Goal: Transaction & Acquisition: Purchase product/service

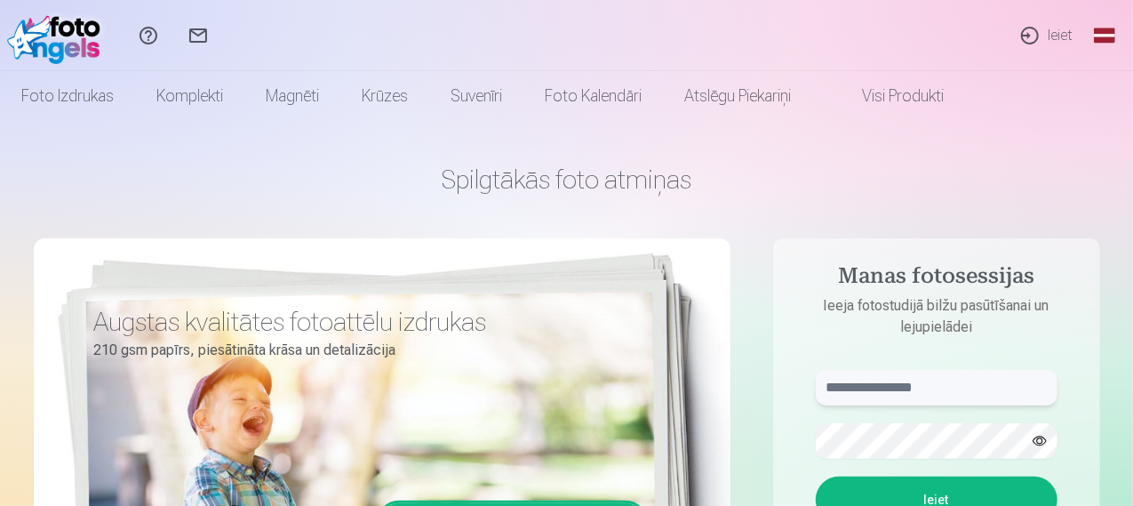
click at [854, 397] on input "text" at bounding box center [937, 388] width 242 height 36
click at [921, 482] on button "Ieiet" at bounding box center [937, 499] width 242 height 46
click at [928, 493] on button "Ieiet" at bounding box center [937, 499] width 242 height 46
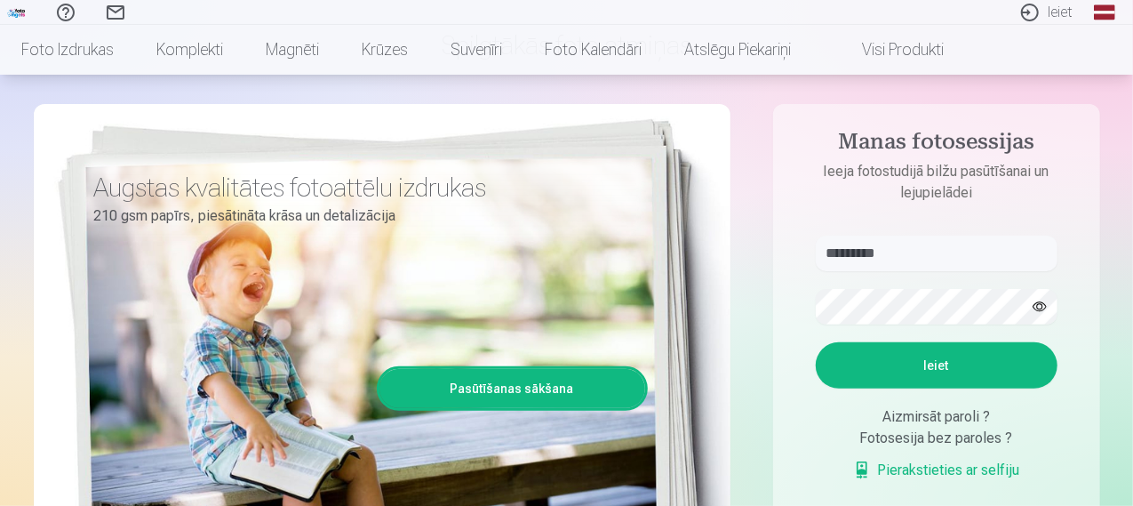
scroll to position [133, 0]
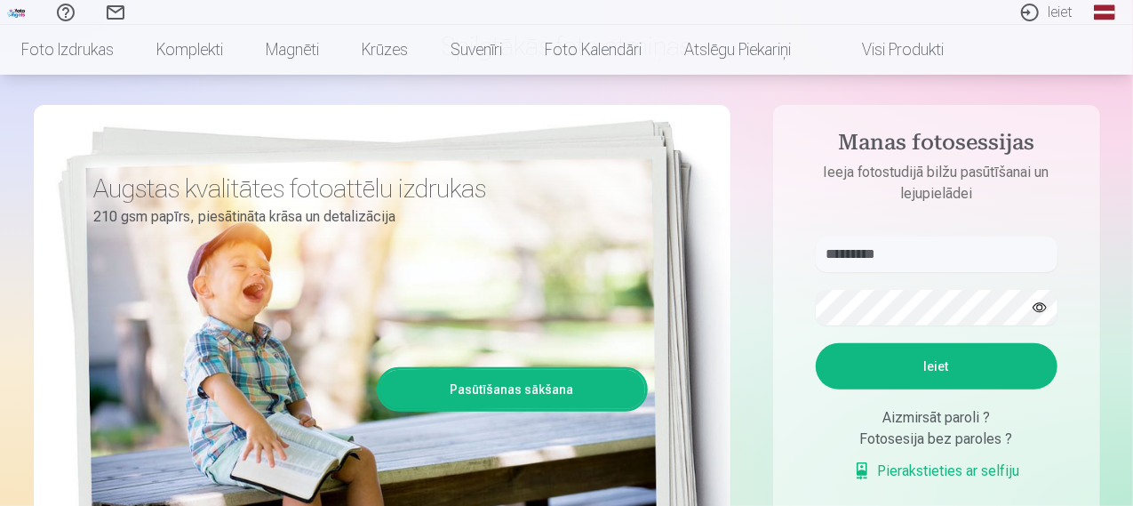
click at [1036, 294] on button "button" at bounding box center [1040, 308] width 34 height 34
click at [824, 255] on input "*********" at bounding box center [937, 254] width 242 height 36
type input "**********"
click at [882, 351] on button "Ieiet" at bounding box center [937, 366] width 242 height 46
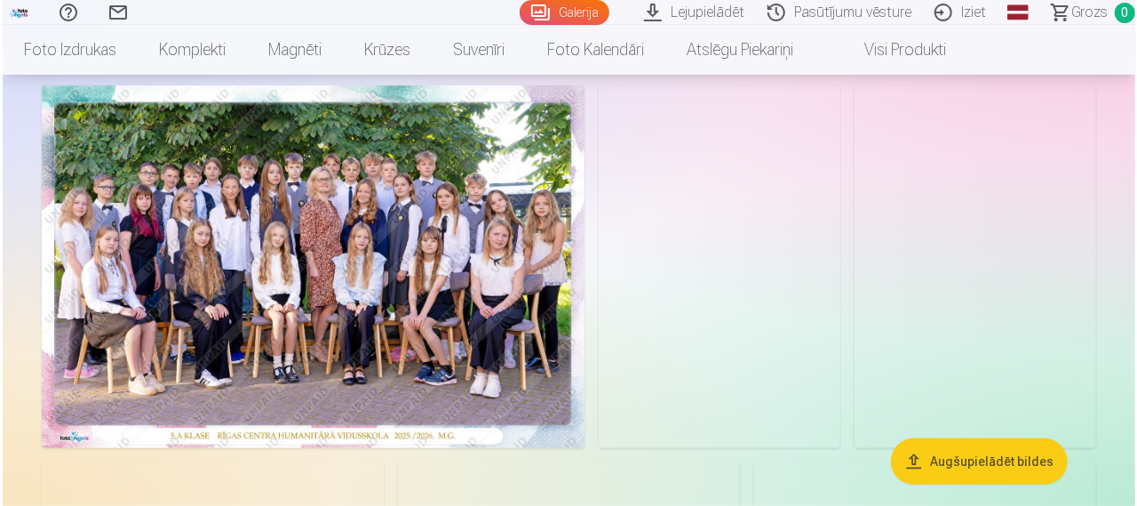
scroll to position [112, 0]
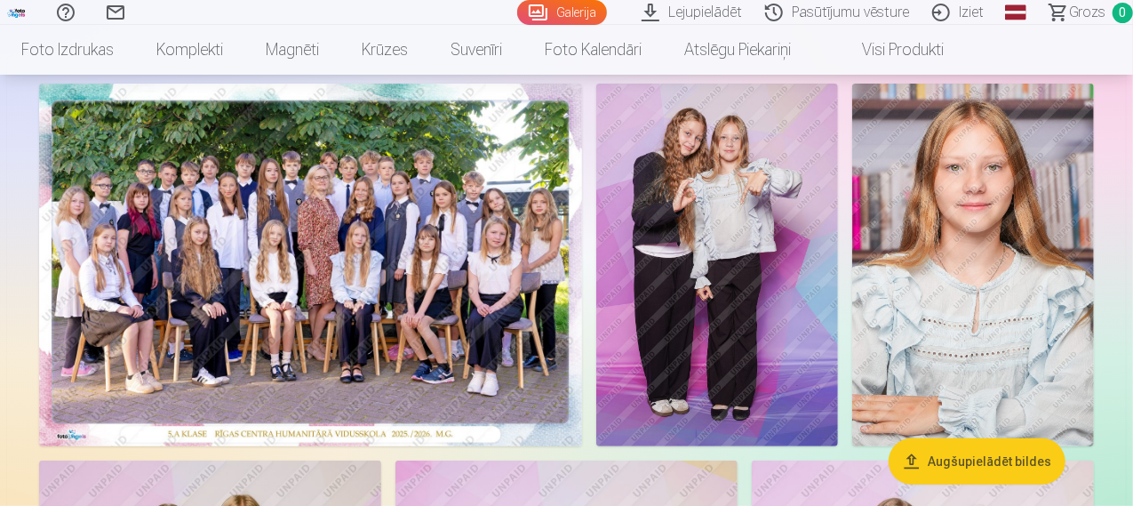
click at [512, 244] on img at bounding box center [310, 265] width 543 height 362
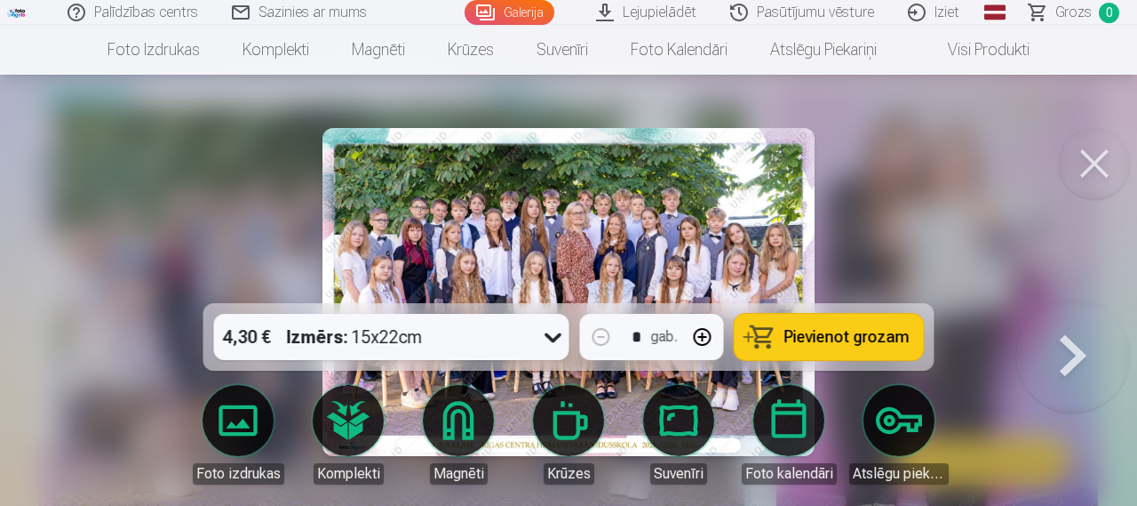
click at [517, 331] on div "4,30 € Izmērs : 15x22cm" at bounding box center [375, 337] width 322 height 46
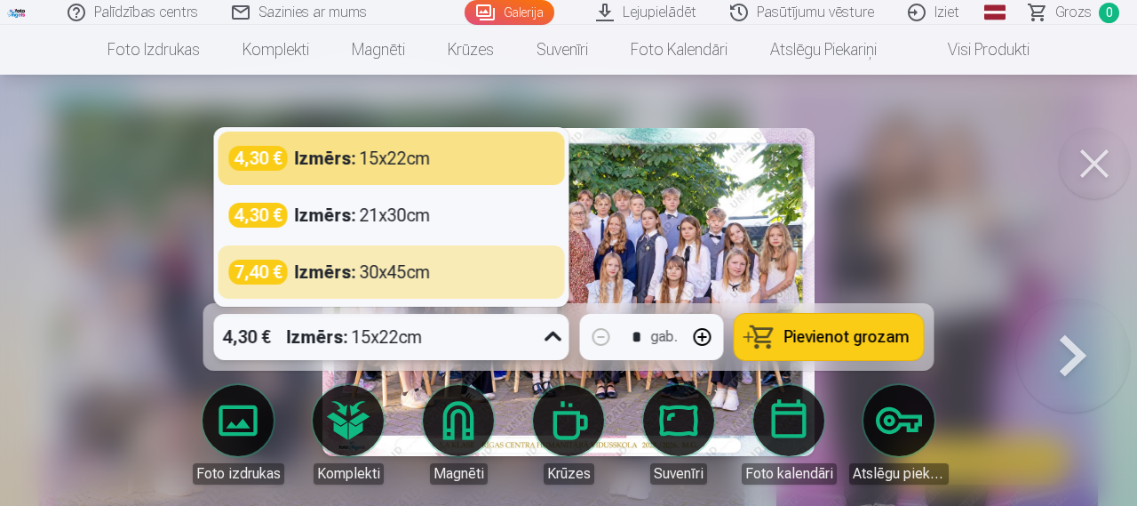
click at [902, 245] on div at bounding box center [568, 253] width 1137 height 506
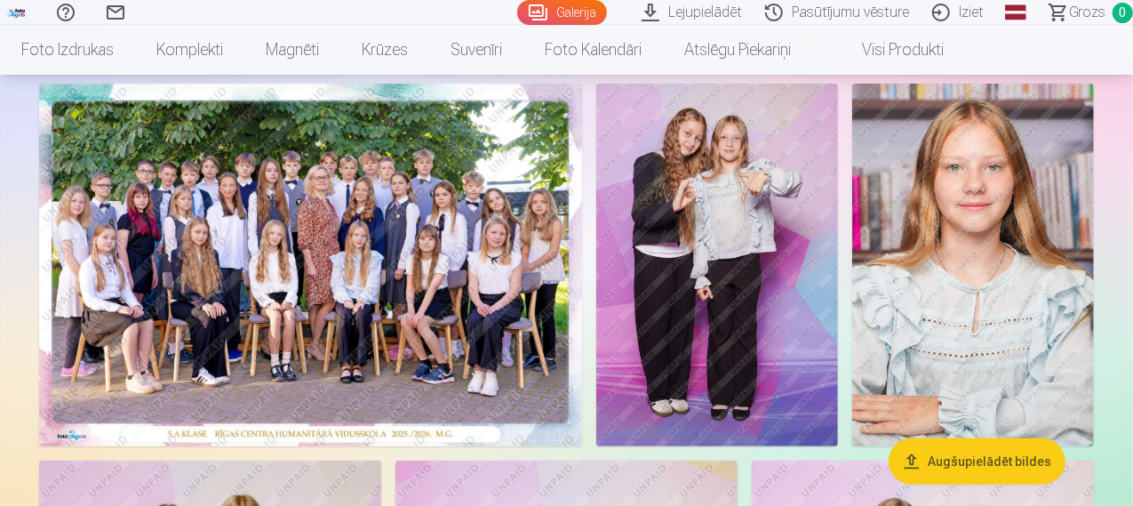
click at [582, 347] on img at bounding box center [310, 265] width 543 height 362
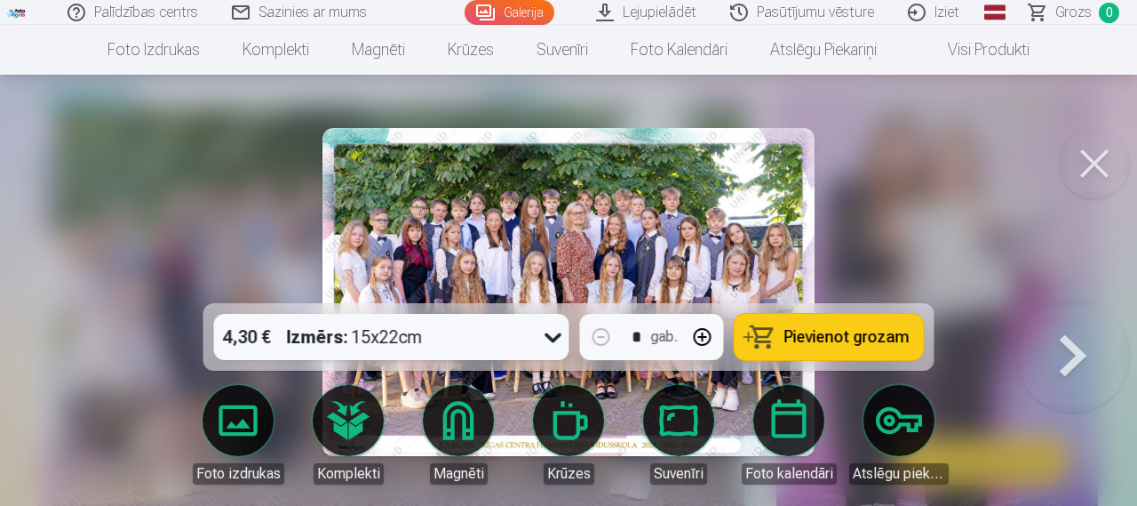
click at [852, 335] on span "Pievienot grozam" at bounding box center [846, 337] width 125 height 16
click at [1105, 155] on button at bounding box center [1094, 163] width 71 height 71
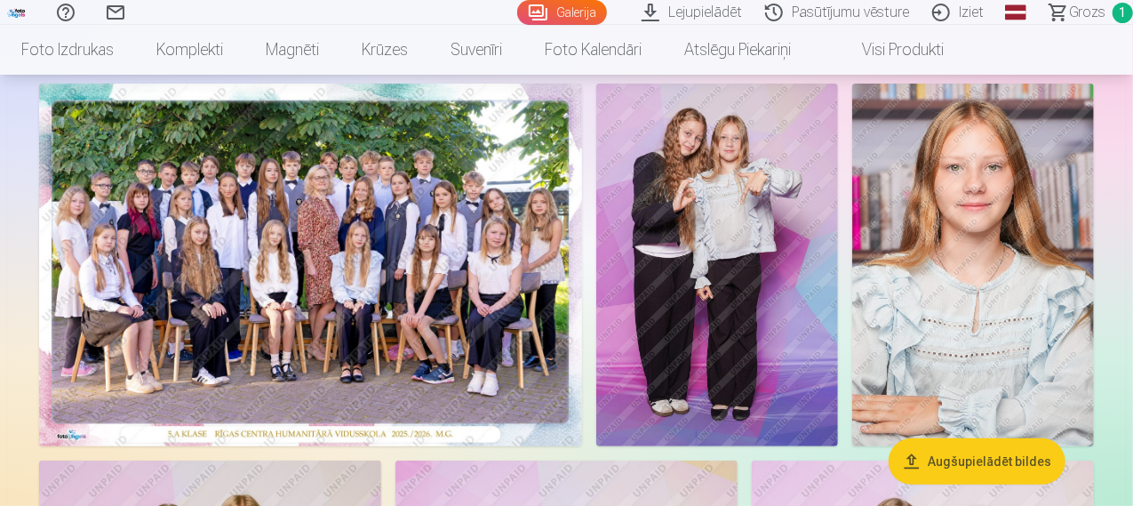
click at [838, 228] on img at bounding box center [717, 265] width 242 height 362
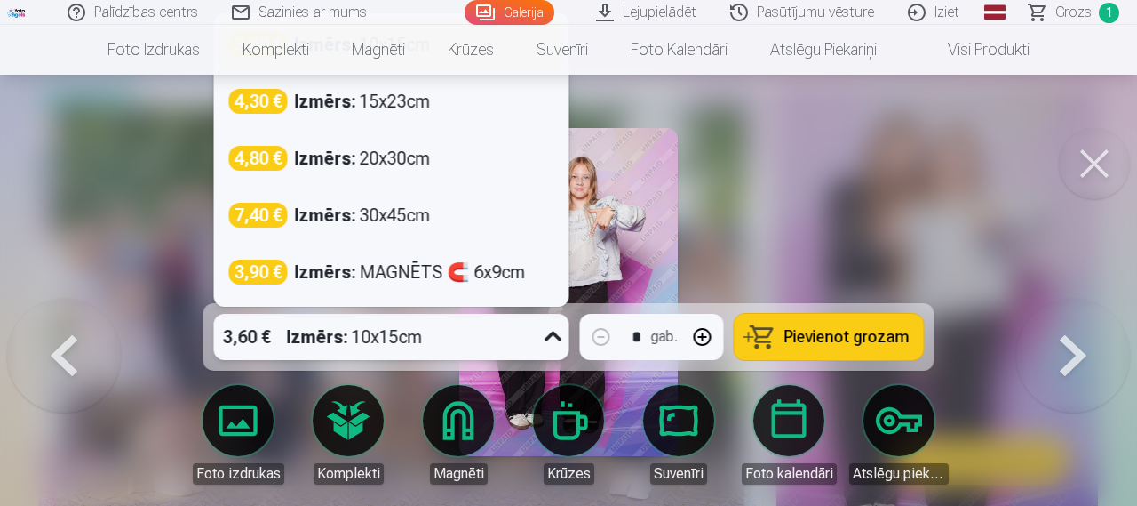
click at [538, 349] on div at bounding box center [554, 337] width 32 height 46
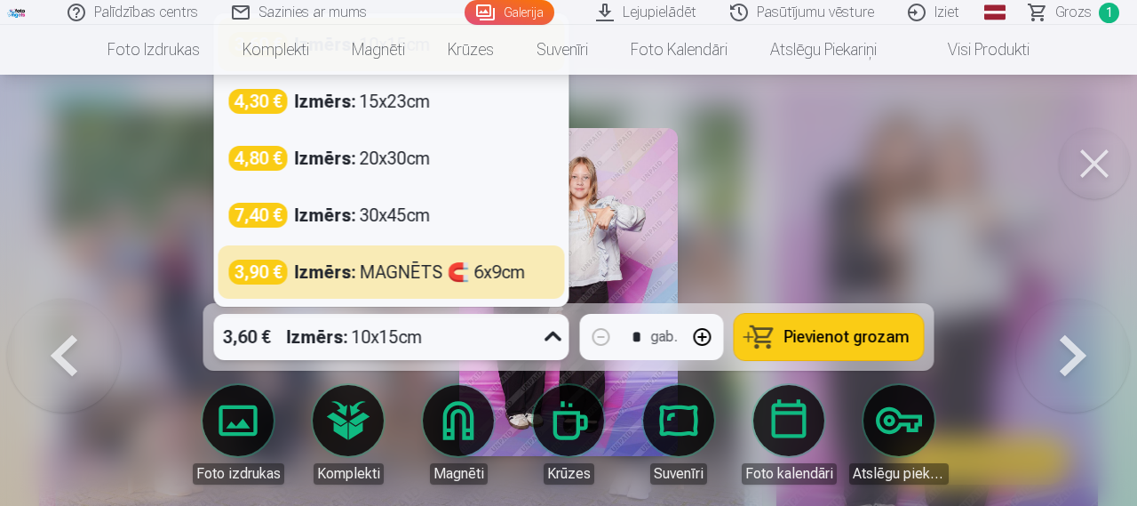
click at [723, 241] on div at bounding box center [568, 253] width 1137 height 506
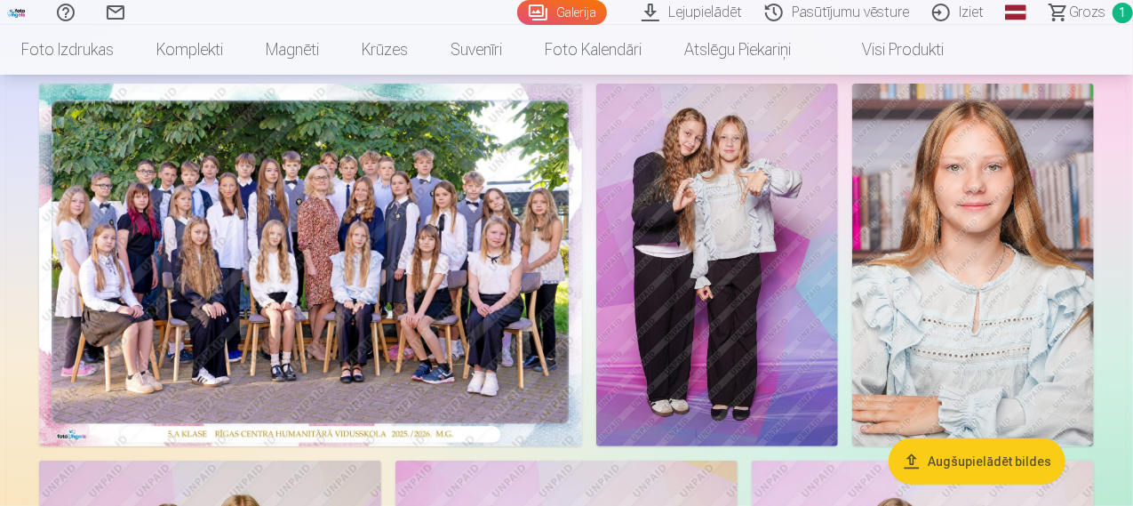
click at [838, 283] on img at bounding box center [717, 265] width 242 height 362
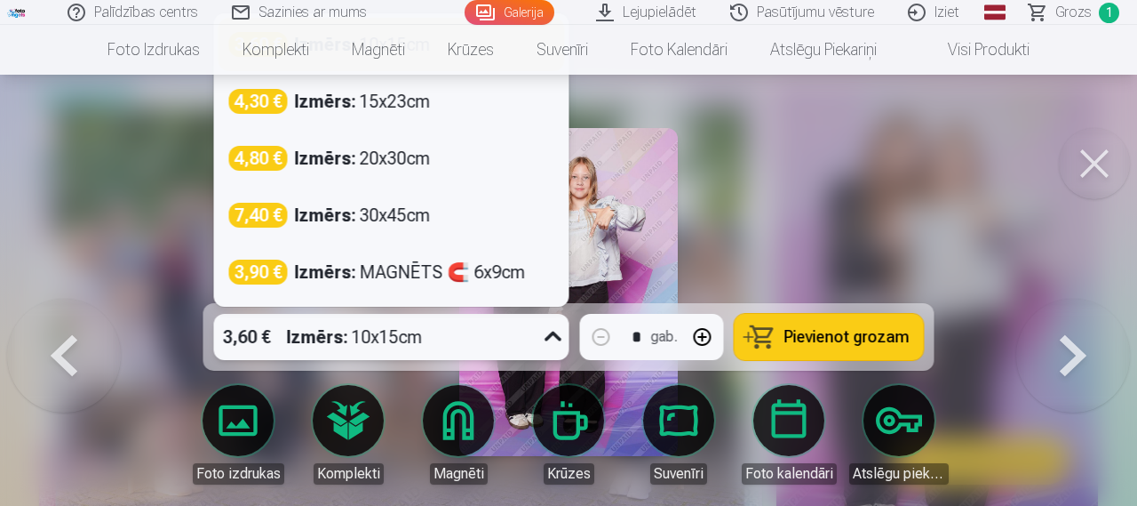
click at [485, 317] on div "3,60 € Izmērs : 10x15cm" at bounding box center [375, 337] width 322 height 46
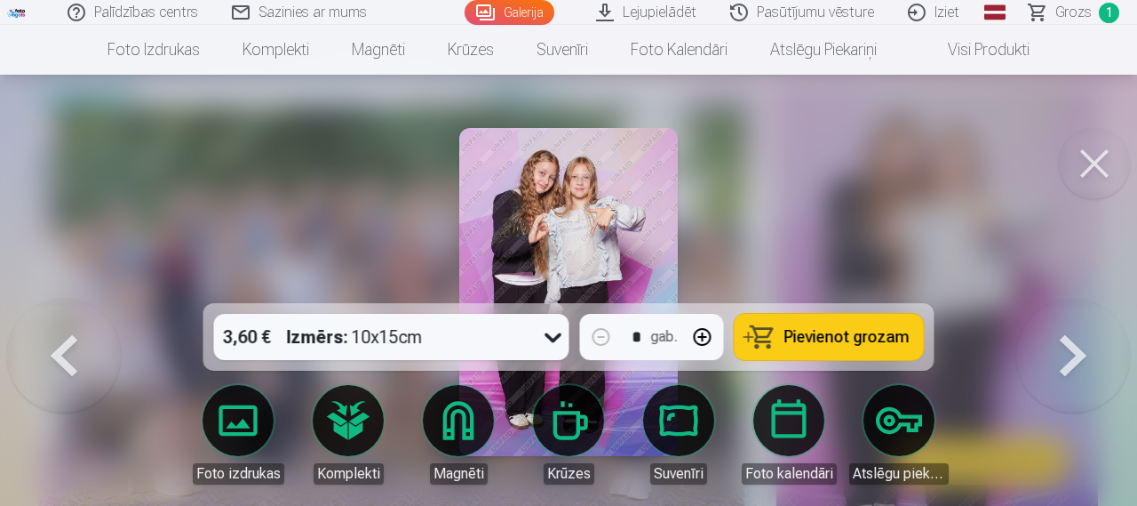
click at [740, 241] on div at bounding box center [568, 253] width 1137 height 506
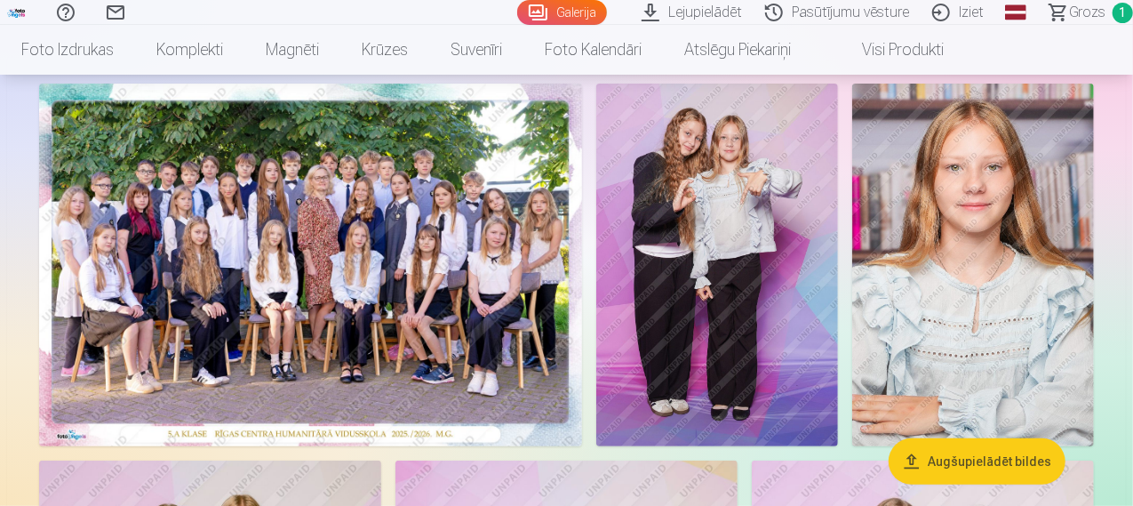
click at [838, 244] on img at bounding box center [717, 265] width 242 height 362
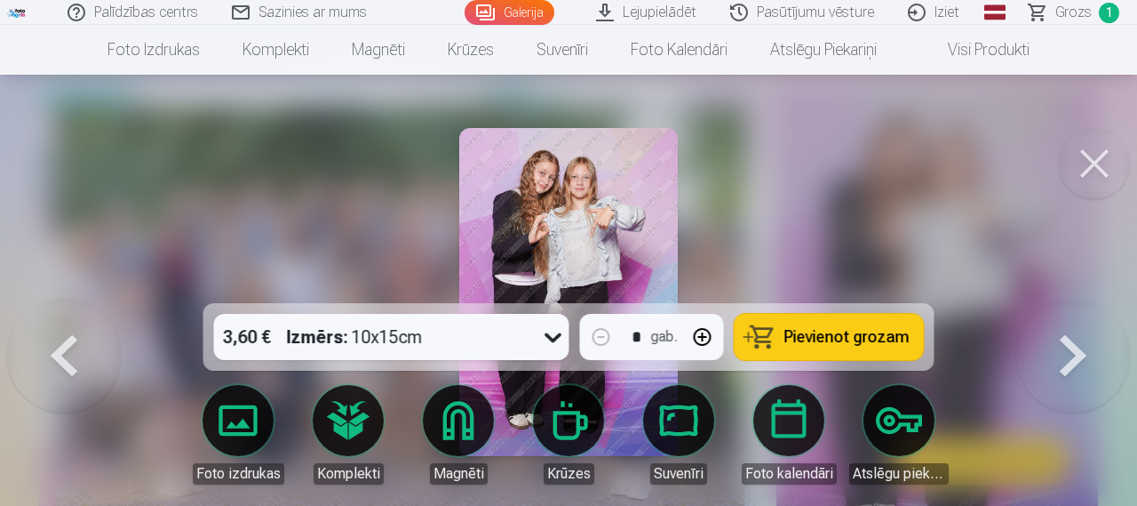
click at [733, 144] on div at bounding box center [568, 253] width 1137 height 506
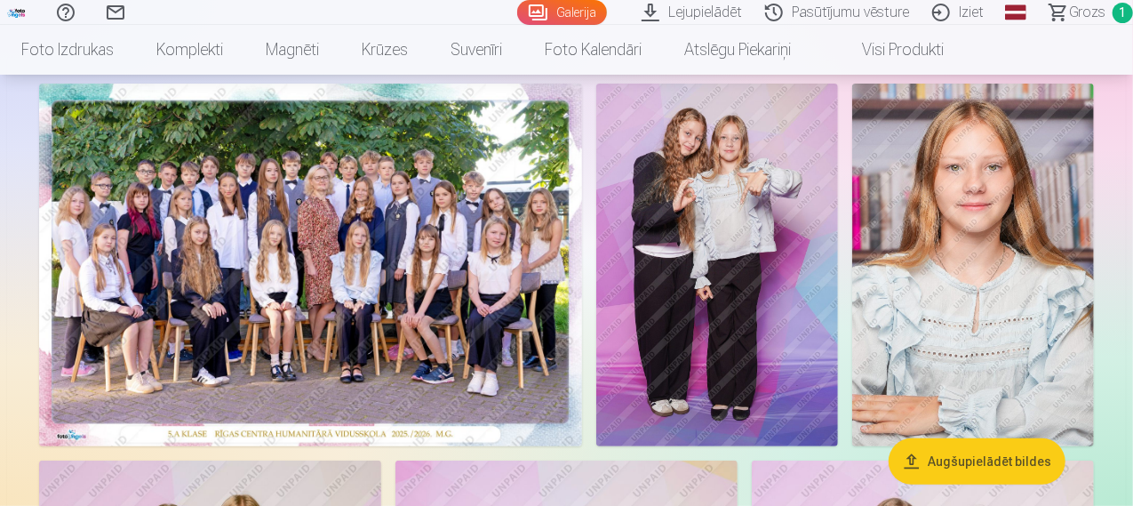
click at [838, 255] on img at bounding box center [717, 265] width 242 height 362
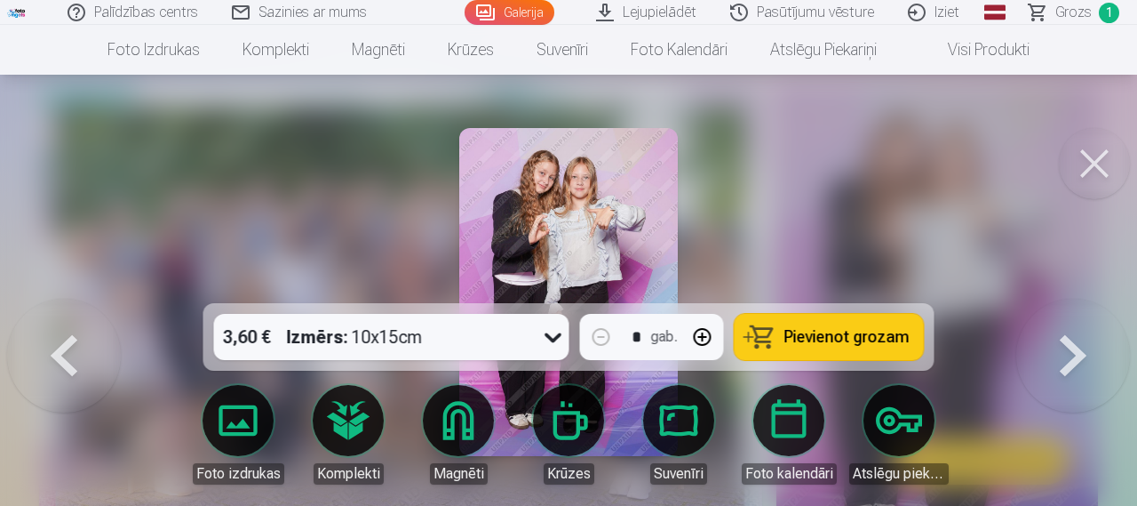
click at [1095, 175] on button at bounding box center [1094, 163] width 71 height 71
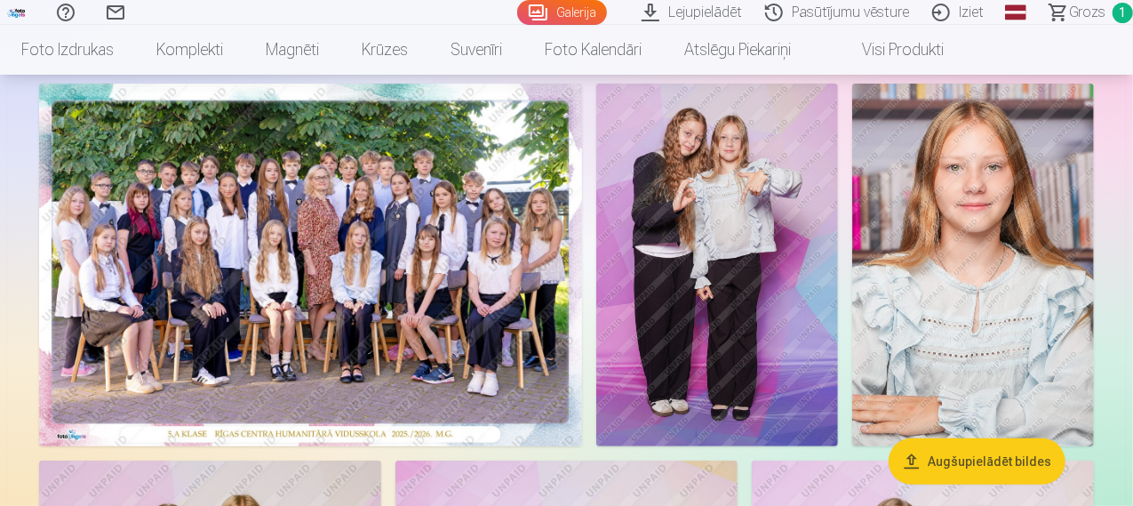
click at [838, 285] on img at bounding box center [717, 265] width 242 height 362
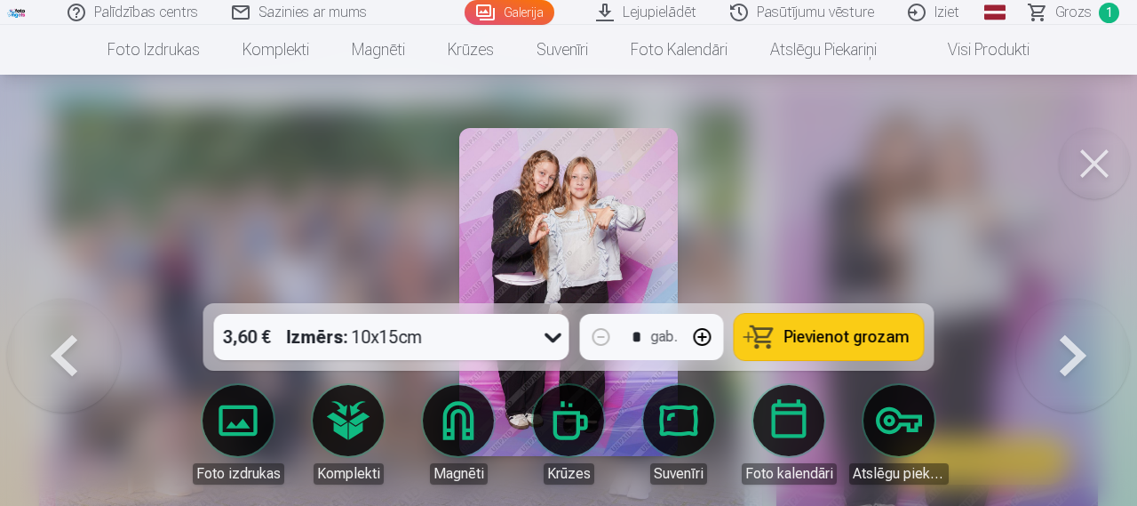
click at [771, 331] on button "Pievienot grozam" at bounding box center [829, 337] width 189 height 46
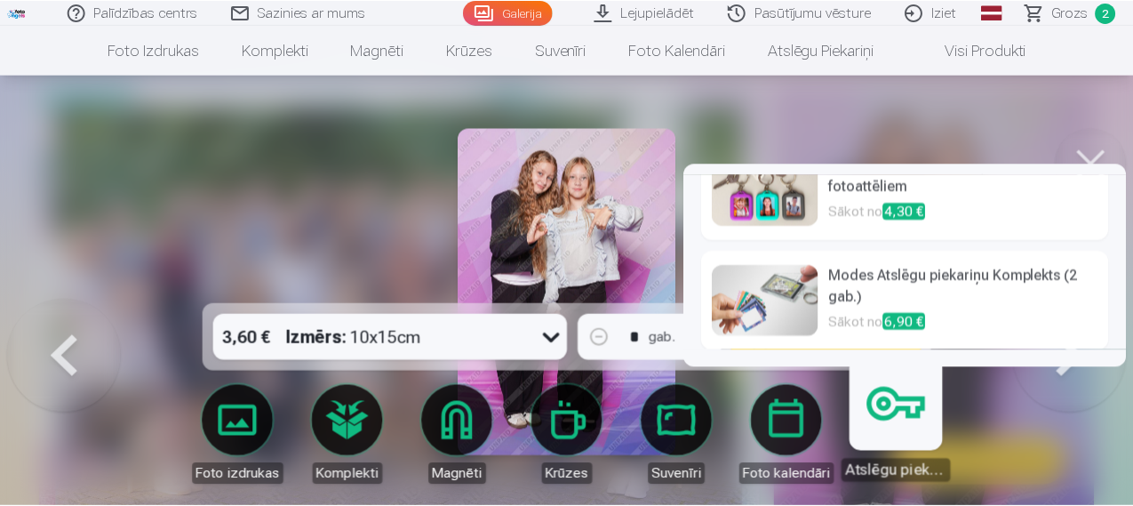
scroll to position [151, 0]
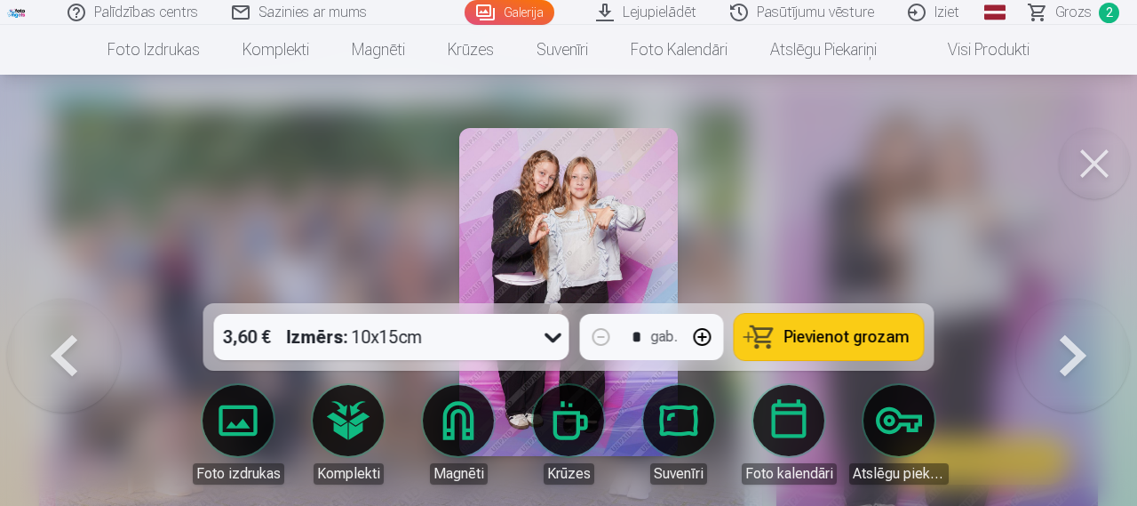
click at [1102, 299] on button at bounding box center [1073, 299] width 114 height 0
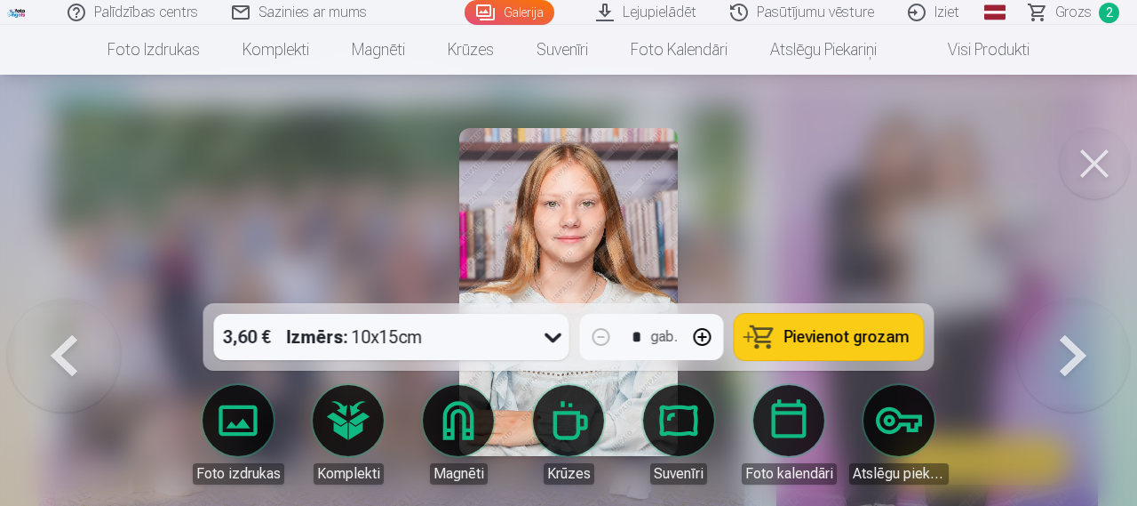
click at [30, 299] on button at bounding box center [64, 299] width 114 height 0
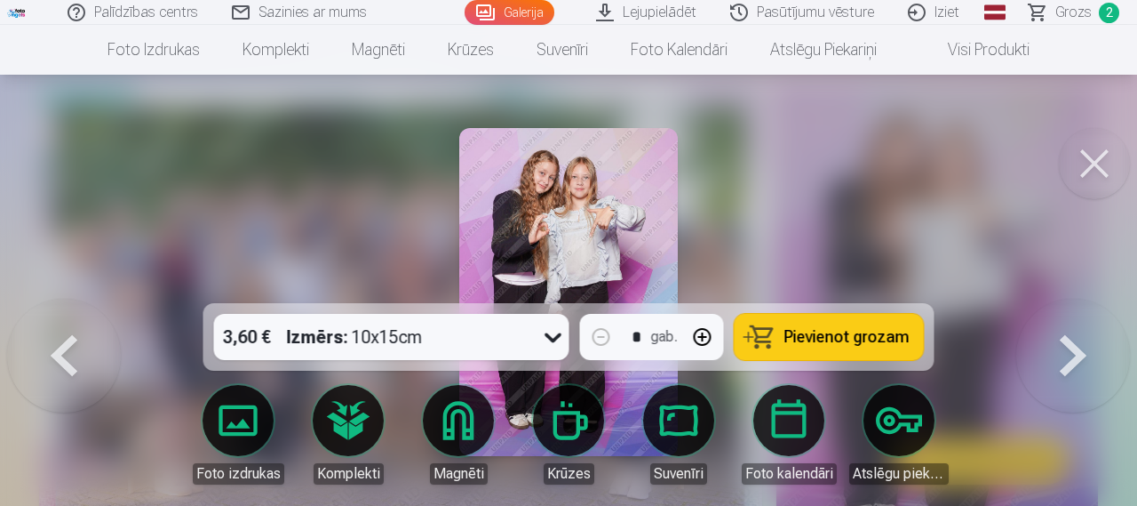
click at [1085, 299] on button at bounding box center [1073, 299] width 114 height 0
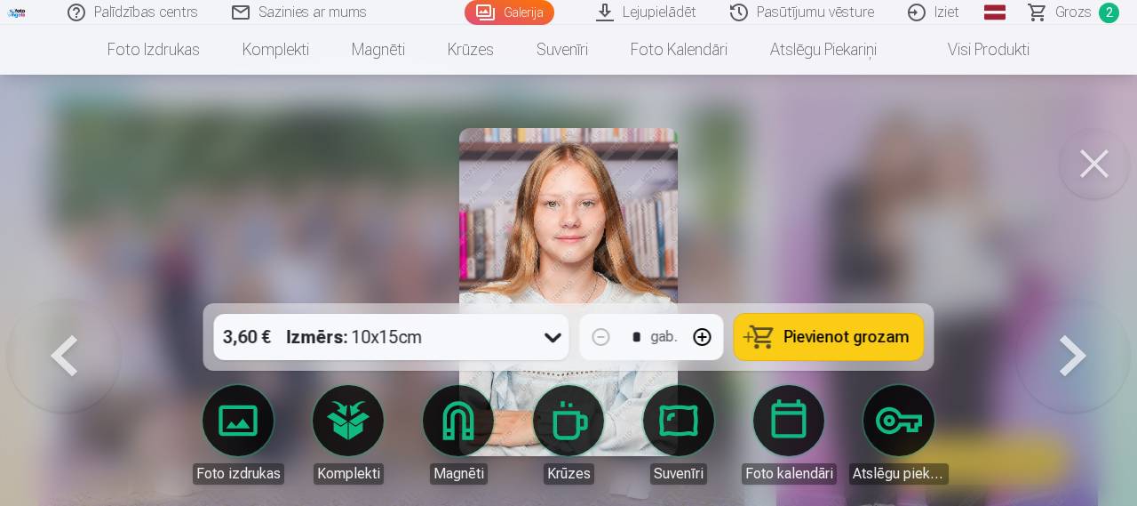
click at [1092, 299] on button at bounding box center [1073, 299] width 114 height 0
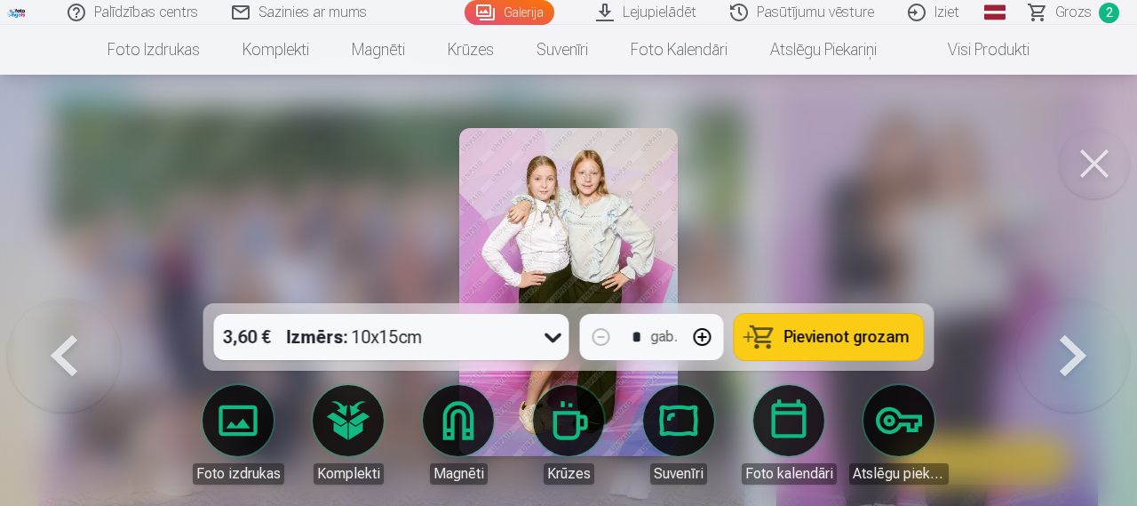
click at [546, 210] on img at bounding box center [568, 292] width 219 height 328
click at [1079, 299] on button at bounding box center [1073, 299] width 114 height 0
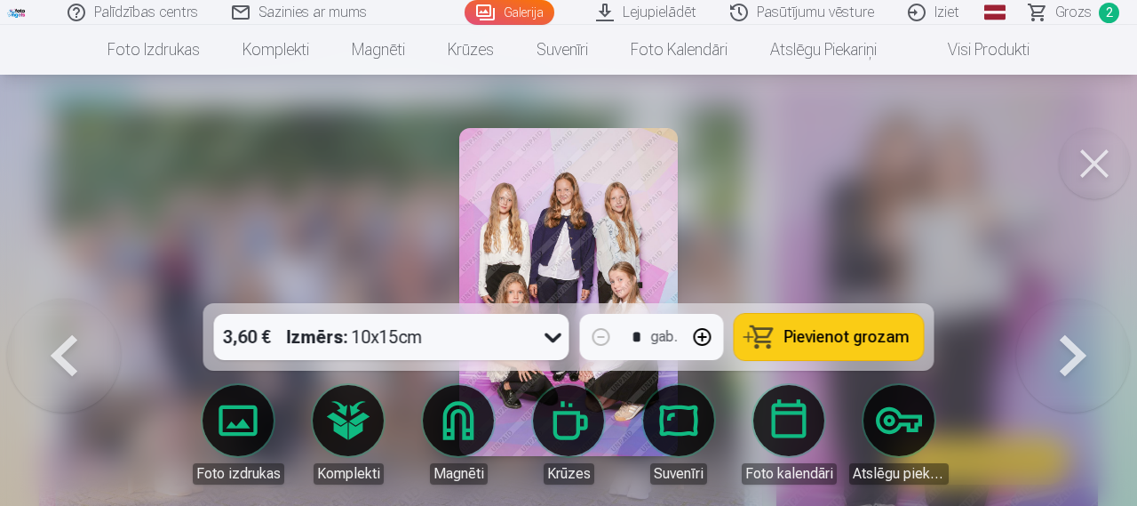
click at [46, 299] on button at bounding box center [64, 299] width 114 height 0
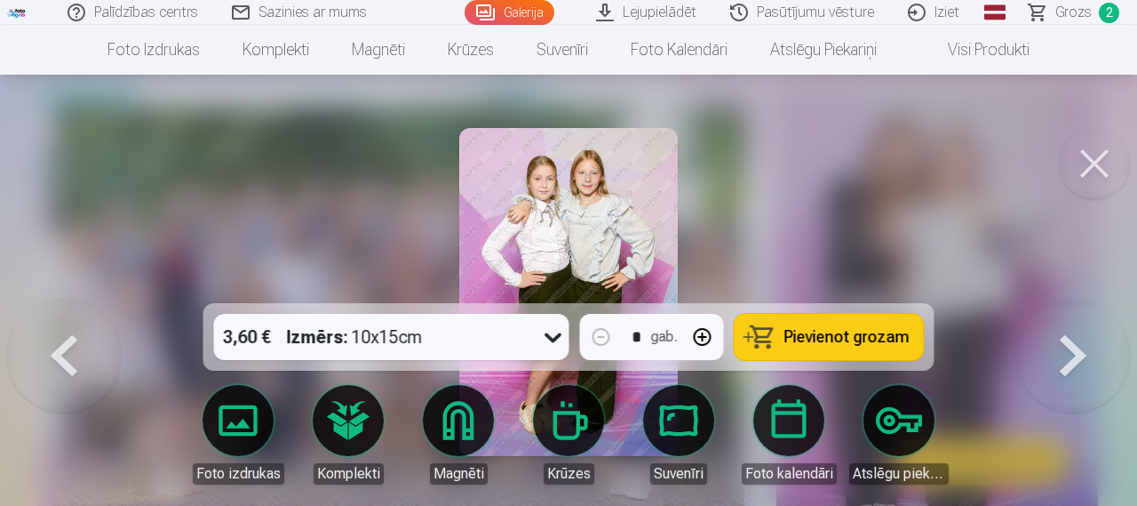
click at [514, 200] on img at bounding box center [568, 292] width 219 height 328
click at [1093, 195] on button at bounding box center [1094, 163] width 71 height 71
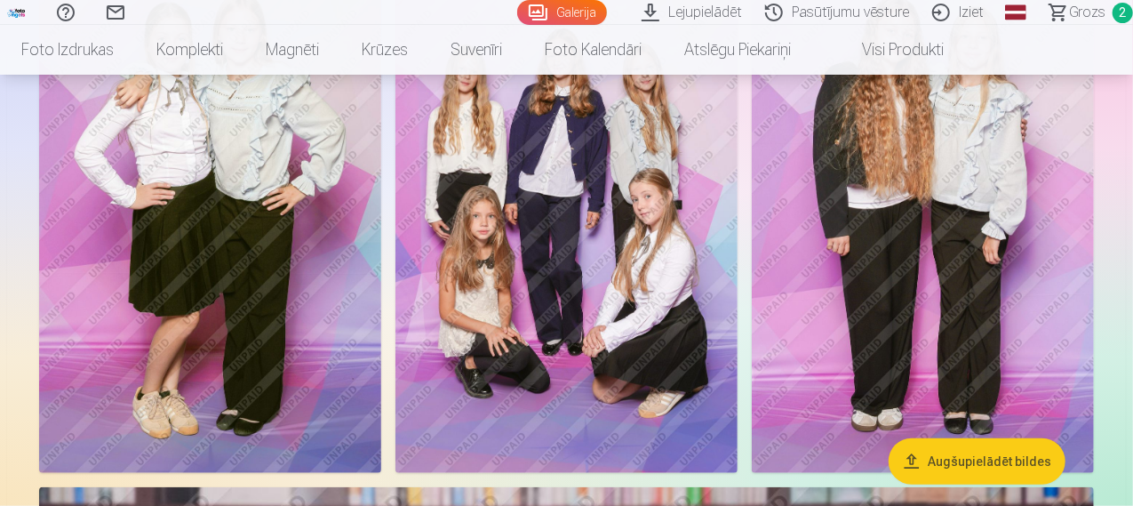
scroll to position [609, 0]
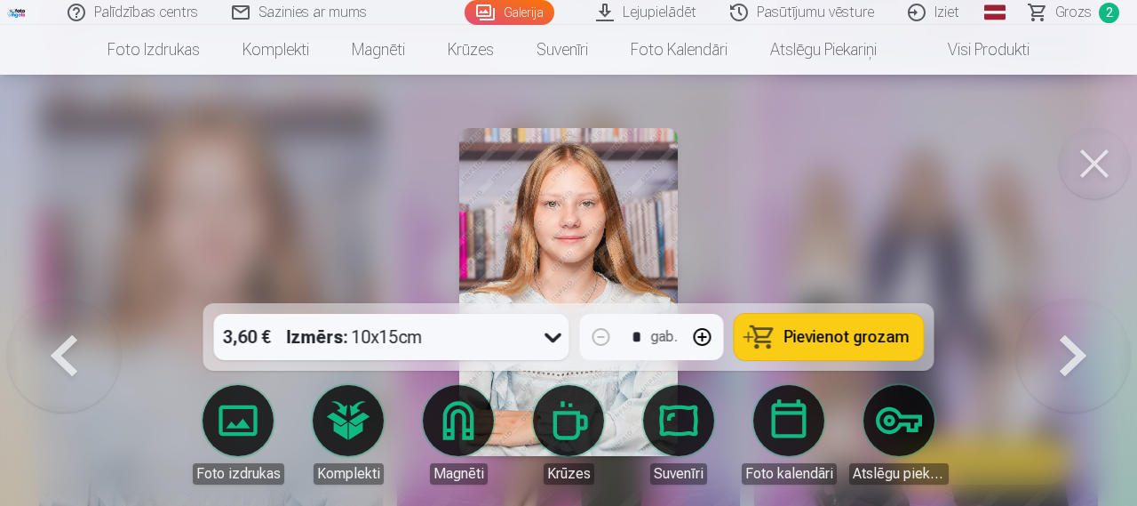
click at [695, 323] on button "button" at bounding box center [702, 336] width 43 height 43
click at [1093, 299] on button at bounding box center [1073, 299] width 114 height 0
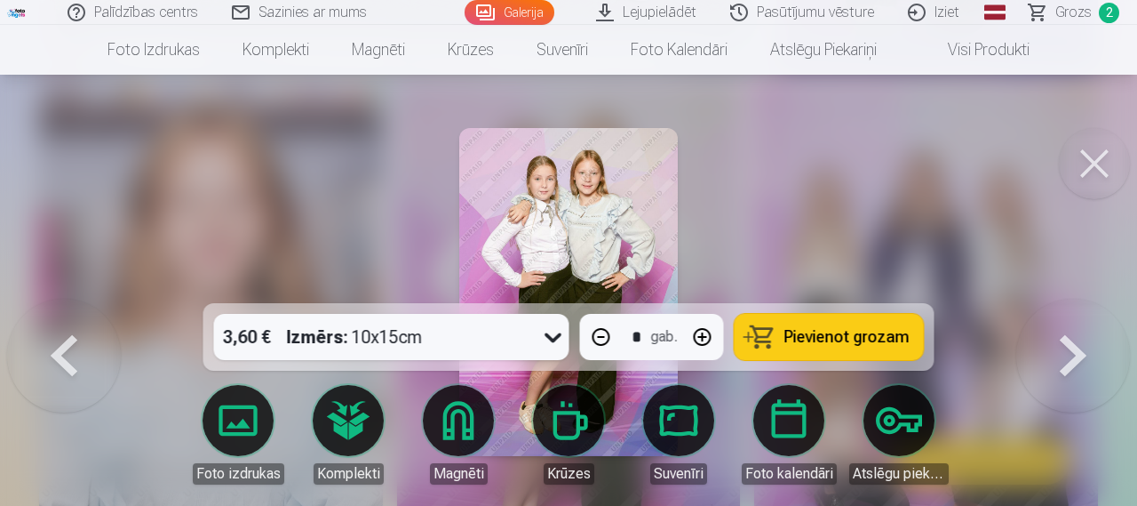
click at [37, 299] on button at bounding box center [64, 299] width 114 height 0
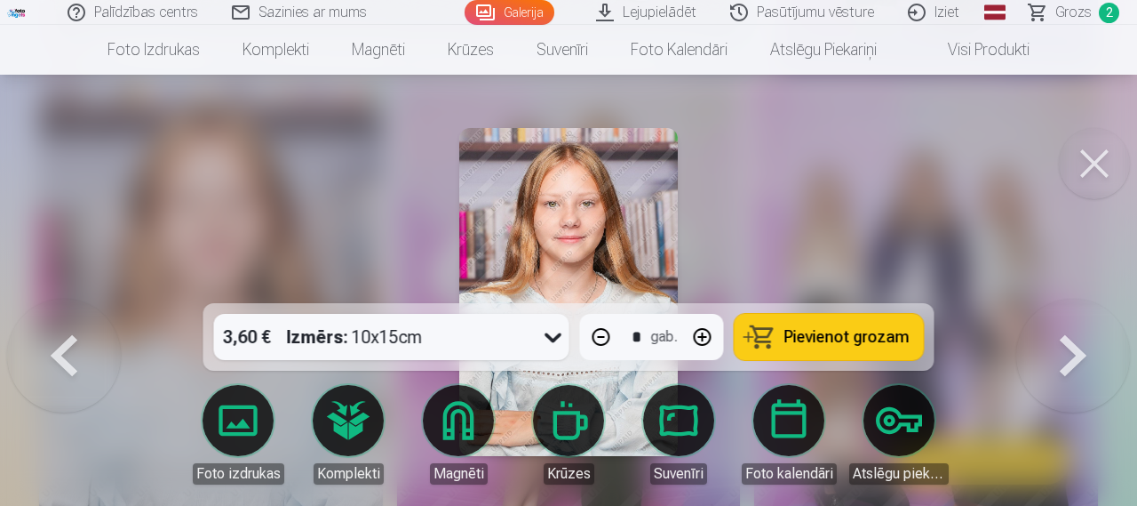
click at [791, 334] on span "Pievienot grozam" at bounding box center [846, 337] width 125 height 16
click at [1087, 299] on button at bounding box center [1073, 299] width 114 height 0
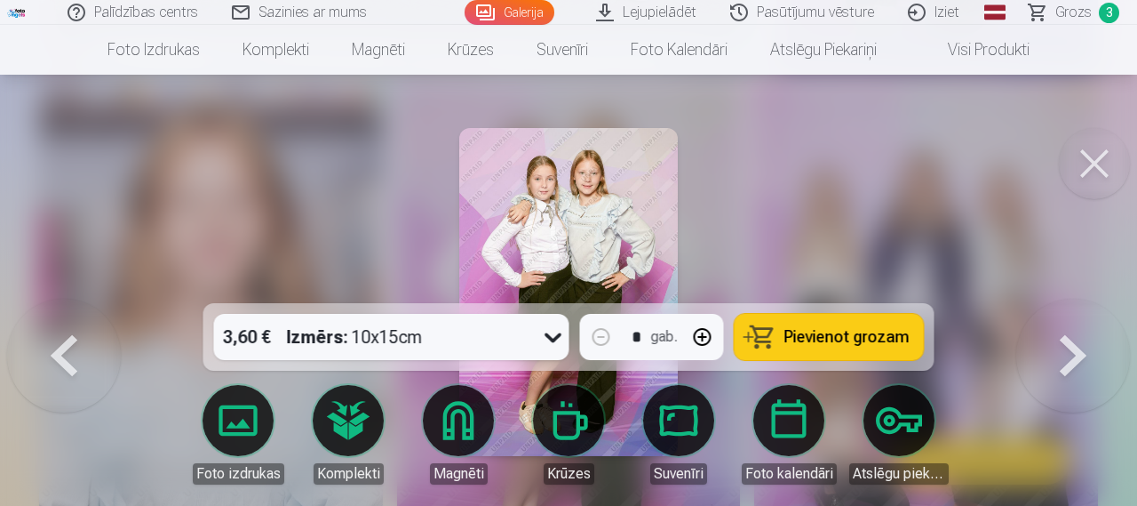
click at [1103, 299] on button at bounding box center [1073, 299] width 114 height 0
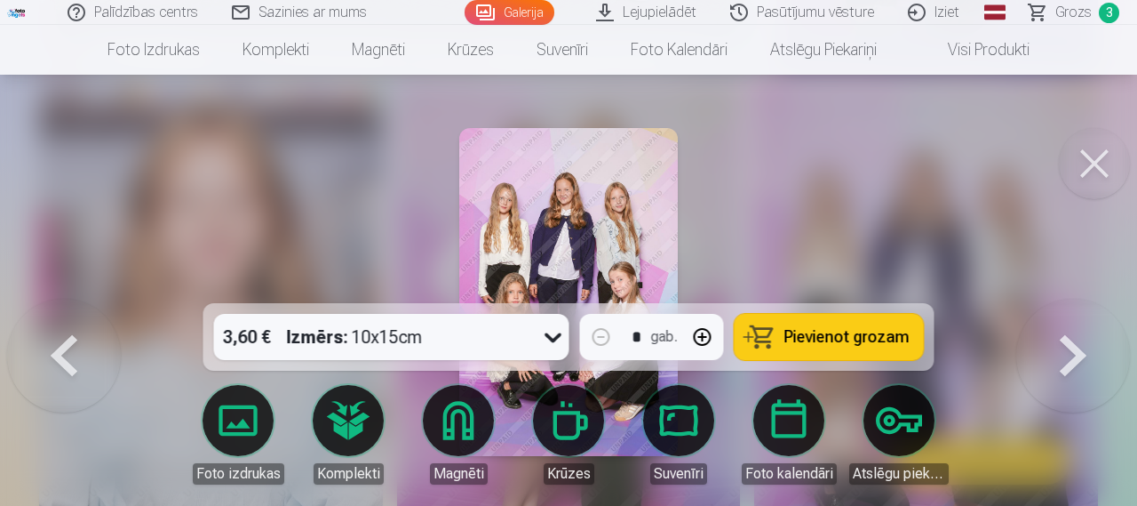
click at [705, 324] on button "button" at bounding box center [702, 336] width 43 height 43
click at [599, 343] on button "button" at bounding box center [601, 336] width 43 height 43
click at [805, 336] on span "Pievienot grozam" at bounding box center [846, 337] width 125 height 16
click at [1048, 299] on button at bounding box center [1073, 299] width 114 height 0
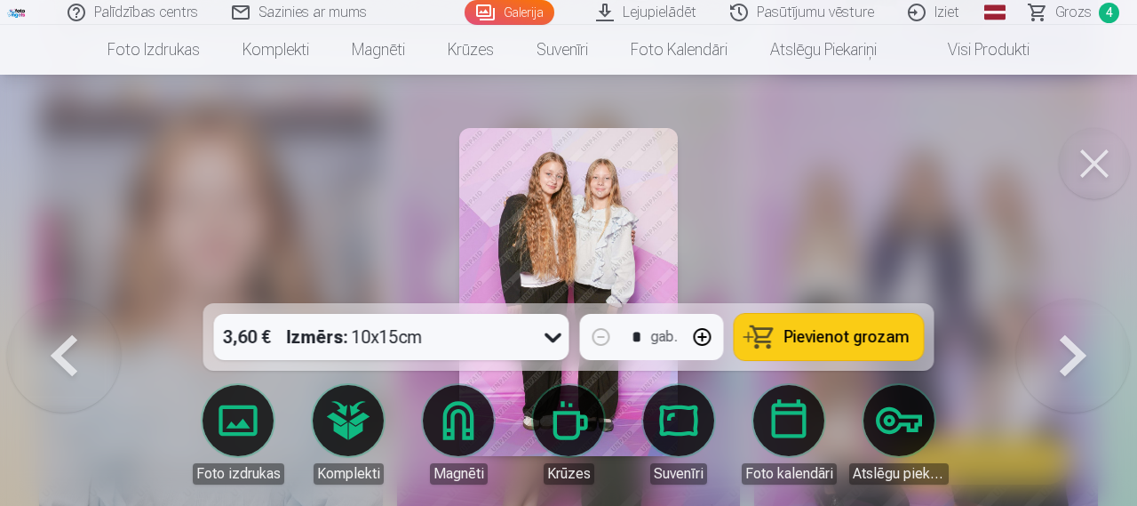
click at [1063, 299] on button at bounding box center [1073, 299] width 114 height 0
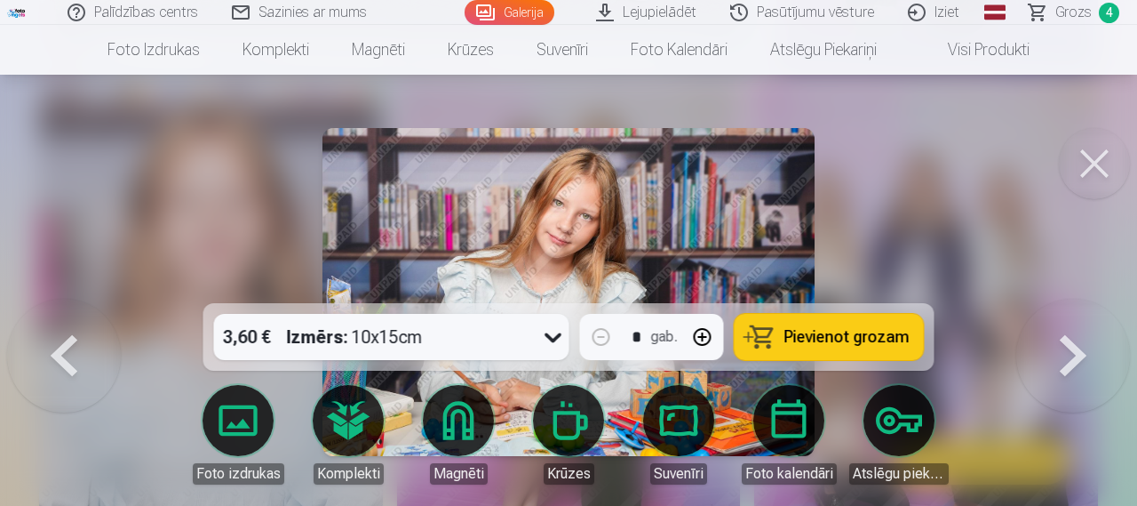
click at [1051, 299] on button at bounding box center [1073, 299] width 114 height 0
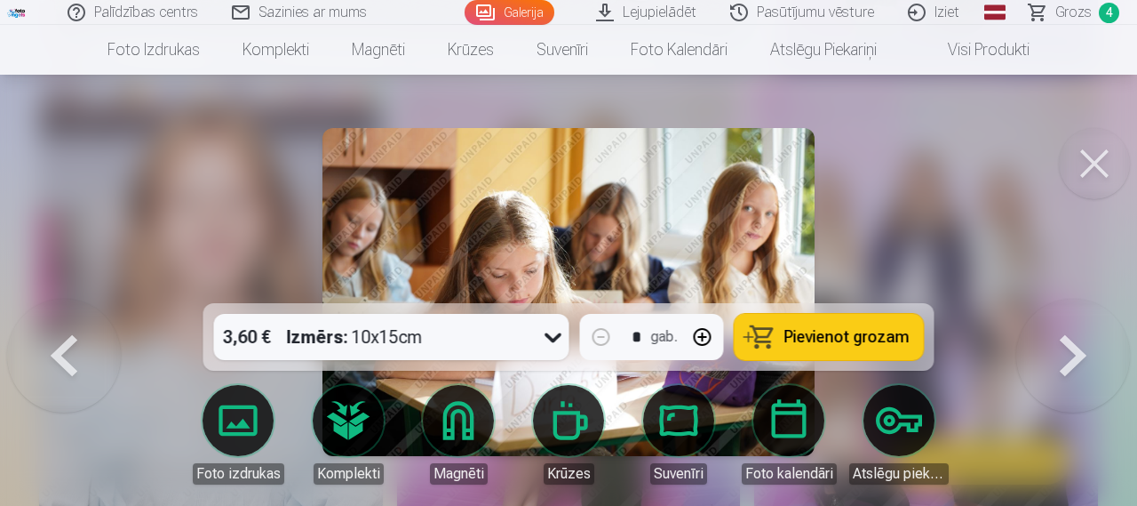
click at [1052, 299] on button at bounding box center [1073, 299] width 114 height 0
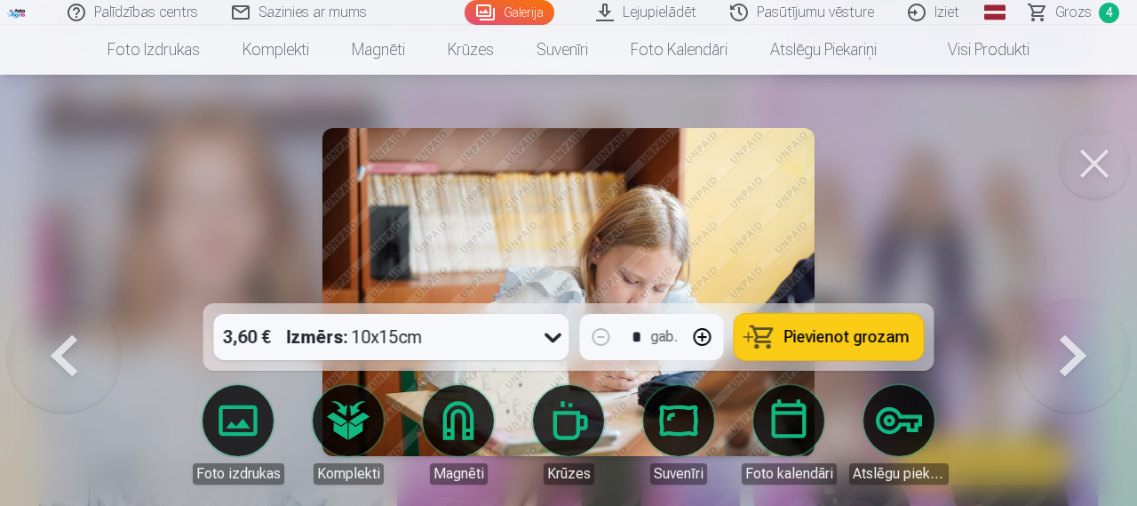
click at [48, 299] on button at bounding box center [64, 299] width 114 height 0
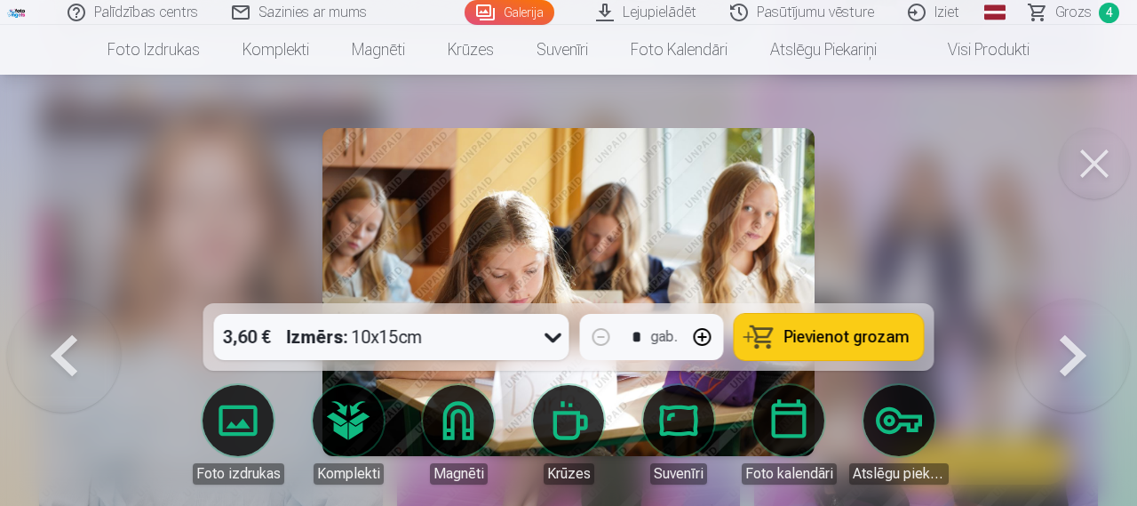
click at [1054, 299] on button at bounding box center [1073, 299] width 114 height 0
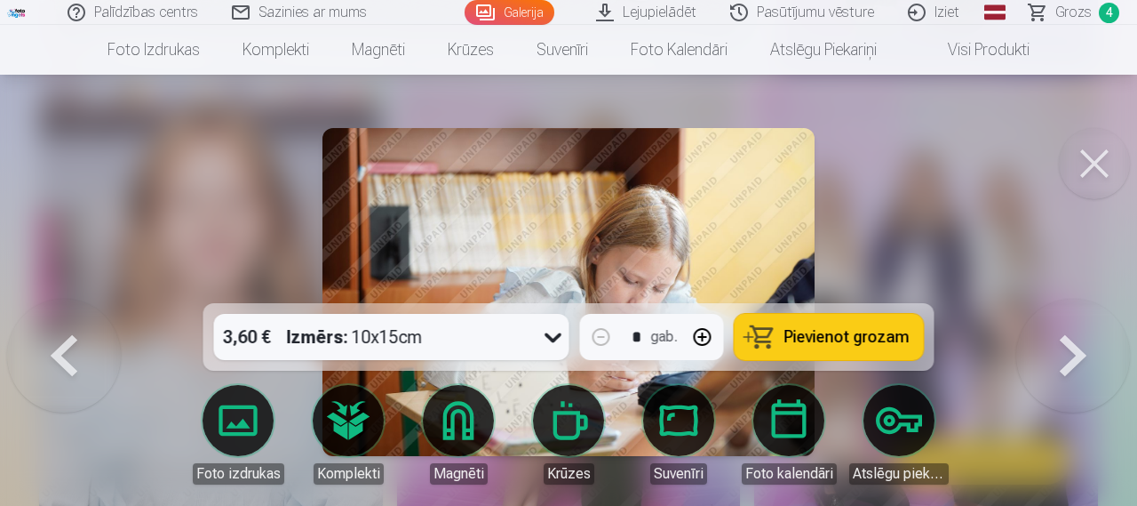
click at [841, 353] on button "Pievienot grozam" at bounding box center [829, 337] width 189 height 46
click at [1107, 299] on button at bounding box center [1073, 299] width 114 height 0
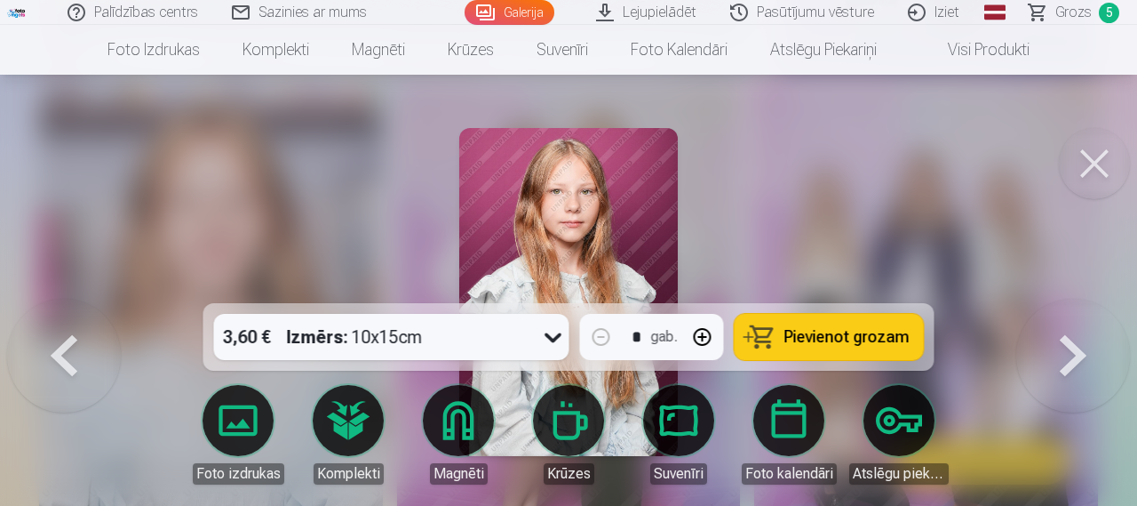
click at [708, 334] on button "button" at bounding box center [702, 336] width 43 height 43
click at [612, 333] on button "button" at bounding box center [601, 336] width 43 height 43
type input "*"
click at [764, 336] on button "Pievienot grozam" at bounding box center [829, 337] width 189 height 46
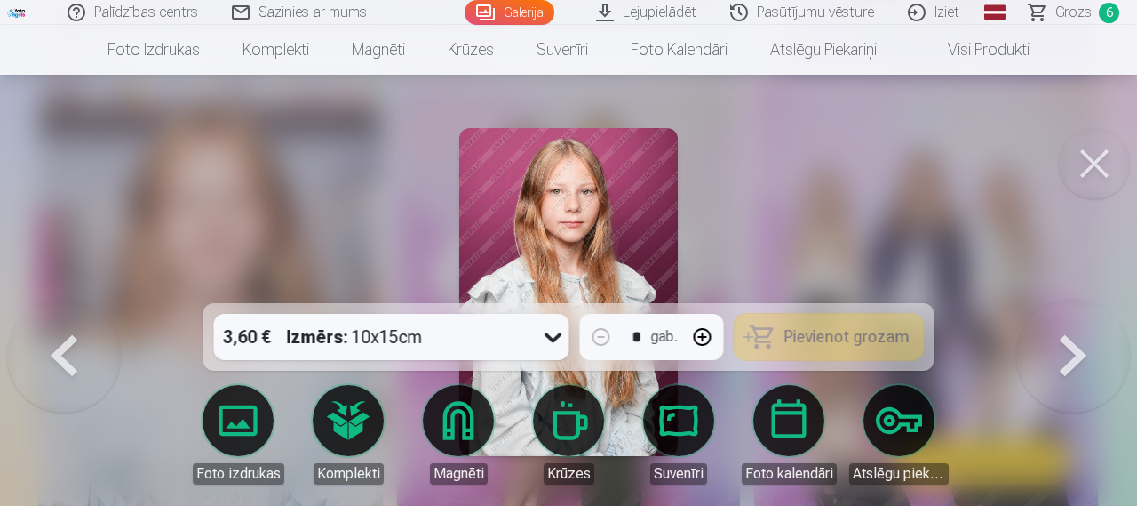
click at [1080, 299] on button at bounding box center [1073, 299] width 114 height 0
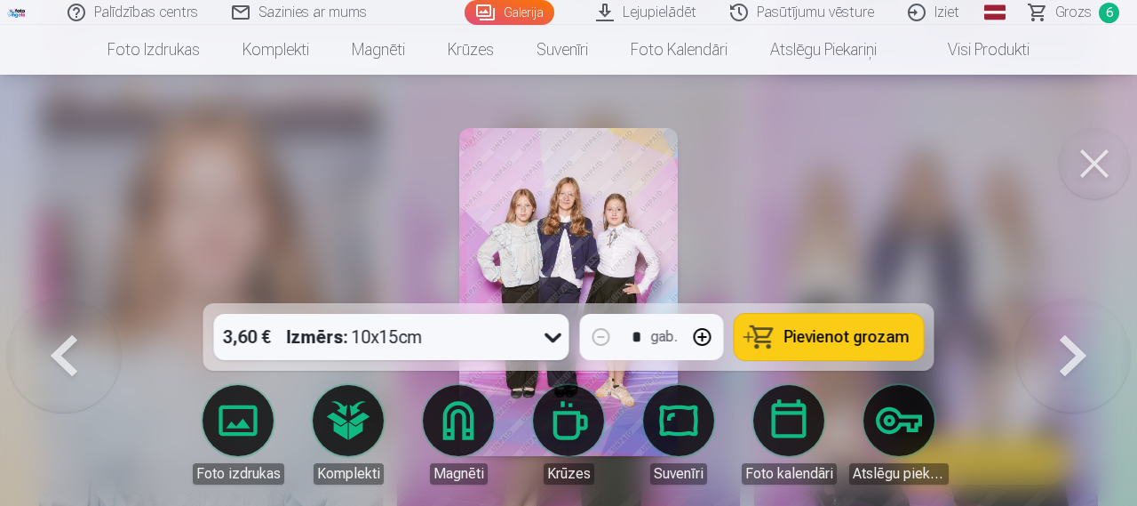
click at [1080, 299] on button at bounding box center [1073, 299] width 114 height 0
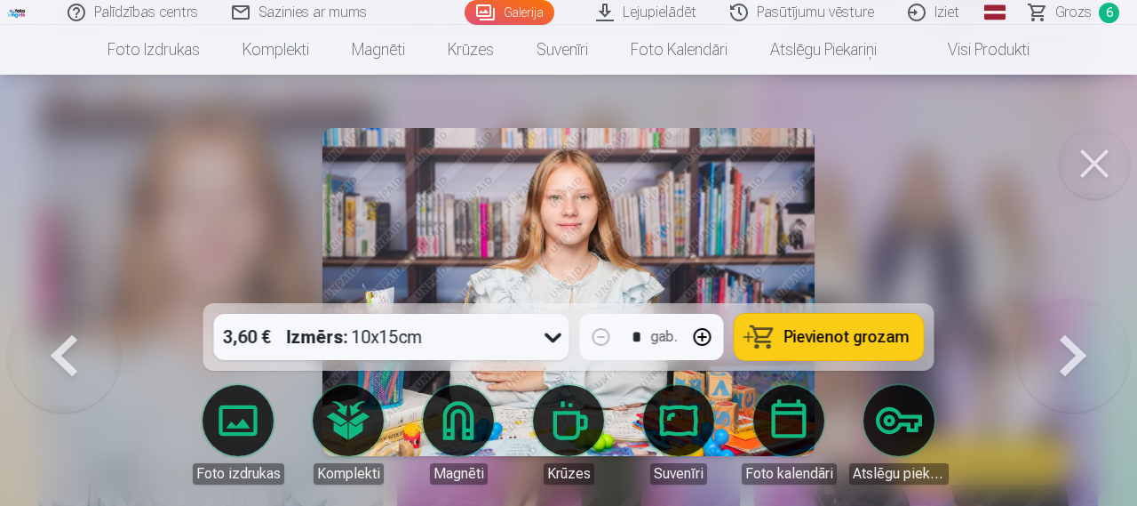
click at [1080, 299] on button at bounding box center [1073, 299] width 114 height 0
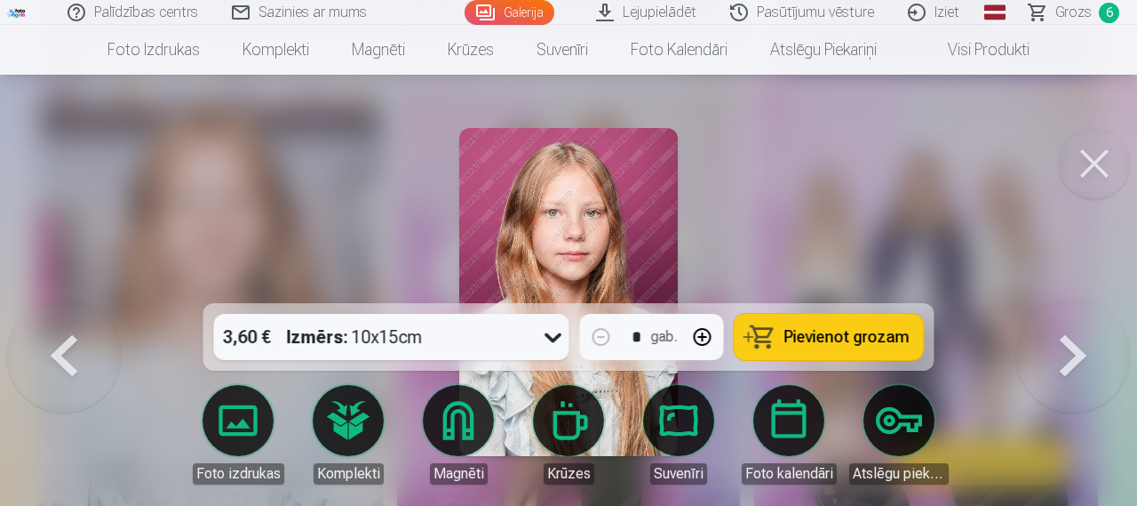
click at [1080, 299] on button at bounding box center [1073, 299] width 114 height 0
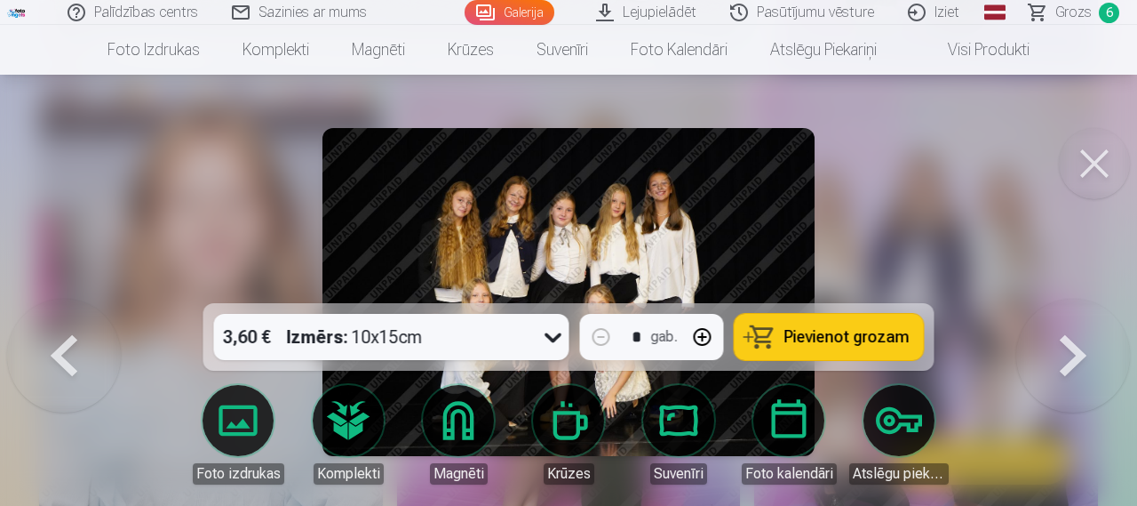
click at [805, 338] on span "Pievienot grozam" at bounding box center [846, 337] width 125 height 16
click at [1081, 182] on button at bounding box center [1094, 163] width 71 height 71
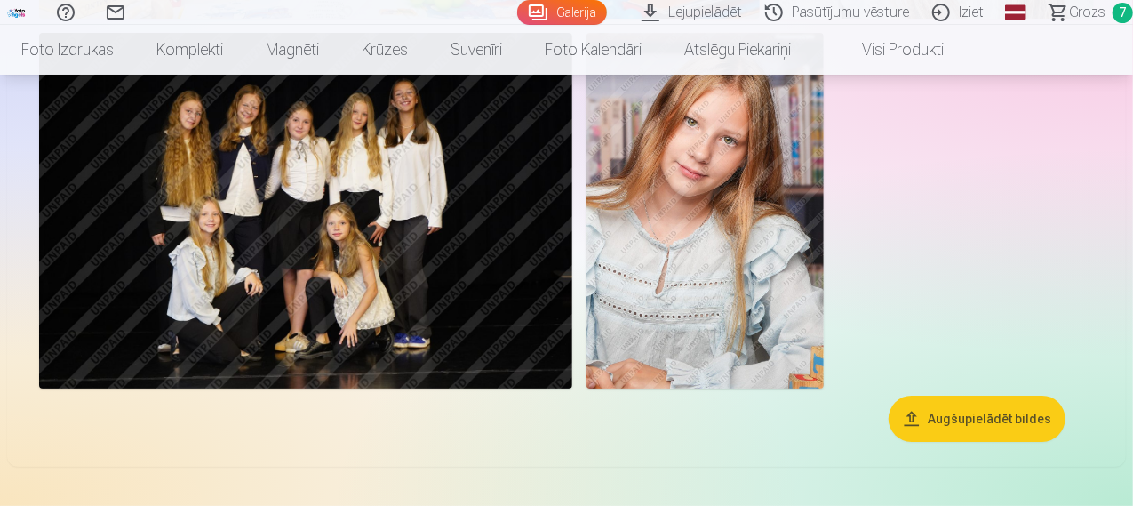
scroll to position [3371, 0]
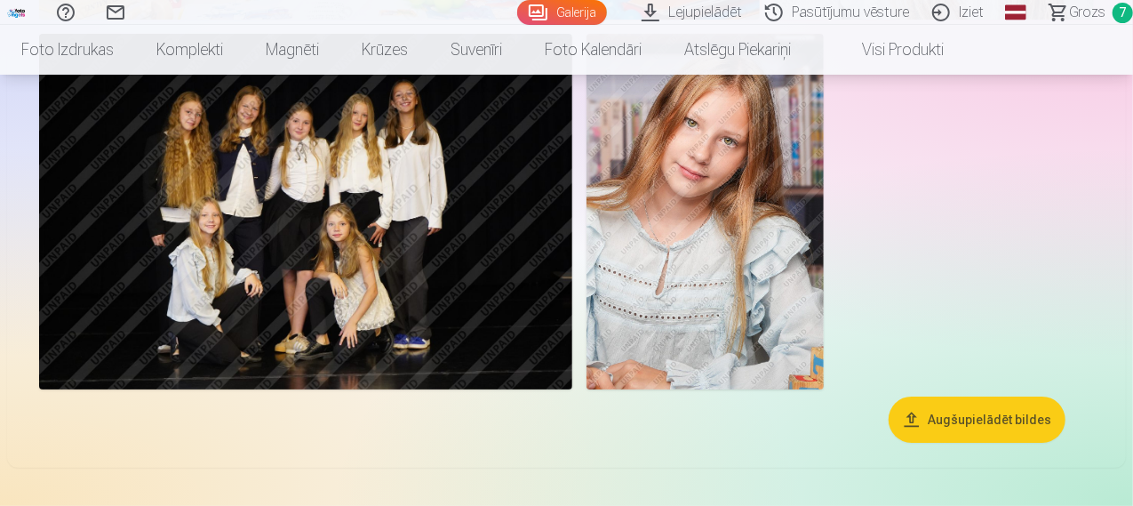
click at [541, 307] on img at bounding box center [305, 211] width 533 height 355
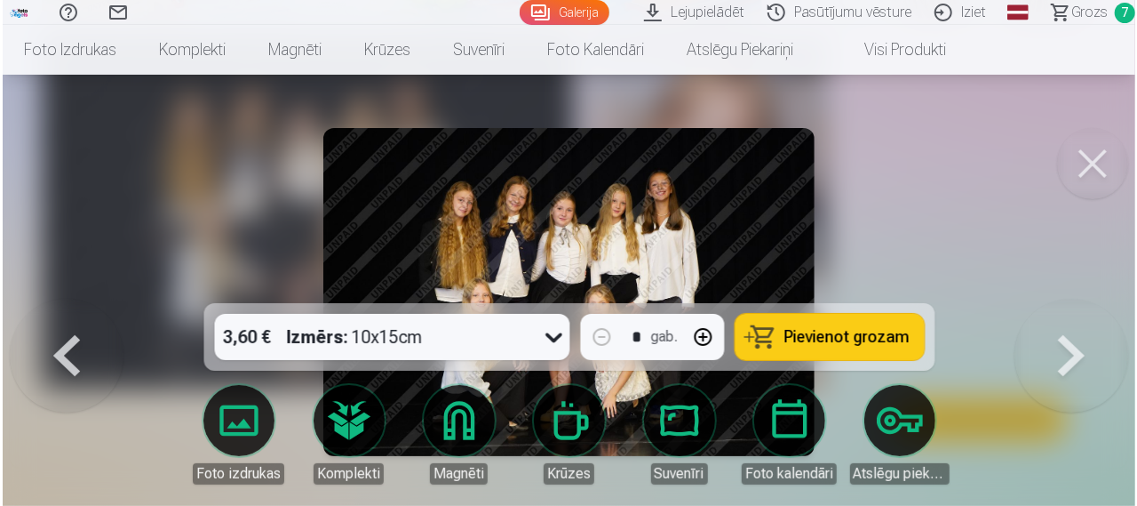
scroll to position [3381, 0]
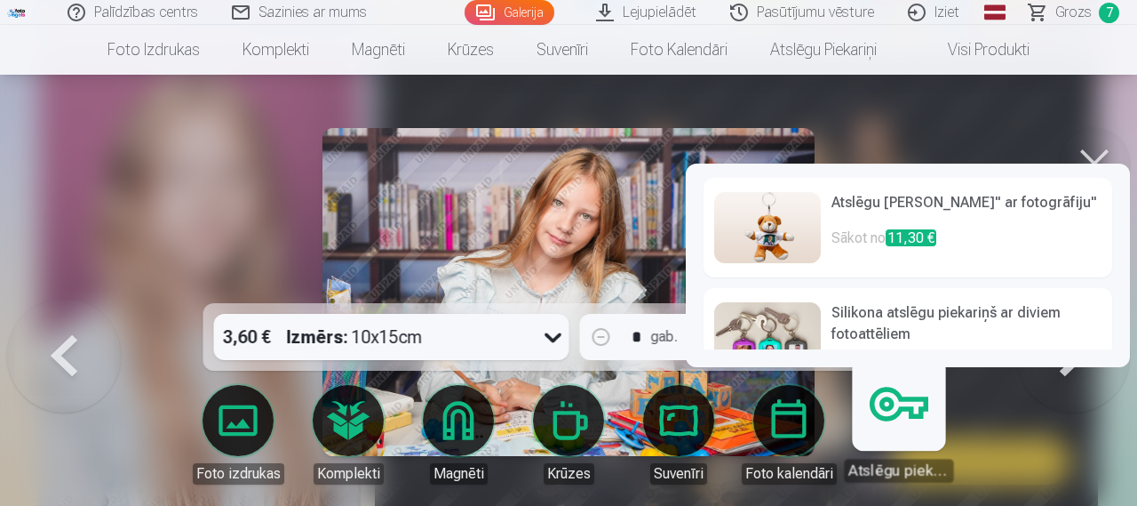
click at [913, 312] on h6 "Silikona atslēgu piekariņš ar diviem fotoattēliem" at bounding box center [967, 325] width 270 height 46
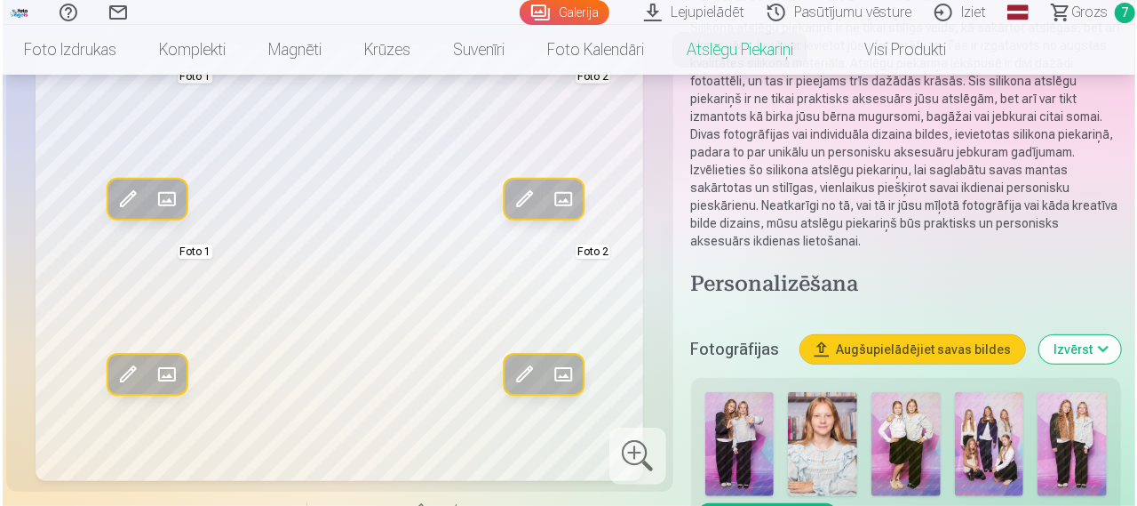
scroll to position [230, 0]
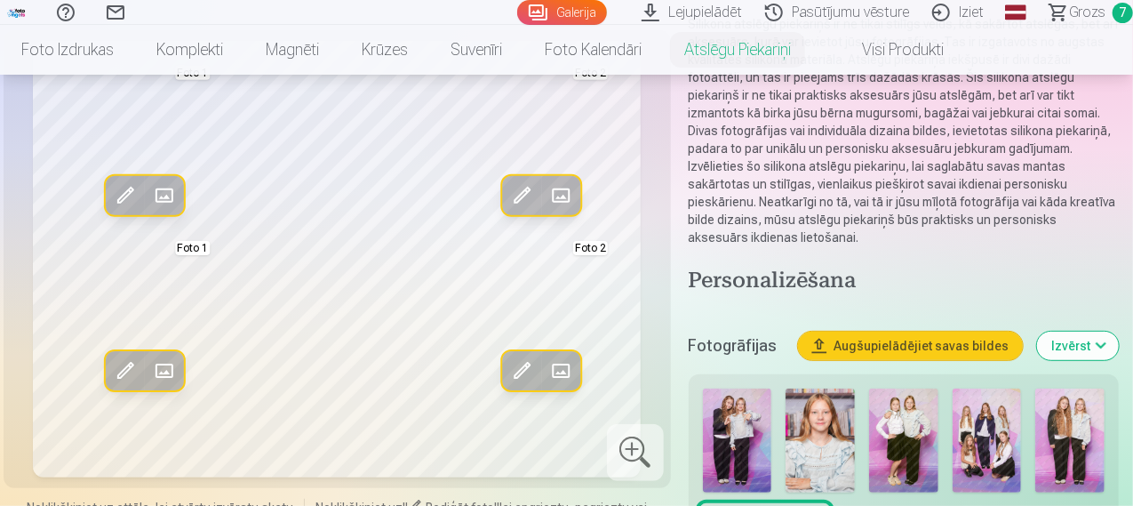
click at [150, 386] on span at bounding box center [164, 371] width 28 height 28
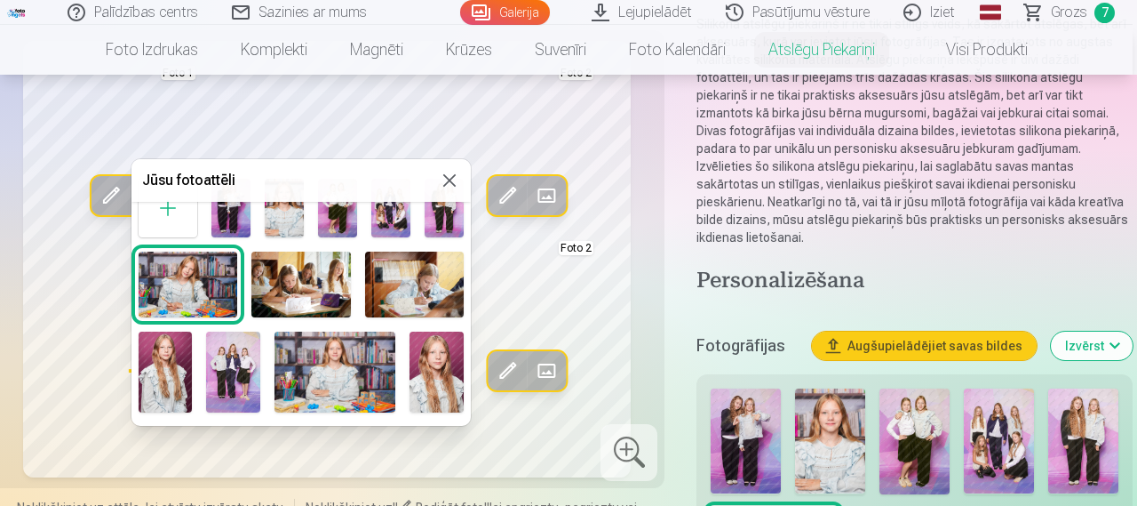
scroll to position [40, 0]
click at [641, 402] on div at bounding box center [568, 253] width 1137 height 506
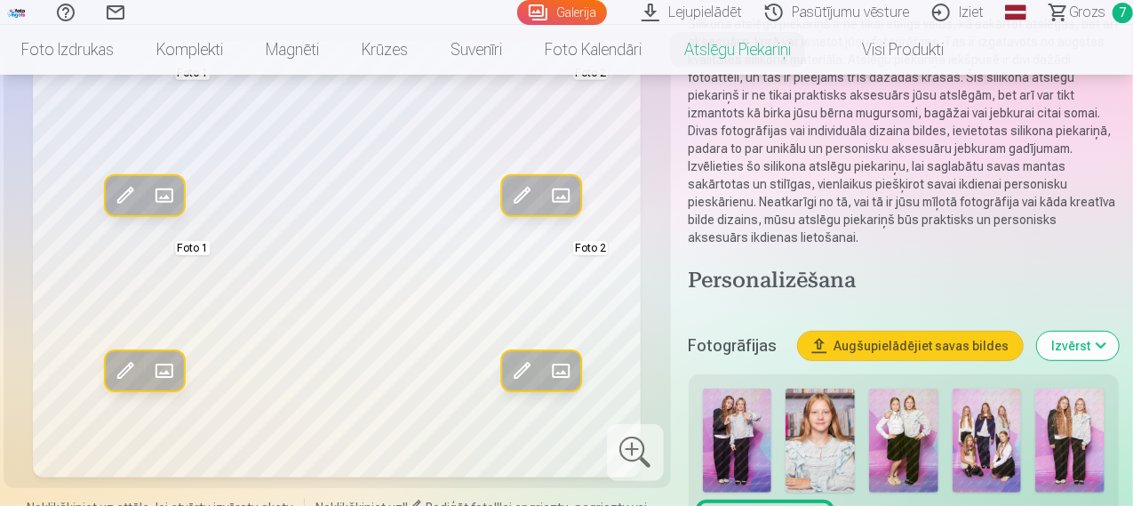
click at [111, 386] on span at bounding box center [125, 371] width 28 height 28
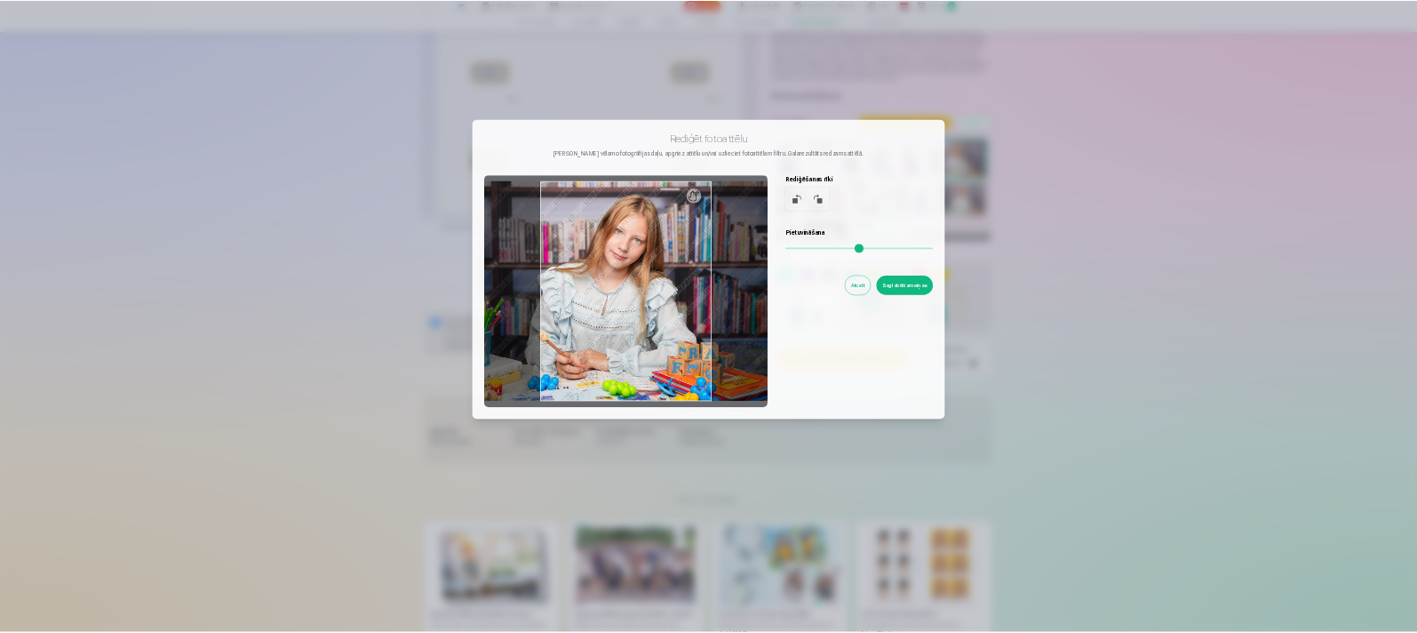
scroll to position [120, 0]
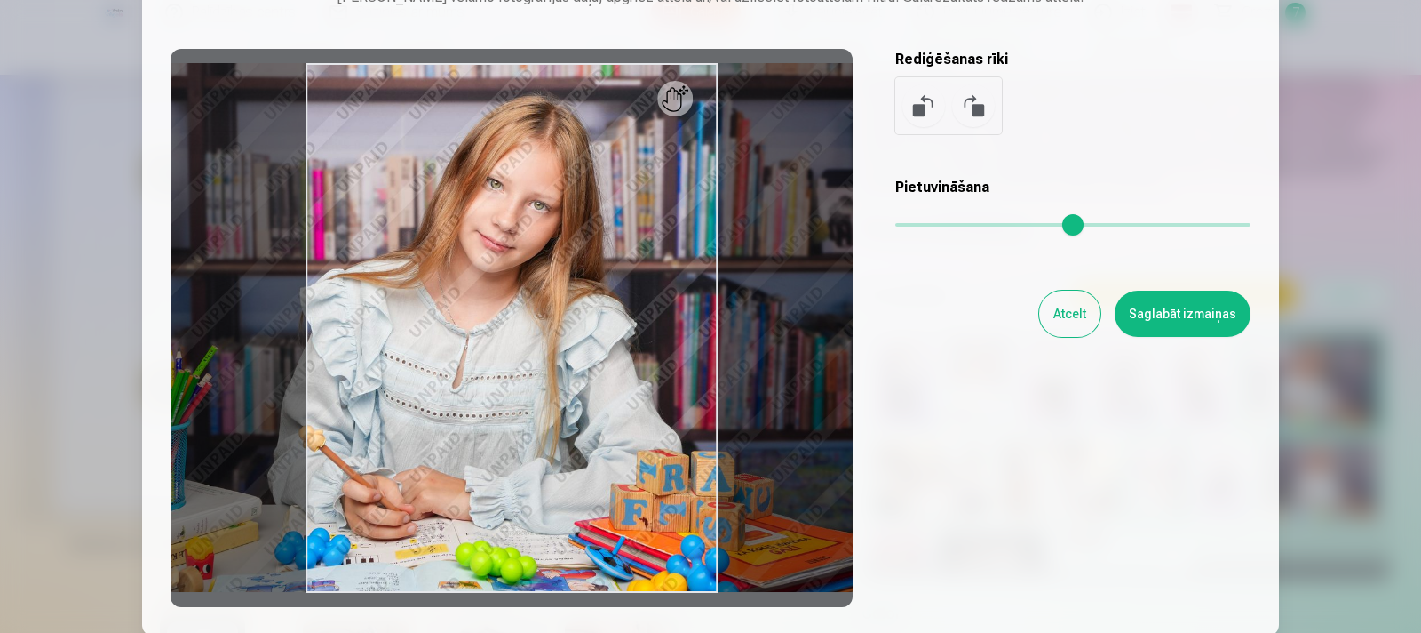
click at [1132, 323] on button "Saglabāt izmaiņas" at bounding box center [1183, 314] width 136 height 46
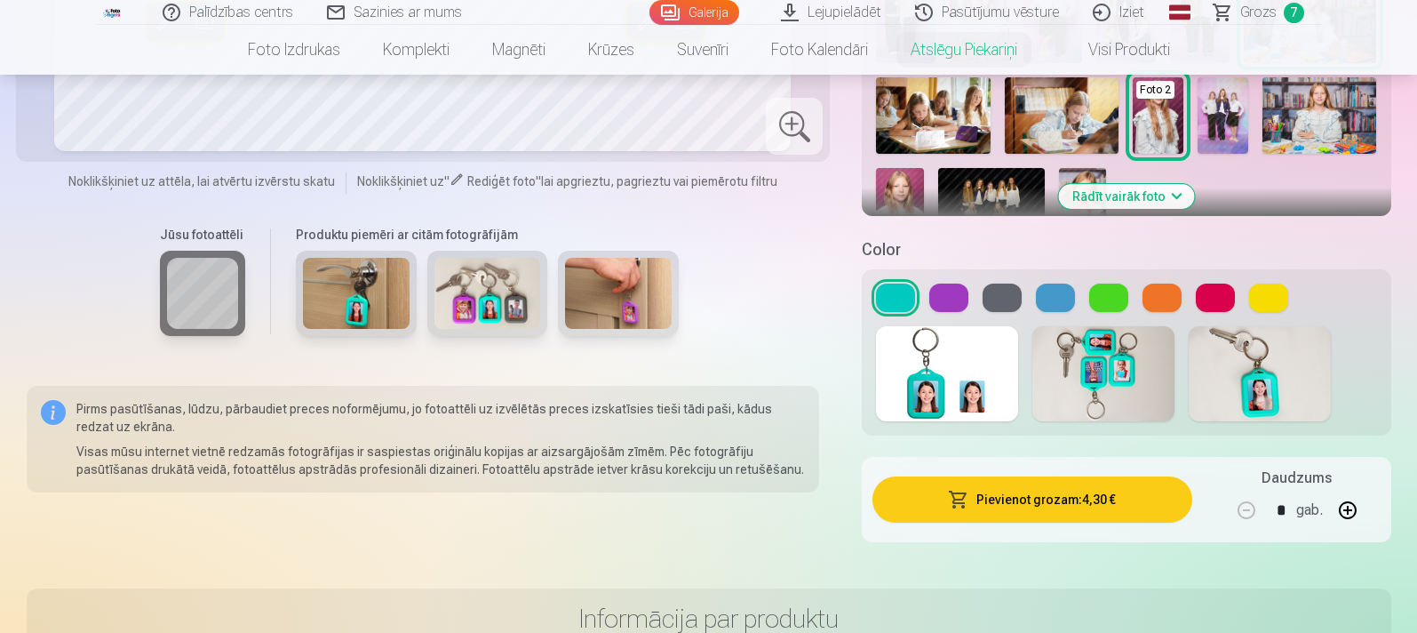
scroll to position [590, 0]
drag, startPoint x: 1205, startPoint y: 308, endPoint x: 987, endPoint y: 285, distance: 218.9
click at [987, 285] on div at bounding box center [1126, 298] width 500 height 28
click at [1015, 291] on button at bounding box center [1002, 298] width 39 height 28
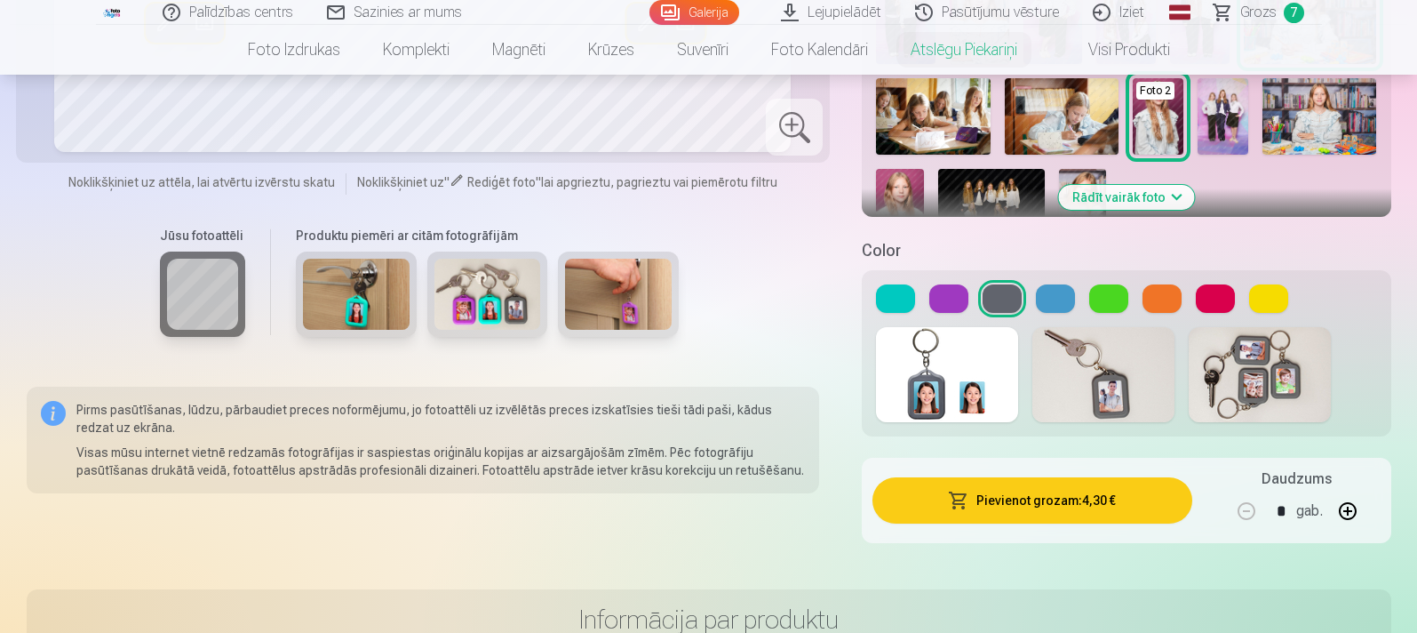
click at [1065, 298] on button at bounding box center [1055, 298] width 39 height 28
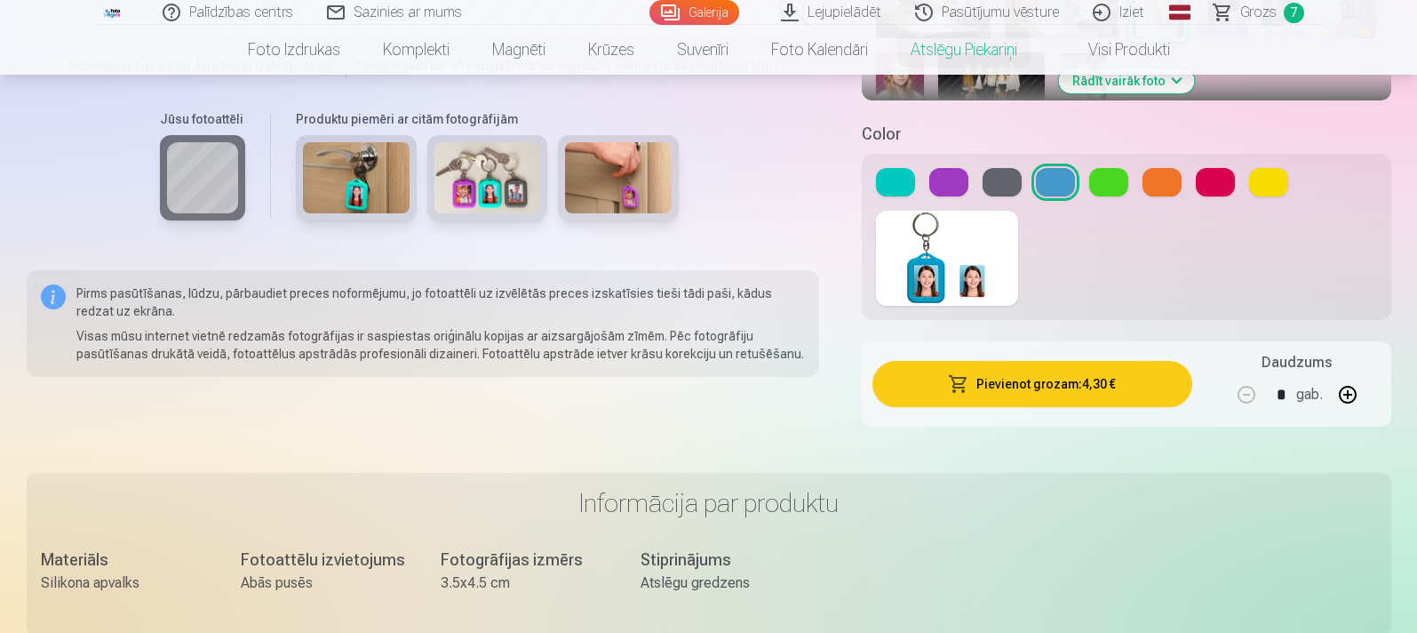
scroll to position [711, 0]
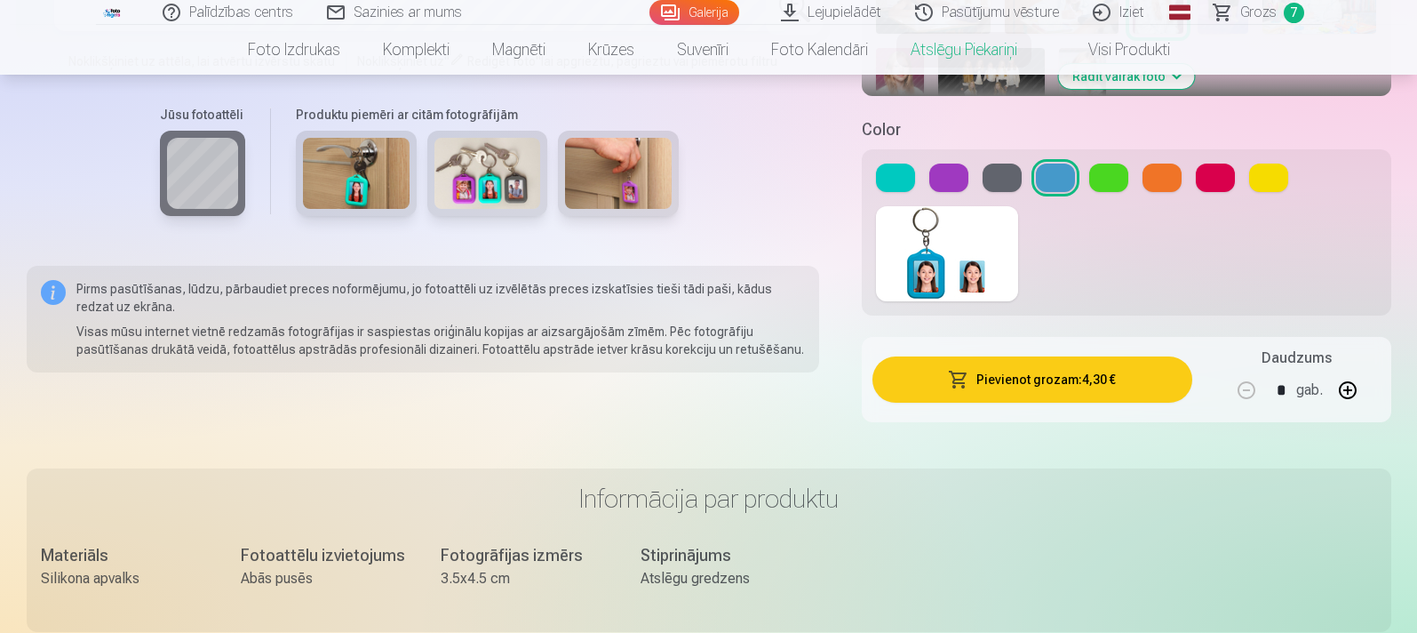
click at [991, 172] on button at bounding box center [1002, 177] width 39 height 28
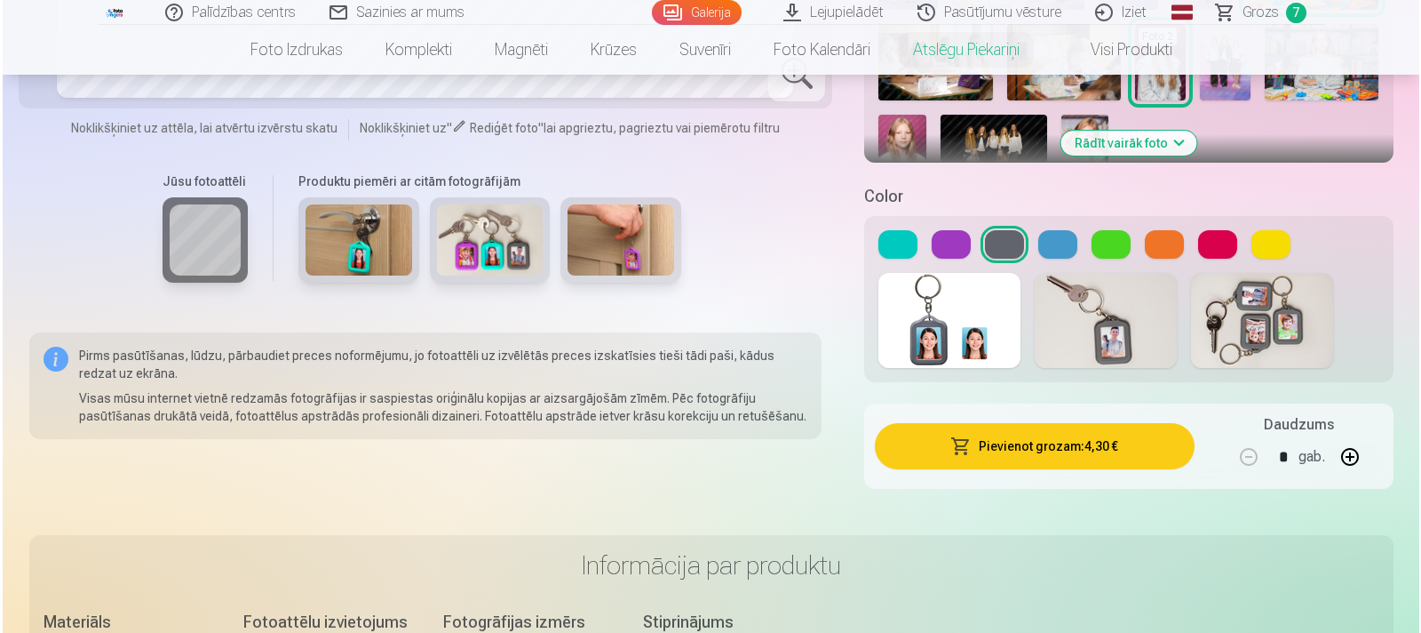
scroll to position [643, 0]
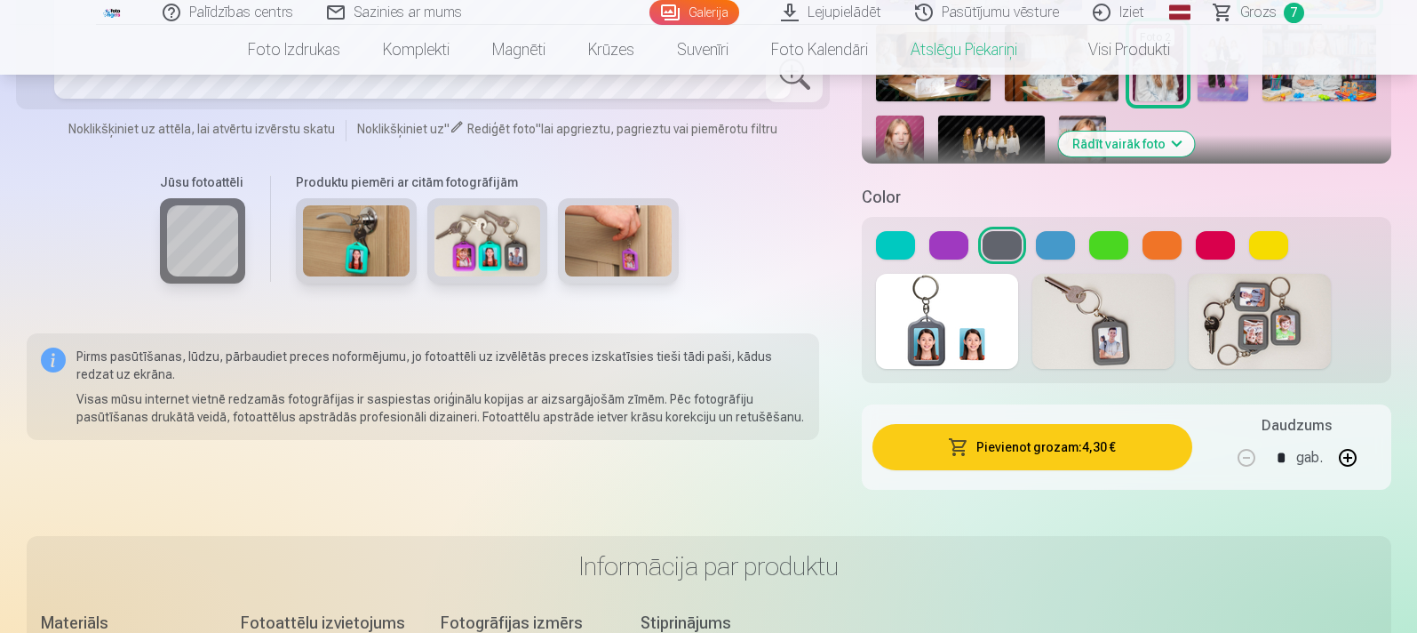
click at [923, 455] on button "Pievienot grozam : 4,30 €" at bounding box center [1031, 447] width 319 height 46
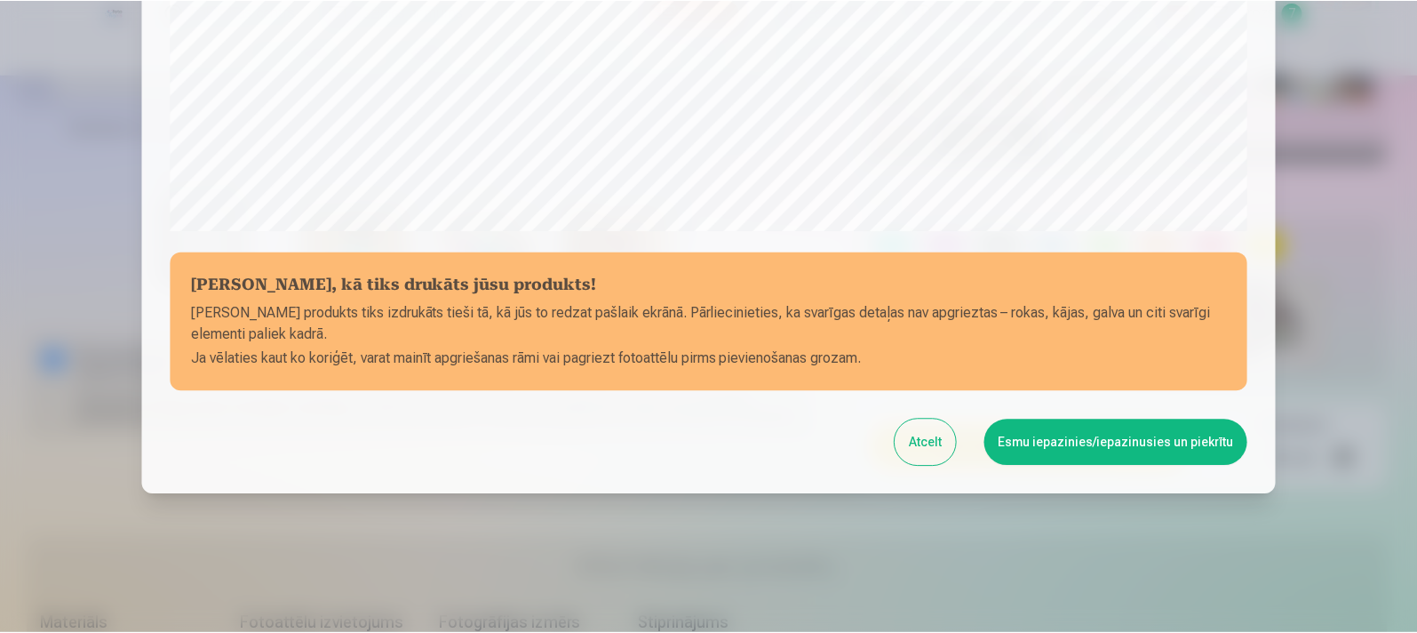
scroll to position [647, 0]
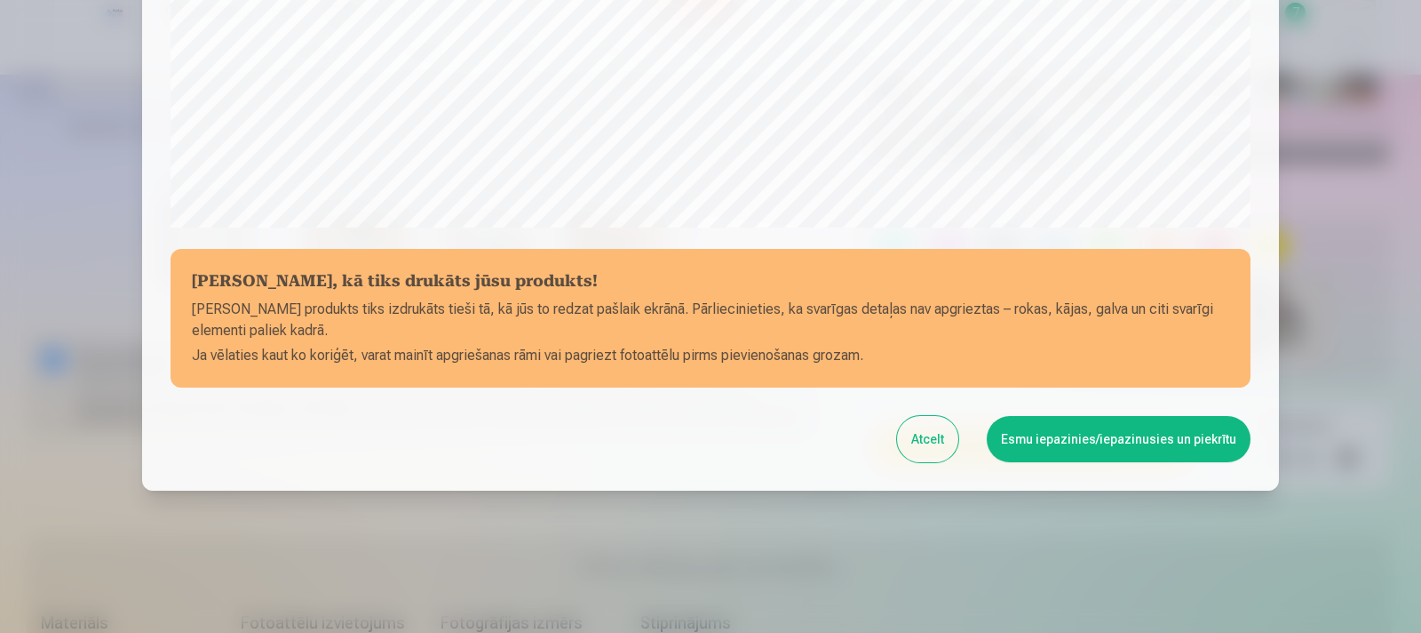
click at [1033, 446] on button "Esmu iepazinies/iepazinusies un piekrītu" at bounding box center [1119, 439] width 264 height 46
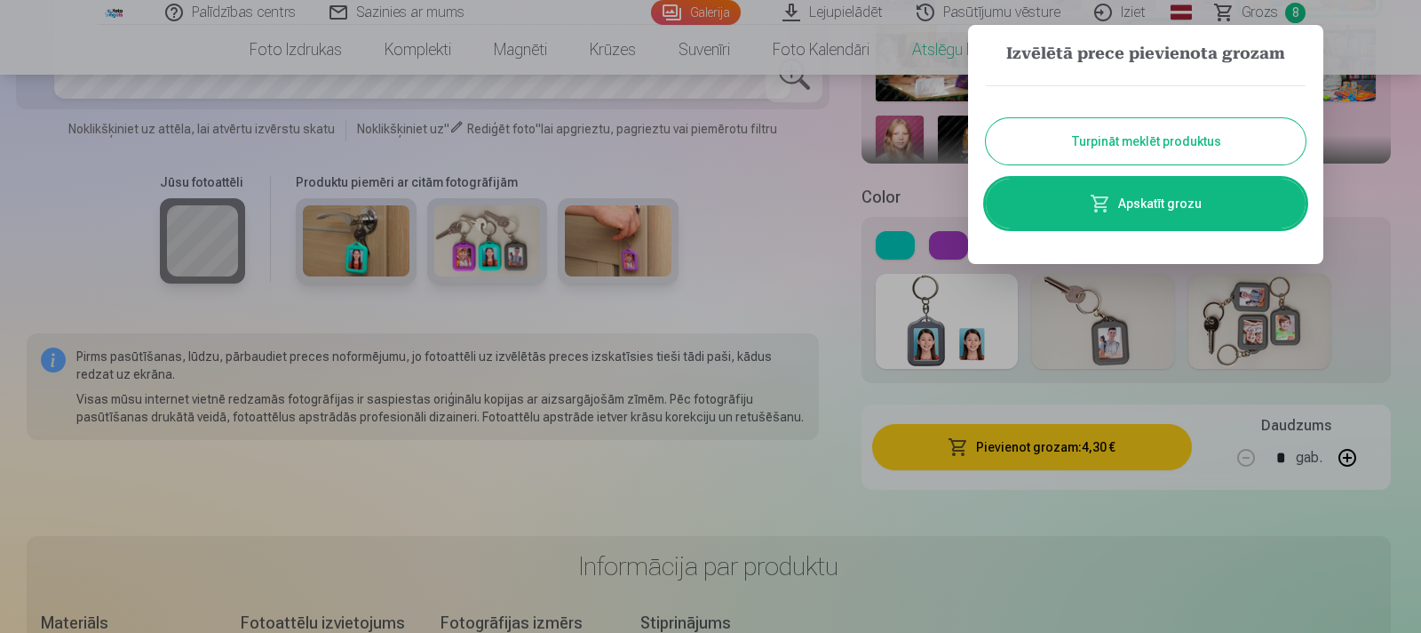
click at [1128, 140] on button "Turpināt meklēt produktus" at bounding box center [1146, 141] width 320 height 46
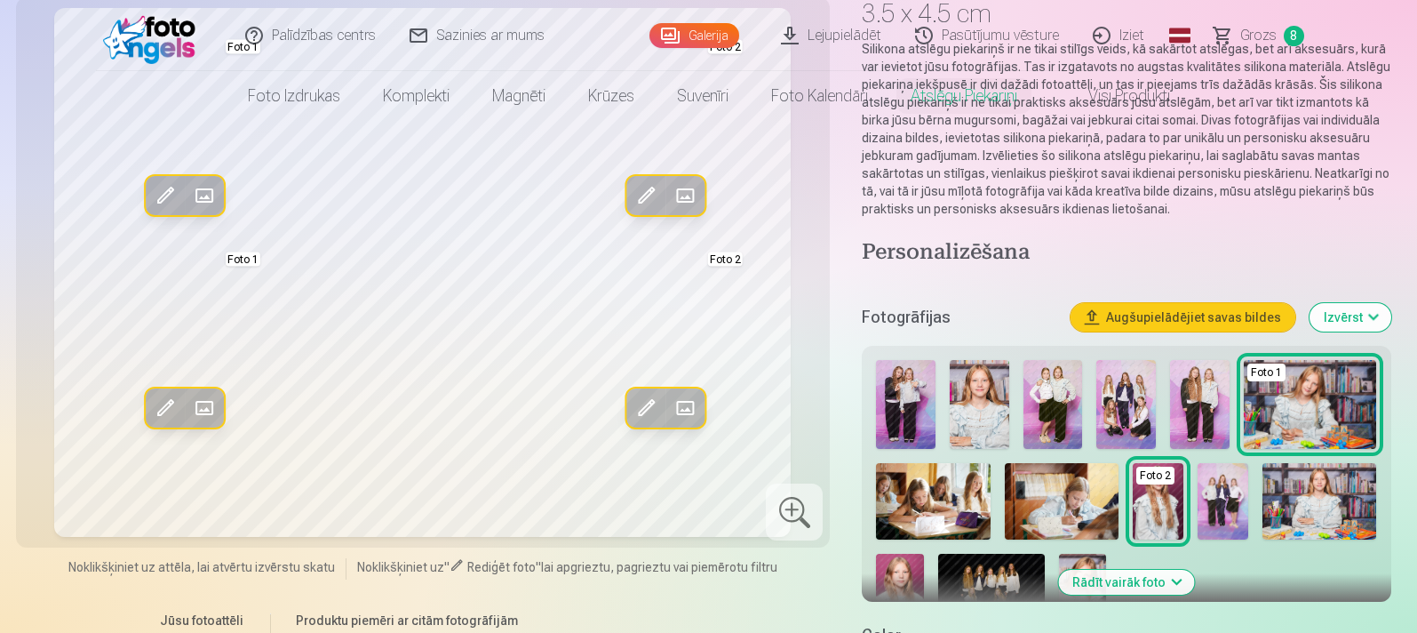
scroll to position [0, 0]
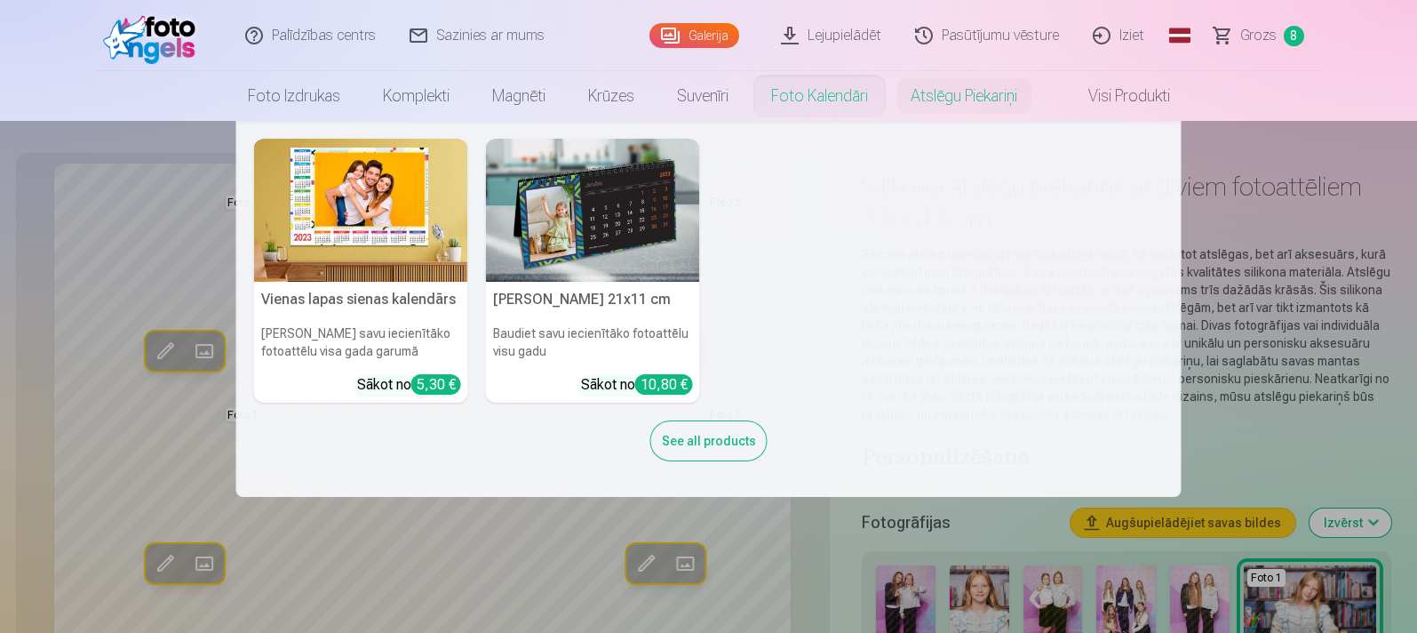
click at [800, 101] on link "Foto kalendāri" at bounding box center [819, 96] width 139 height 50
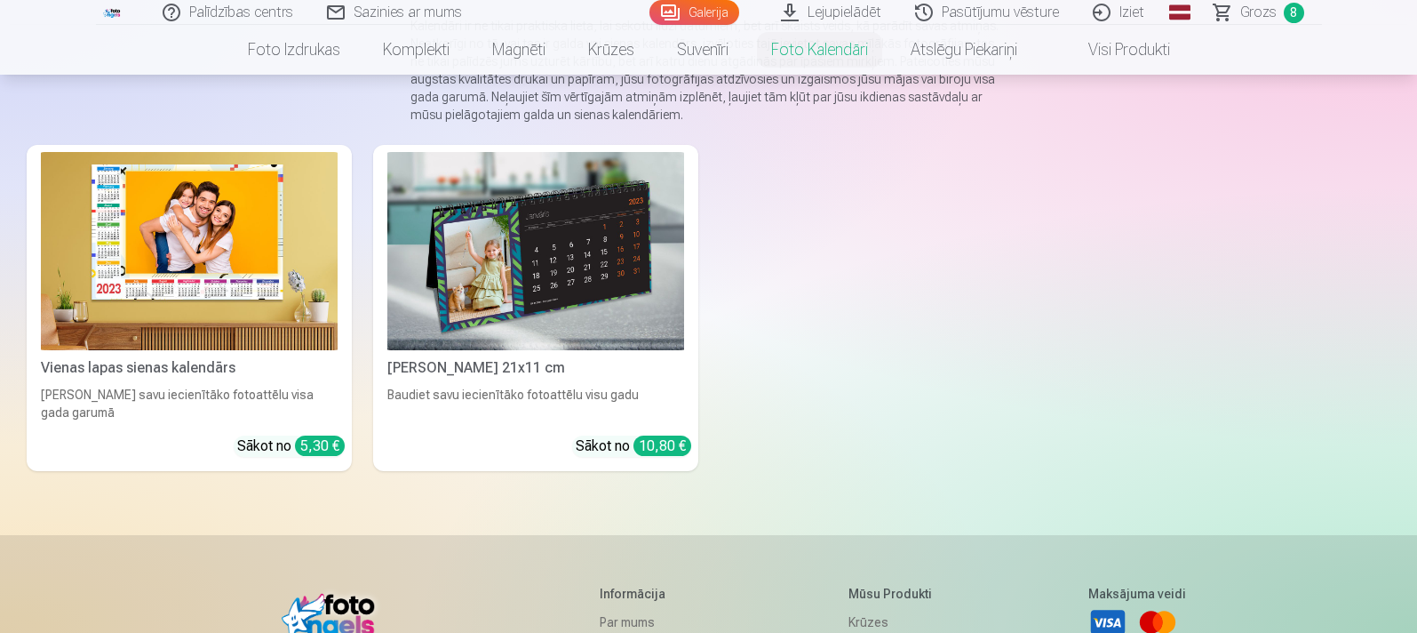
scroll to position [206, 0]
click at [209, 286] on img at bounding box center [189, 252] width 297 height 198
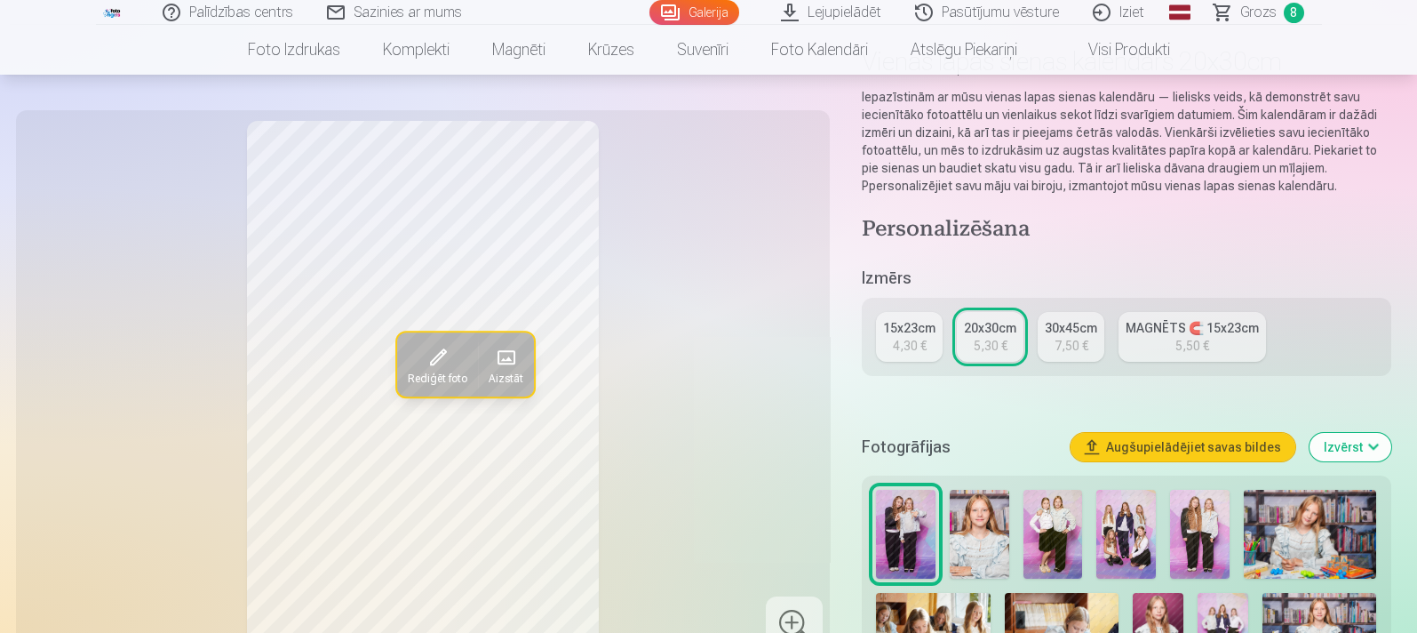
scroll to position [124, 0]
click at [921, 331] on div "15x23cm" at bounding box center [909, 329] width 52 height 18
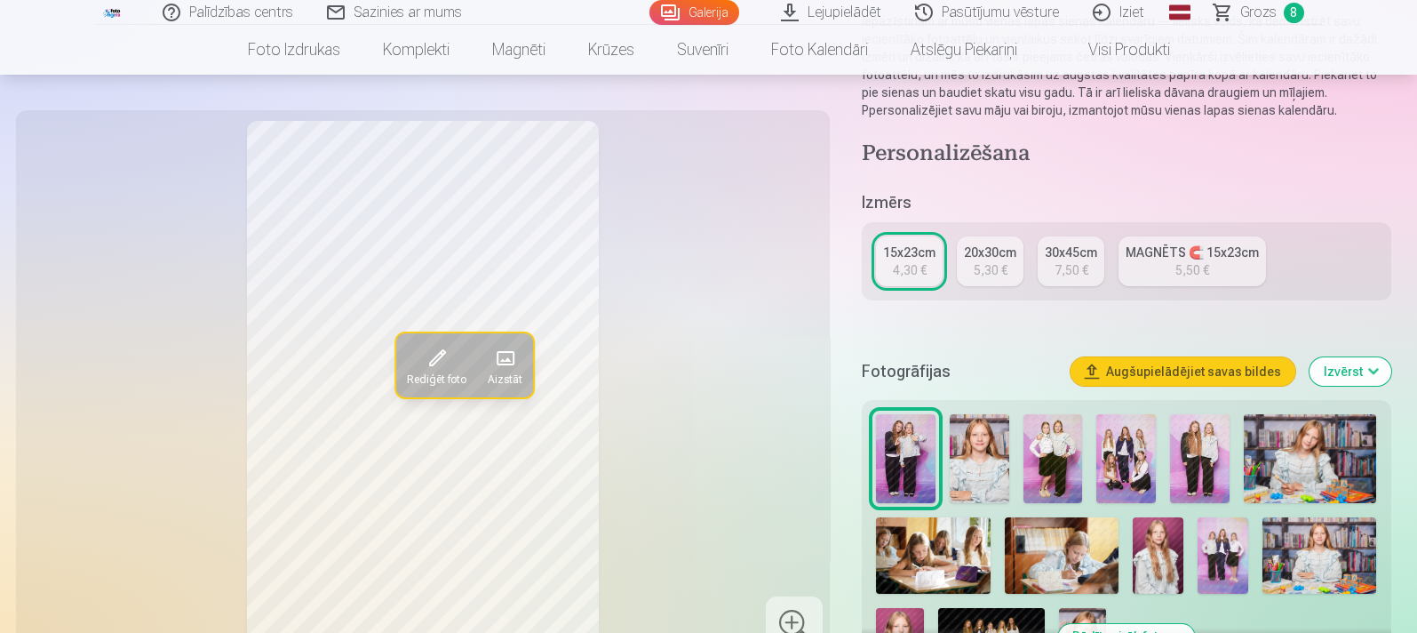
scroll to position [200, 0]
click at [1132, 282] on link "MAGNĒTS 🧲 15x23cm 5,50 €" at bounding box center [1192, 262] width 147 height 50
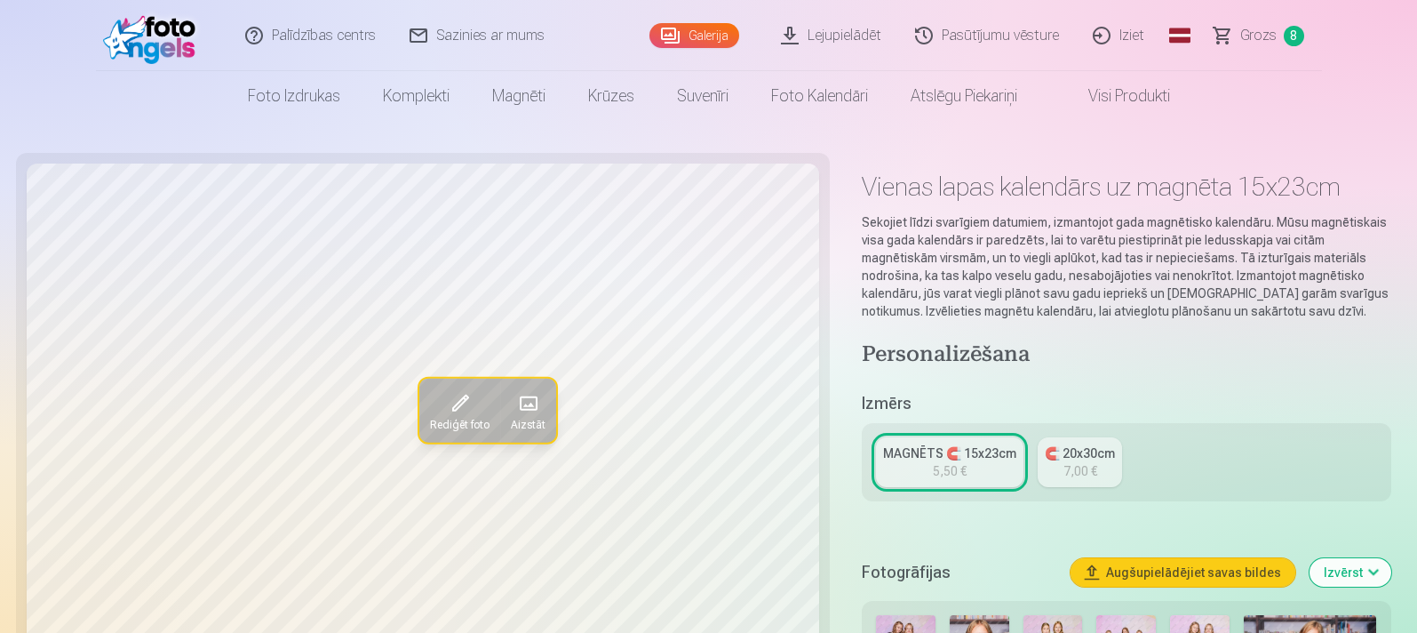
click at [1060, 460] on div "🧲 20x30cm" at bounding box center [1080, 453] width 70 height 18
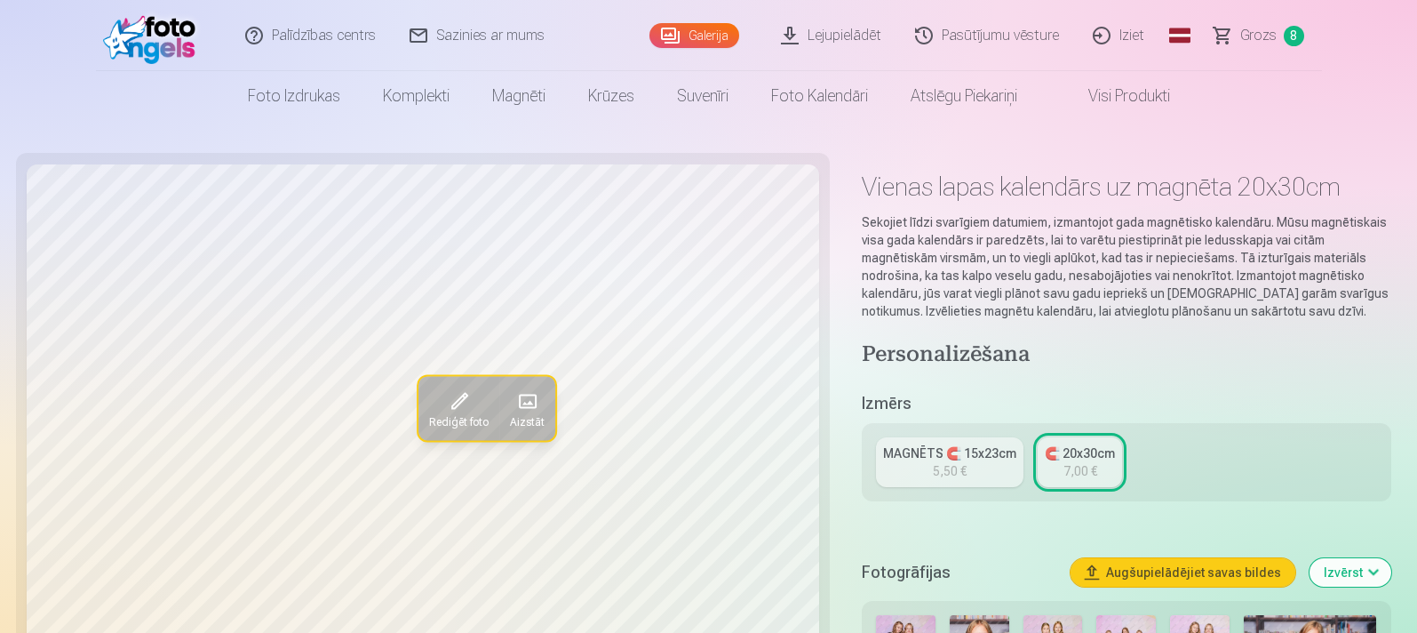
click at [866, 460] on div "MAGNĒTS 🧲 15x23cm 5,50 € 🧲 20x30cm 7,00 €" at bounding box center [1126, 462] width 529 height 78
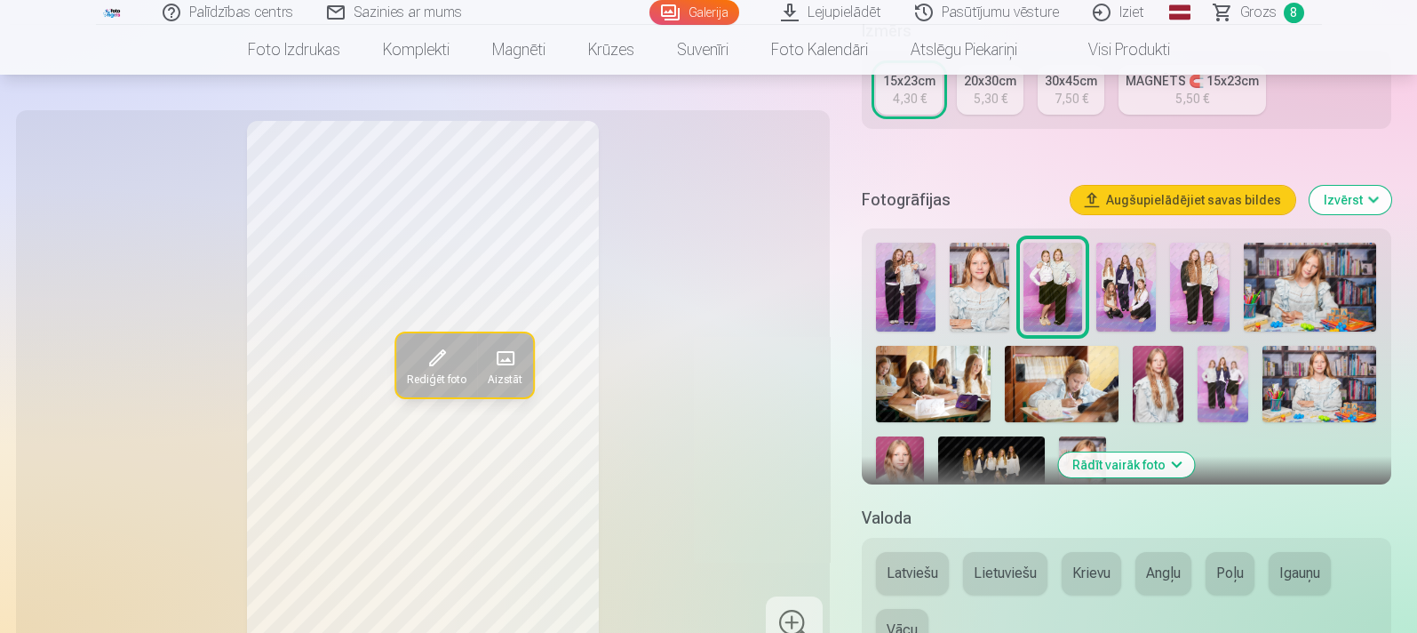
scroll to position [383, 0]
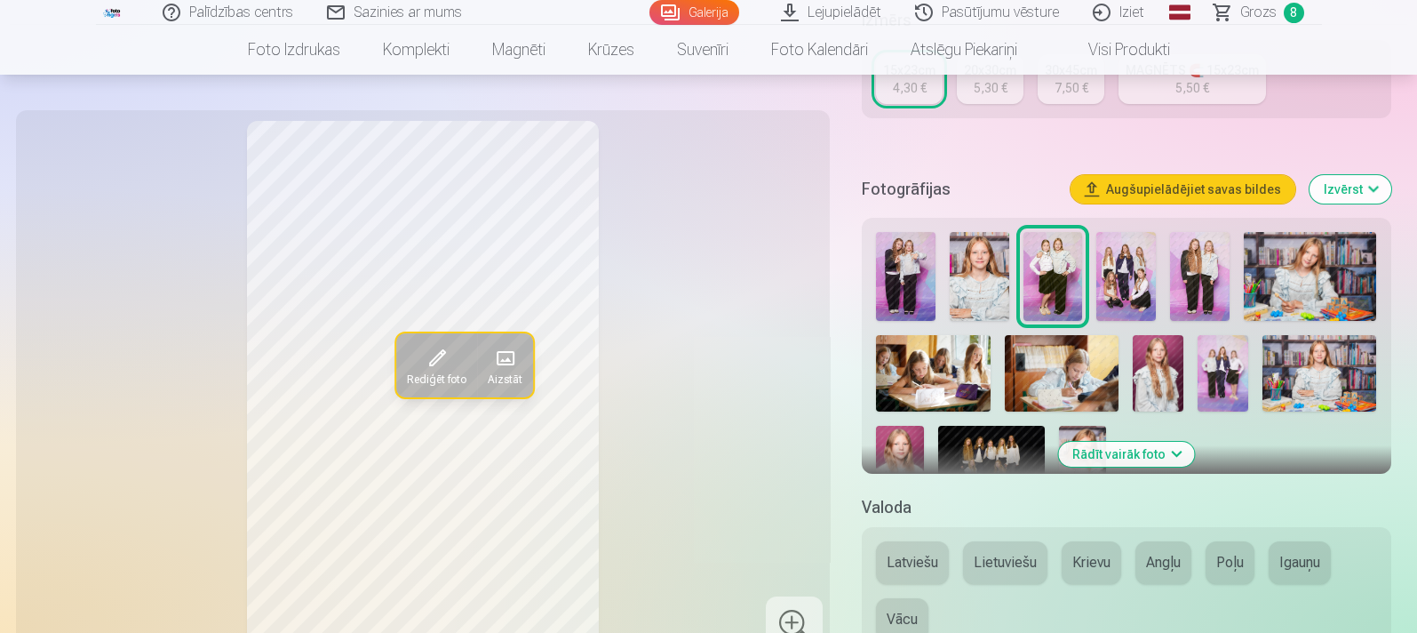
click at [999, 446] on img at bounding box center [991, 461] width 107 height 71
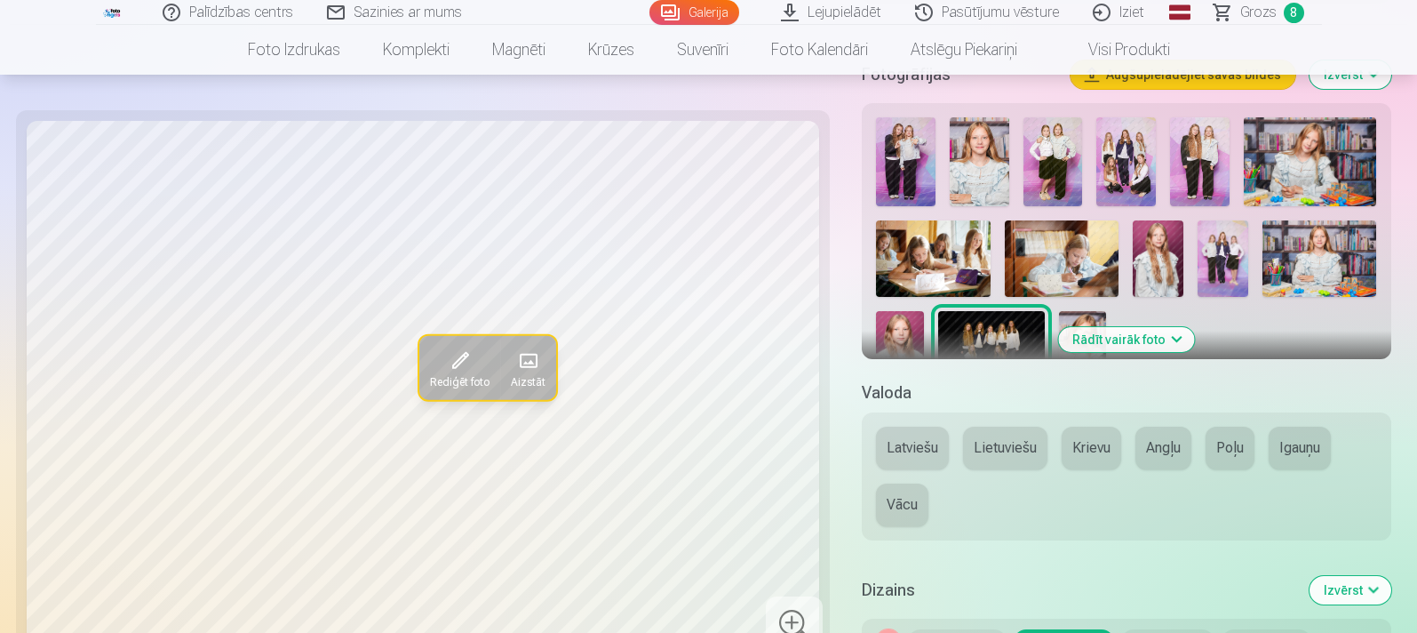
scroll to position [460, 0]
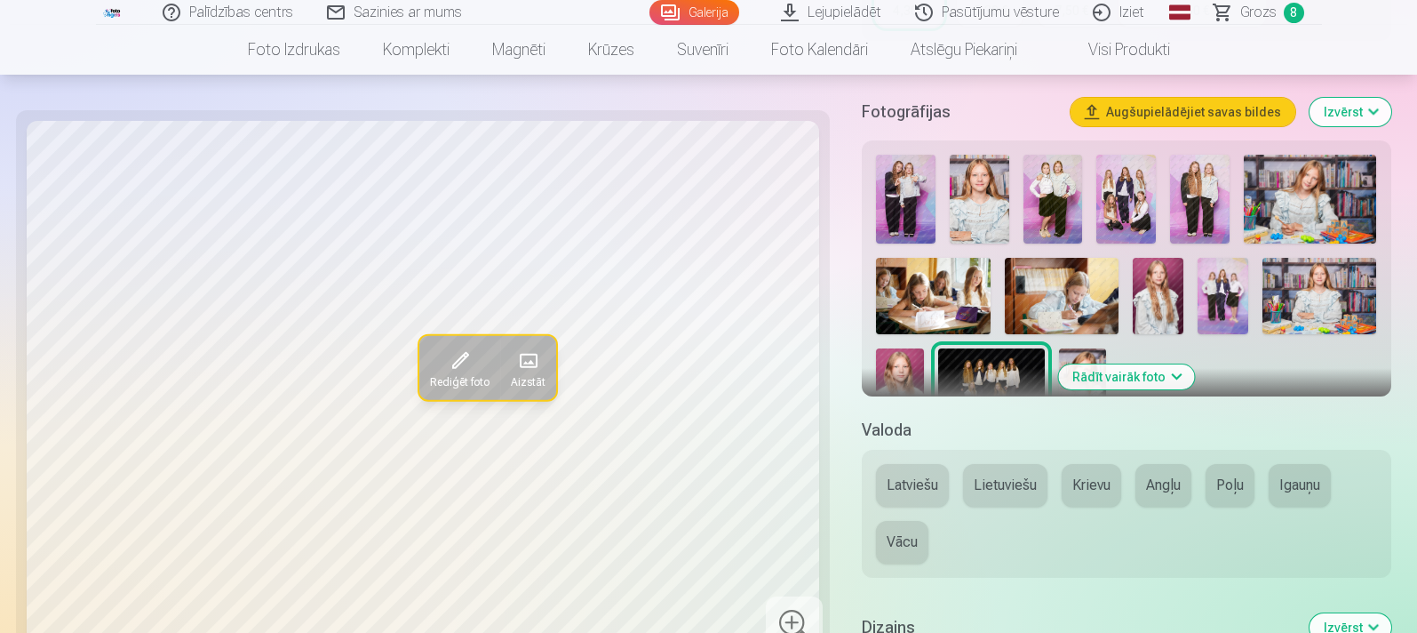
click at [916, 477] on button "Latviešu" at bounding box center [912, 485] width 73 height 43
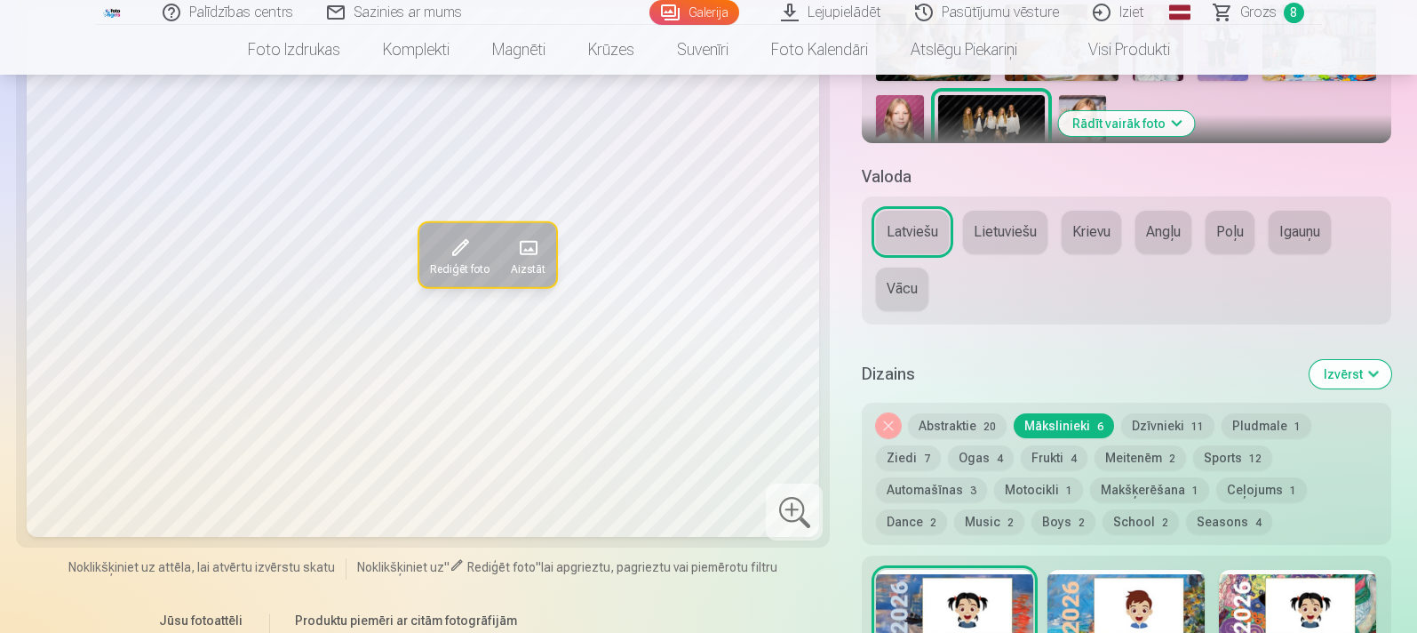
scroll to position [714, 0]
click at [931, 410] on div "Noņemiet dizainu Abstraktie 20 Mākslinieki 6 Dzīvnieki 11 Pludmale 1 Ziedi 7 Og…" at bounding box center [1126, 473] width 529 height 142
click at [946, 425] on button "Abstraktie 20" at bounding box center [957, 424] width 99 height 25
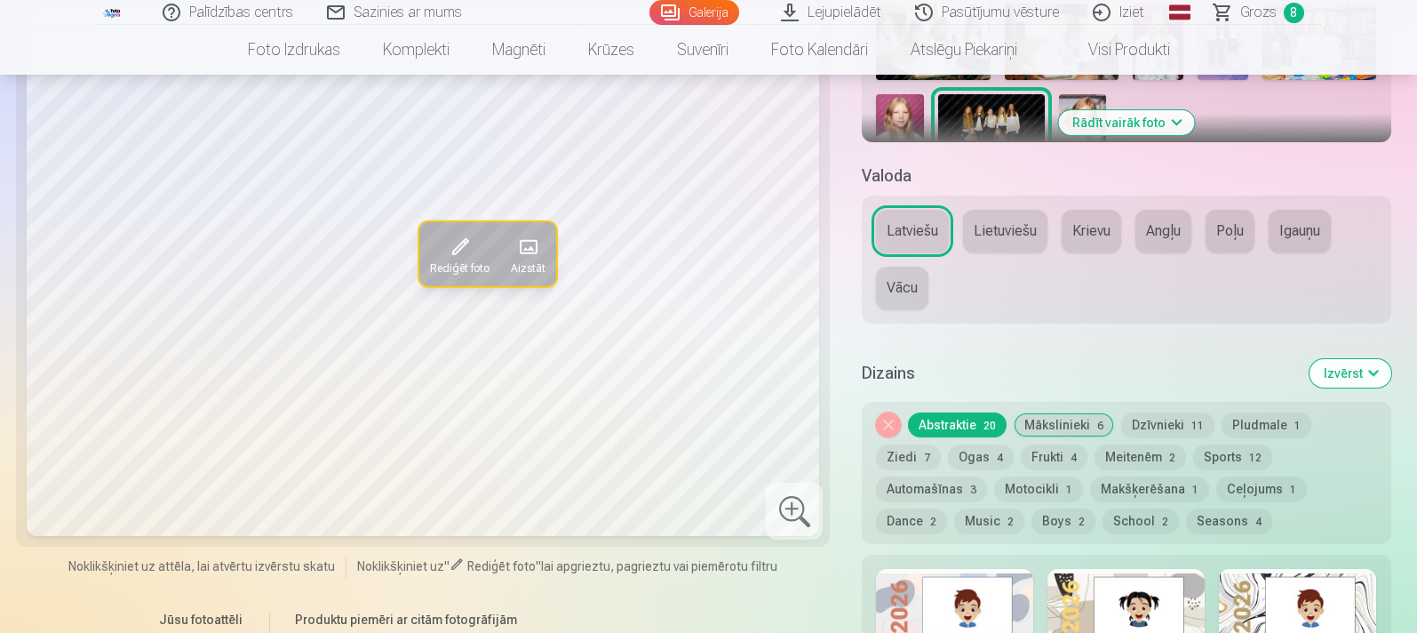
click at [1132, 424] on button "Dzīvnieki 11" at bounding box center [1167, 424] width 93 height 25
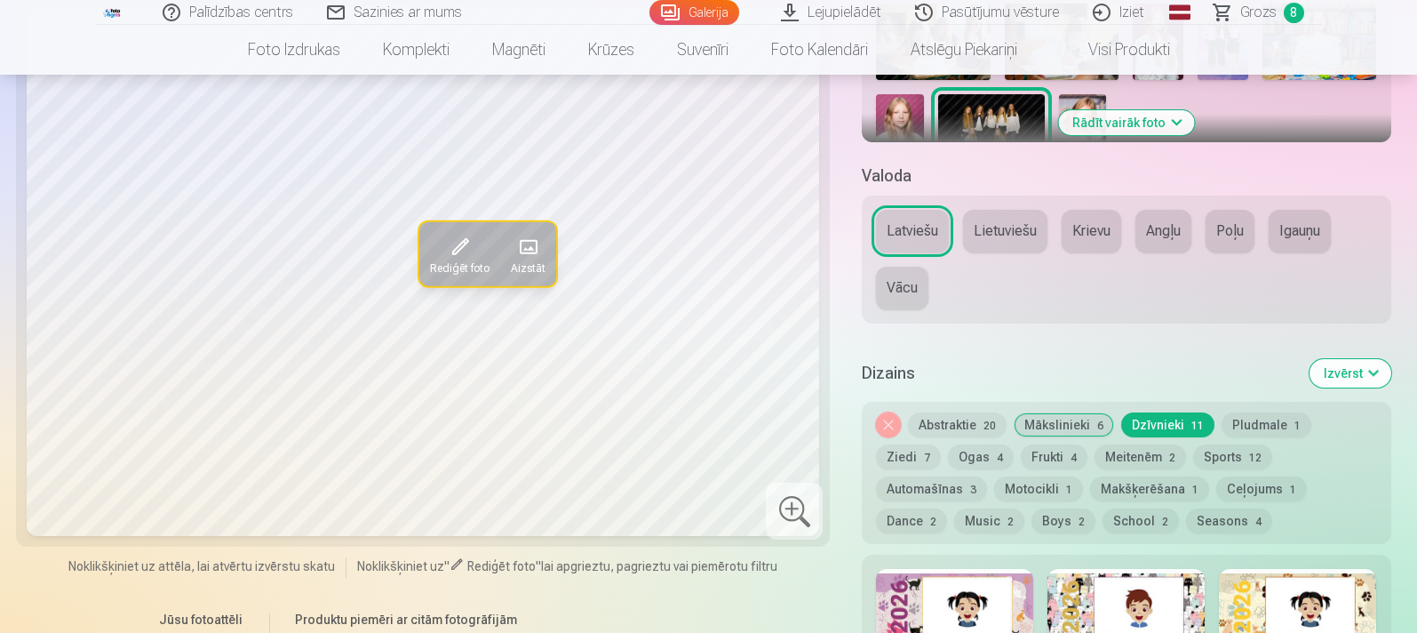
click at [947, 505] on button "Dance 2" at bounding box center [911, 520] width 71 height 25
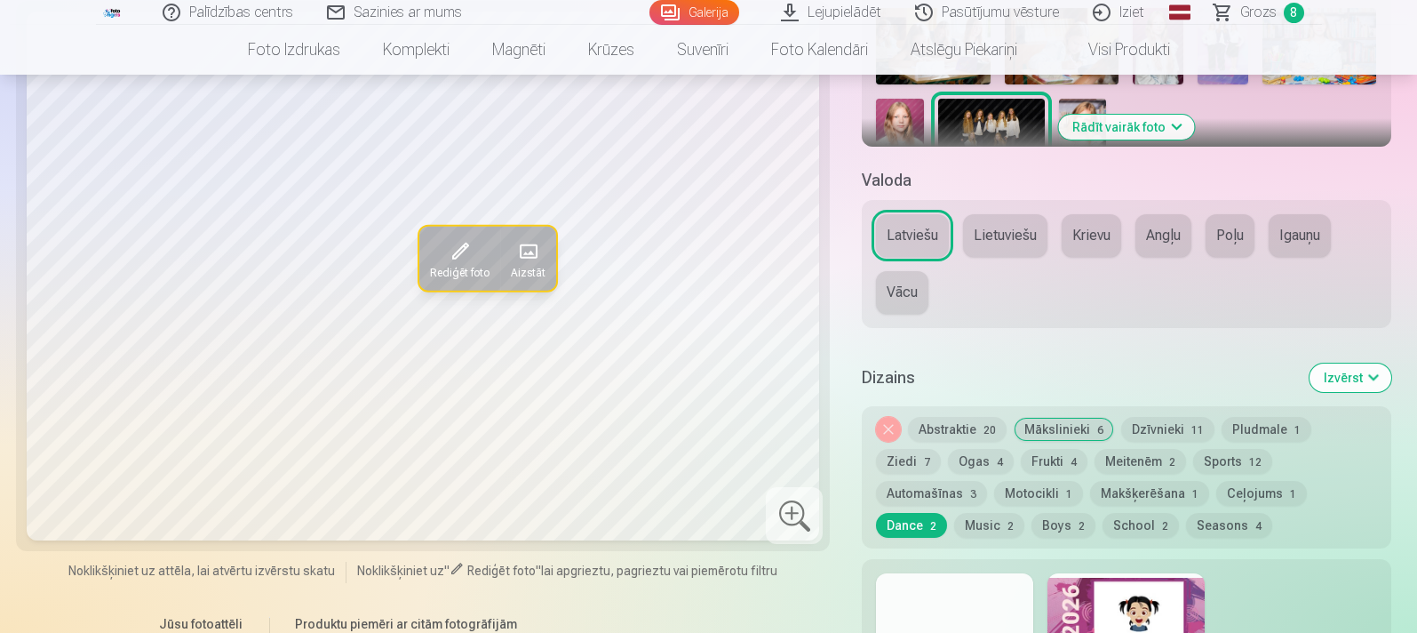
scroll to position [710, 0]
click at [1095, 460] on button "Meitenēm 2" at bounding box center [1141, 461] width 92 height 25
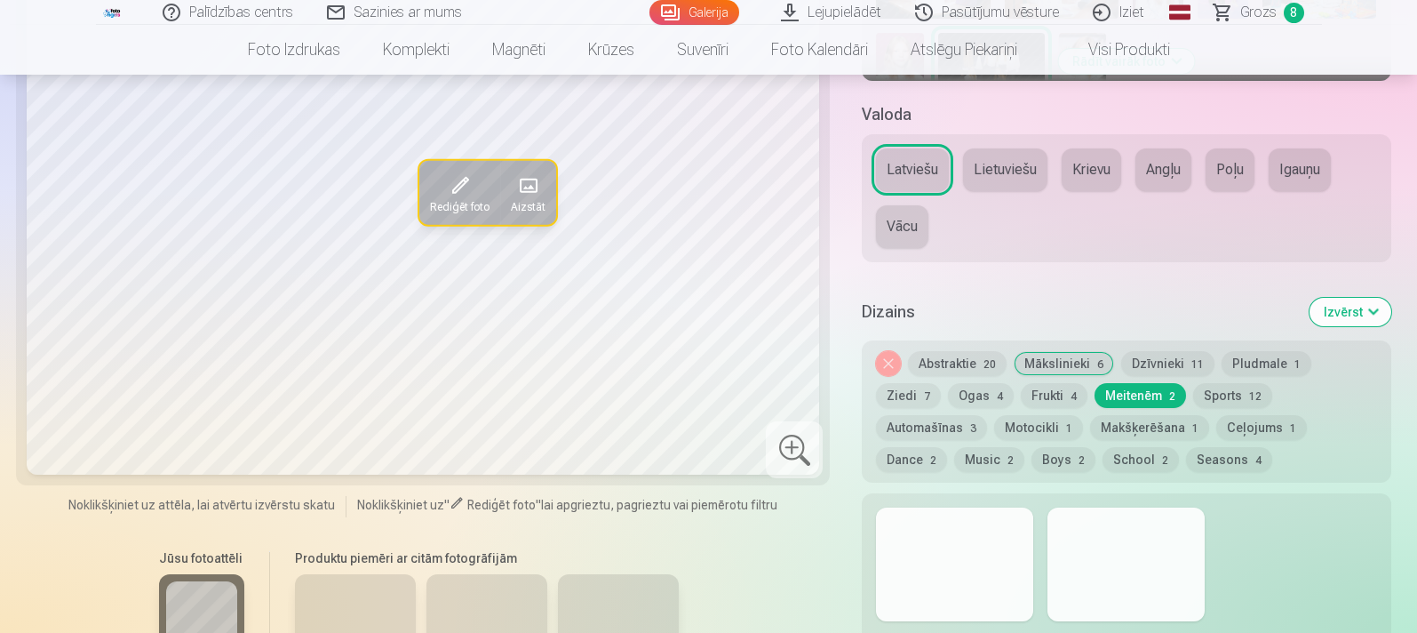
scroll to position [750, 0]
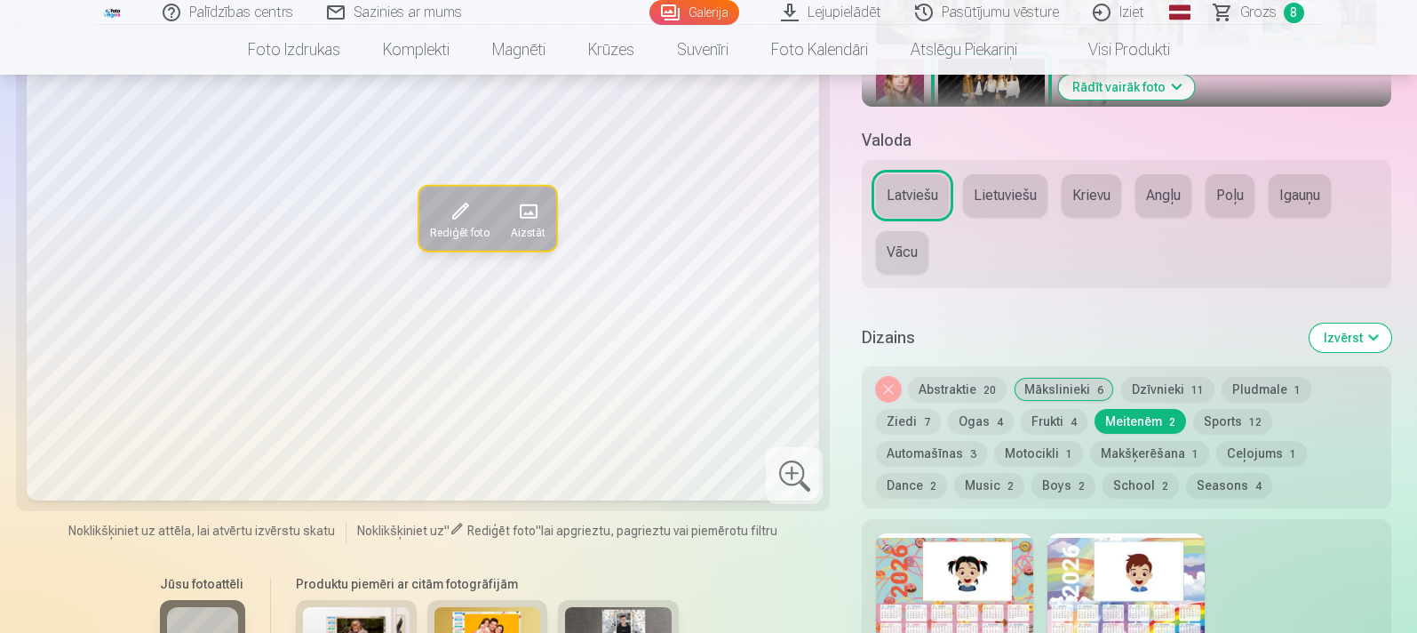
click at [1031, 473] on button "Boys 2" at bounding box center [1063, 485] width 64 height 25
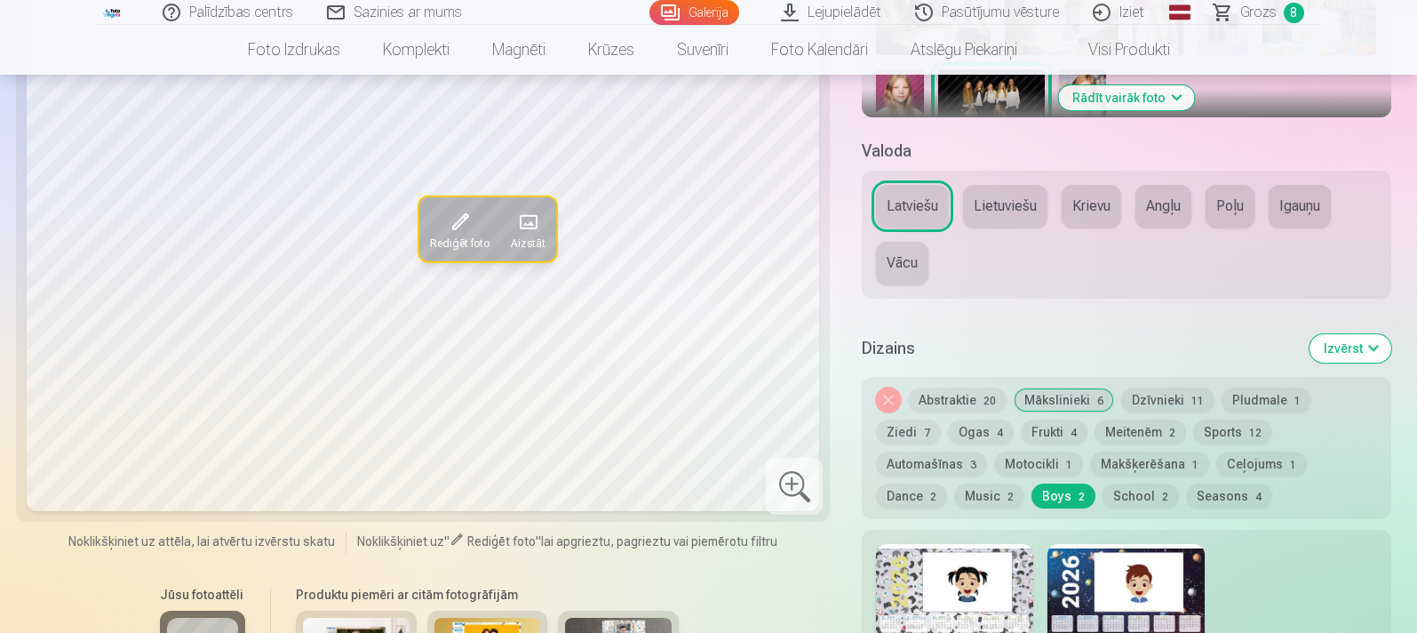
scroll to position [738, 0]
click at [1132, 465] on button "Ceļojums 1" at bounding box center [1261, 464] width 91 height 25
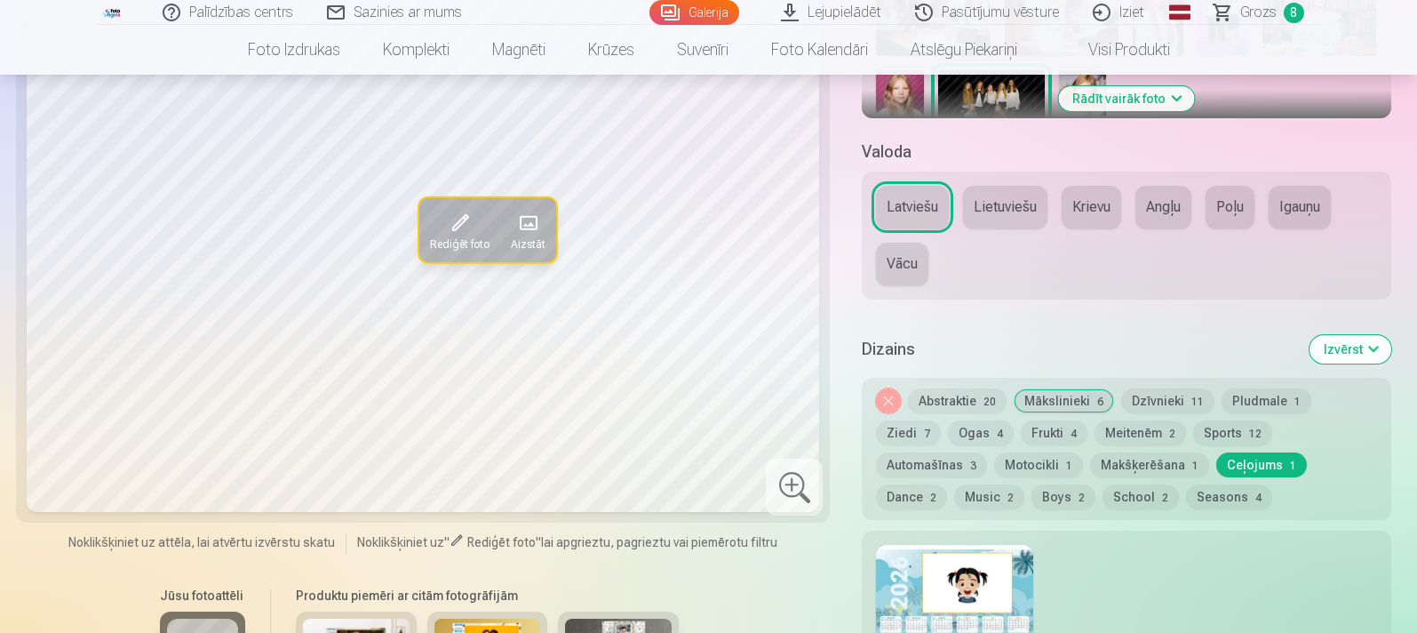
click at [947, 484] on button "Dance 2" at bounding box center [911, 496] width 71 height 25
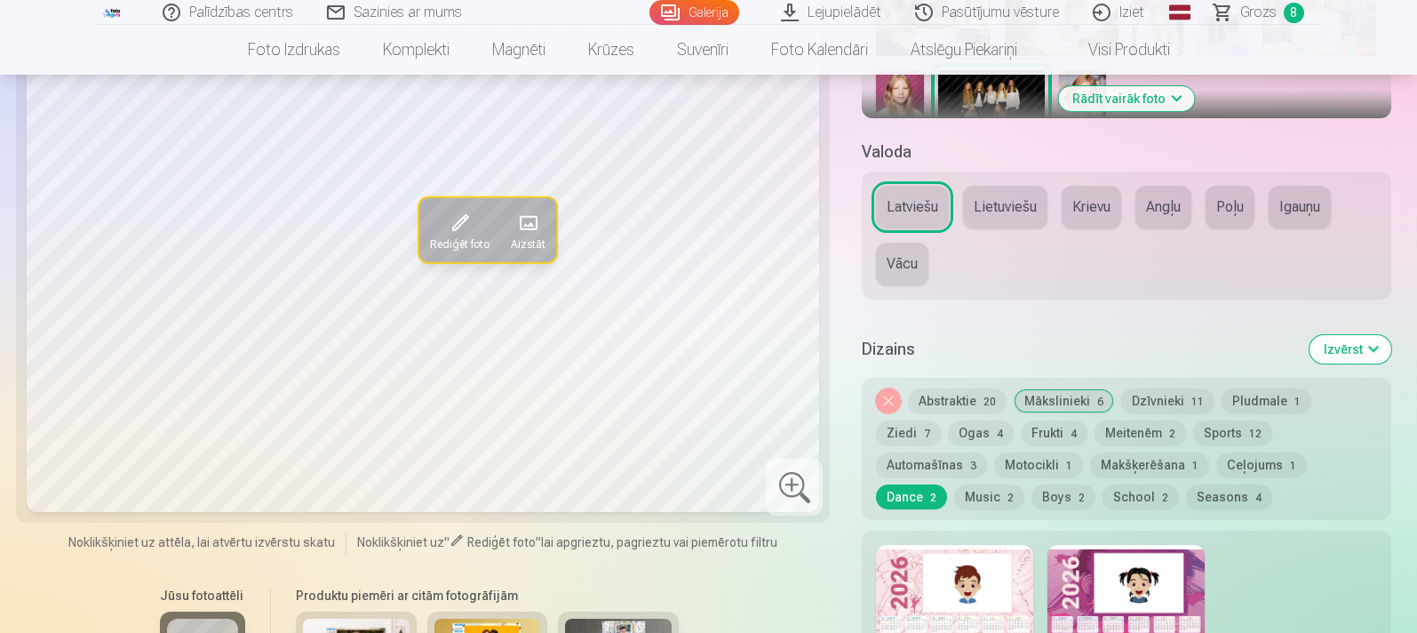
click at [948, 430] on button "Ogas 4" at bounding box center [981, 432] width 66 height 25
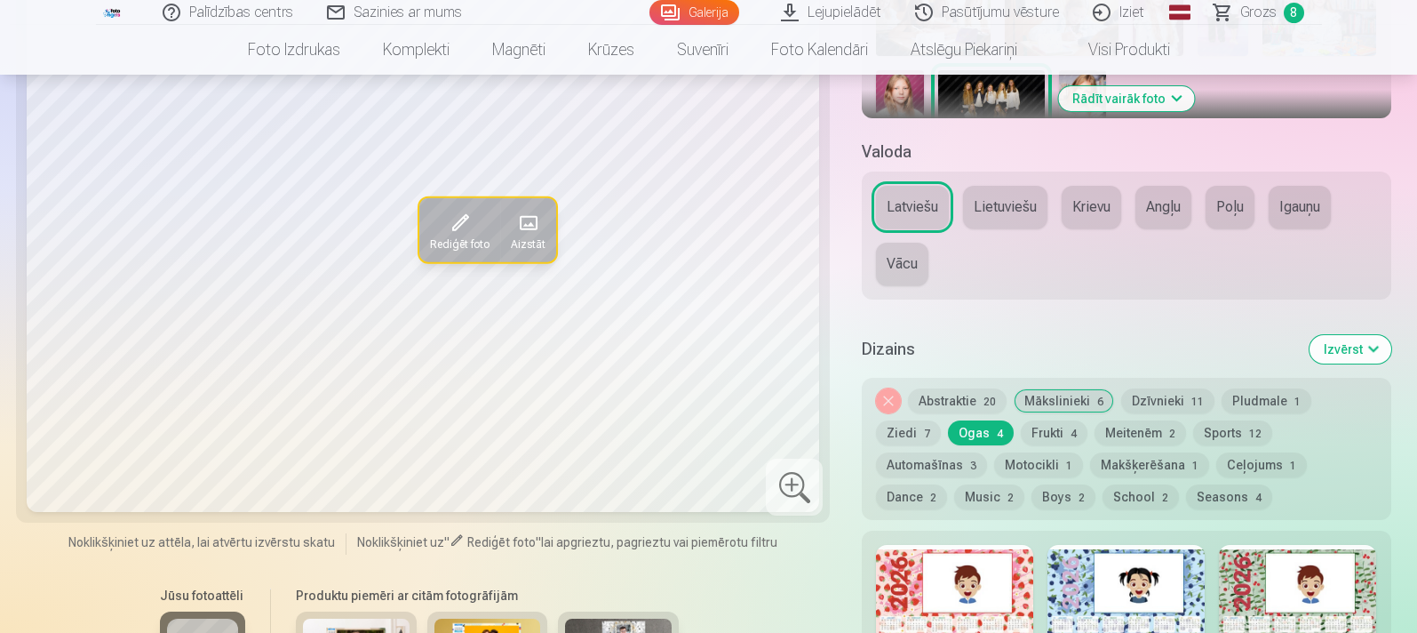
click at [941, 420] on button "Ziedi 7" at bounding box center [908, 432] width 65 height 25
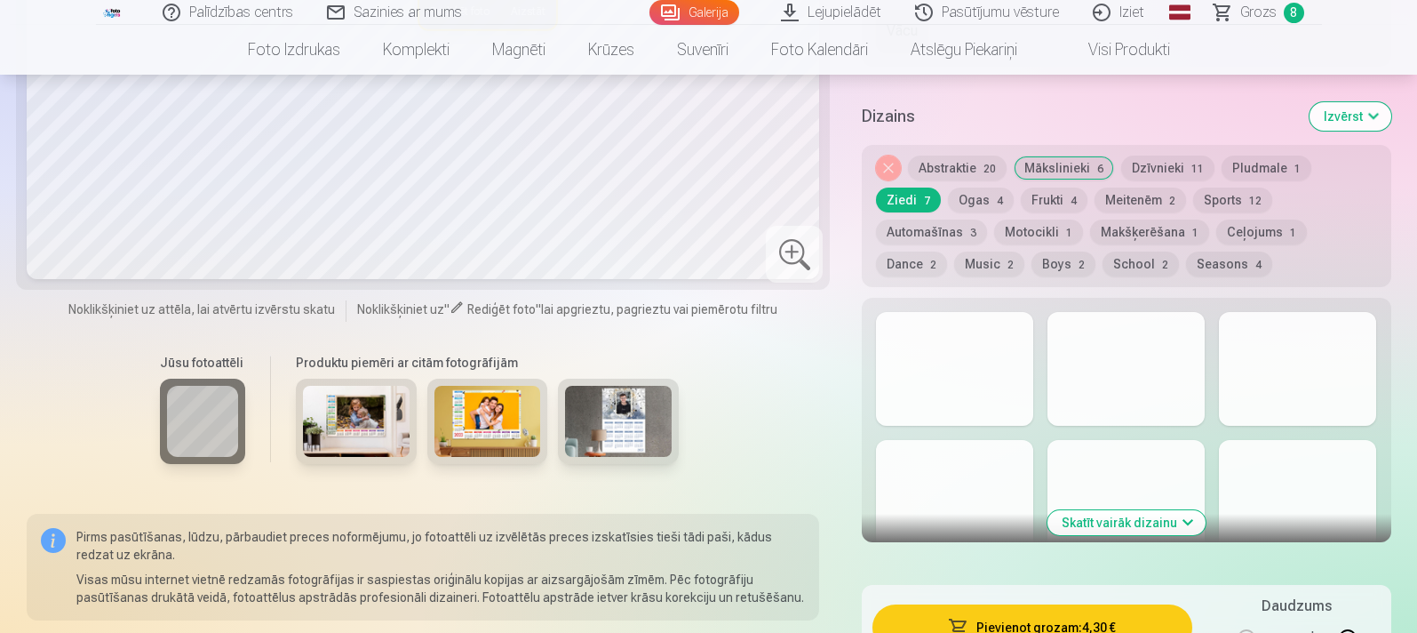
scroll to position [972, 0]
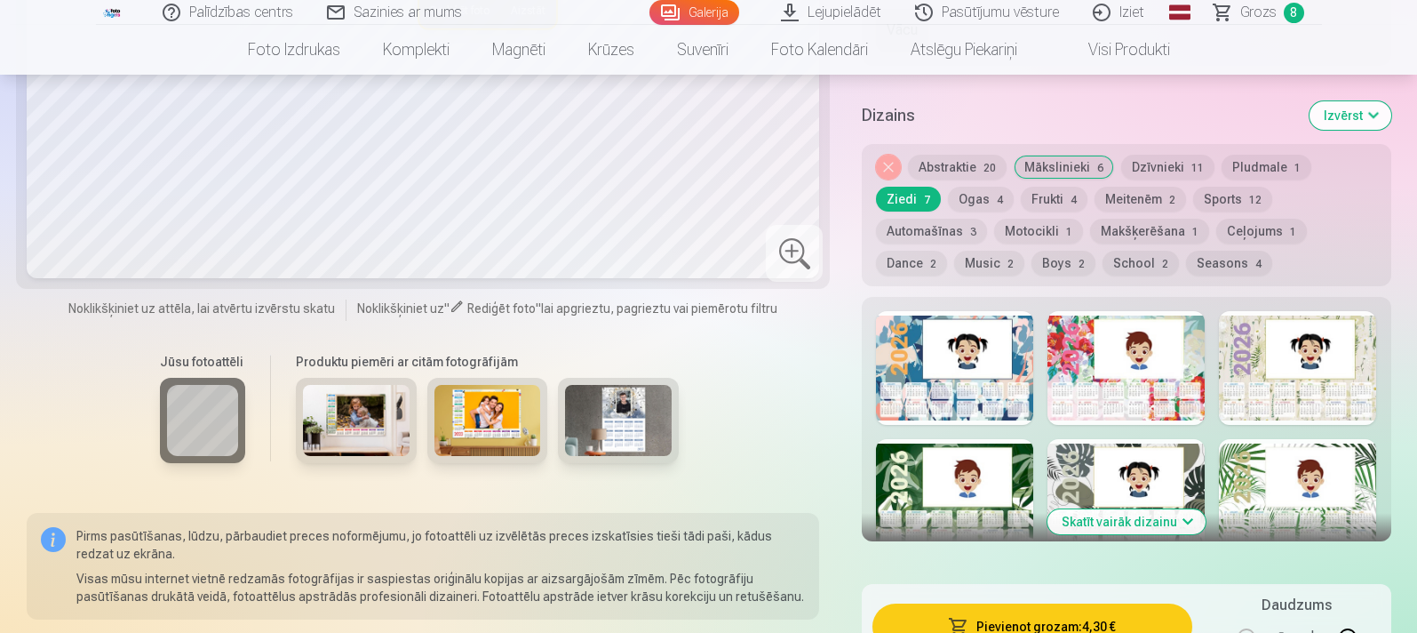
click at [1077, 163] on button "Mākslinieki 6" at bounding box center [1064, 167] width 100 height 25
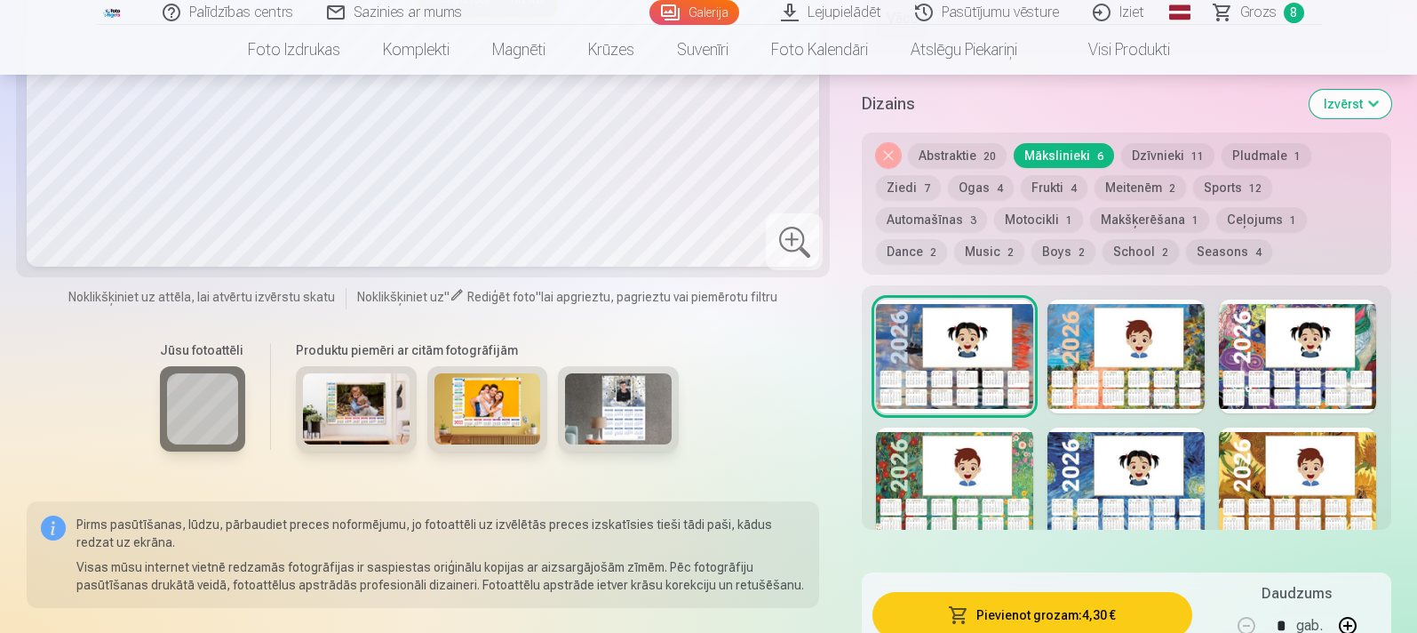
scroll to position [978, 0]
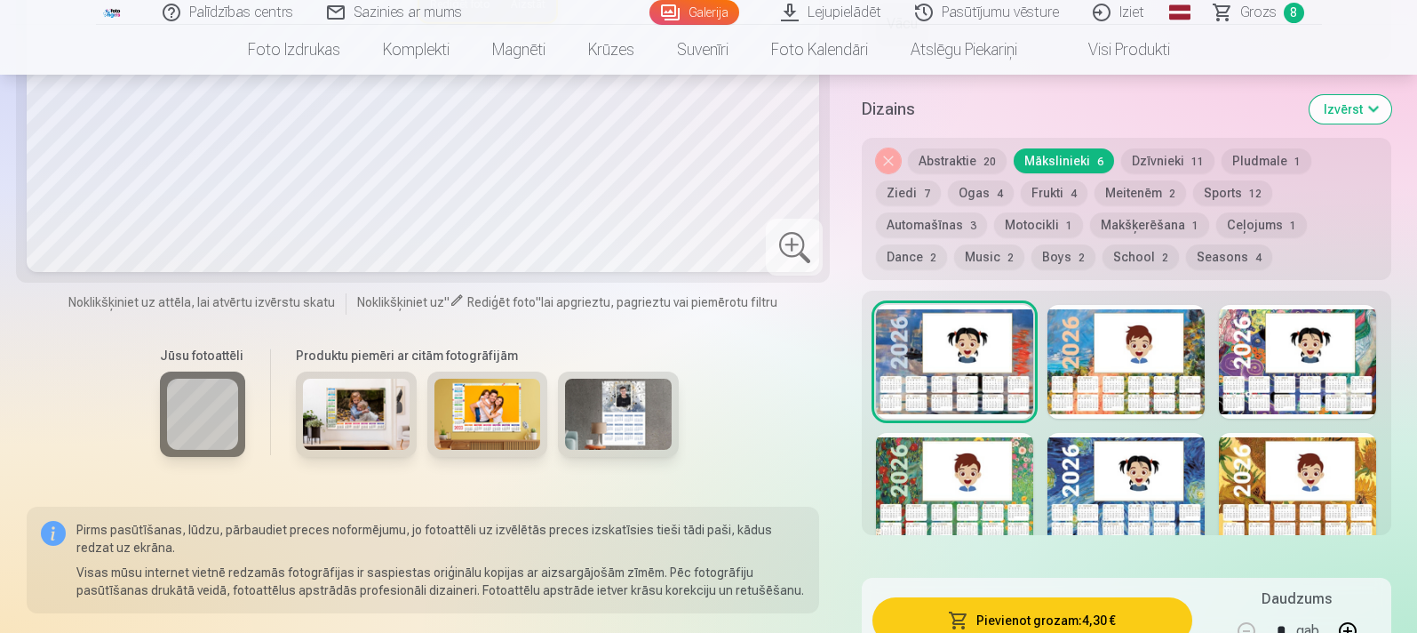
click at [941, 180] on button "Ziedi 7" at bounding box center [908, 192] width 65 height 25
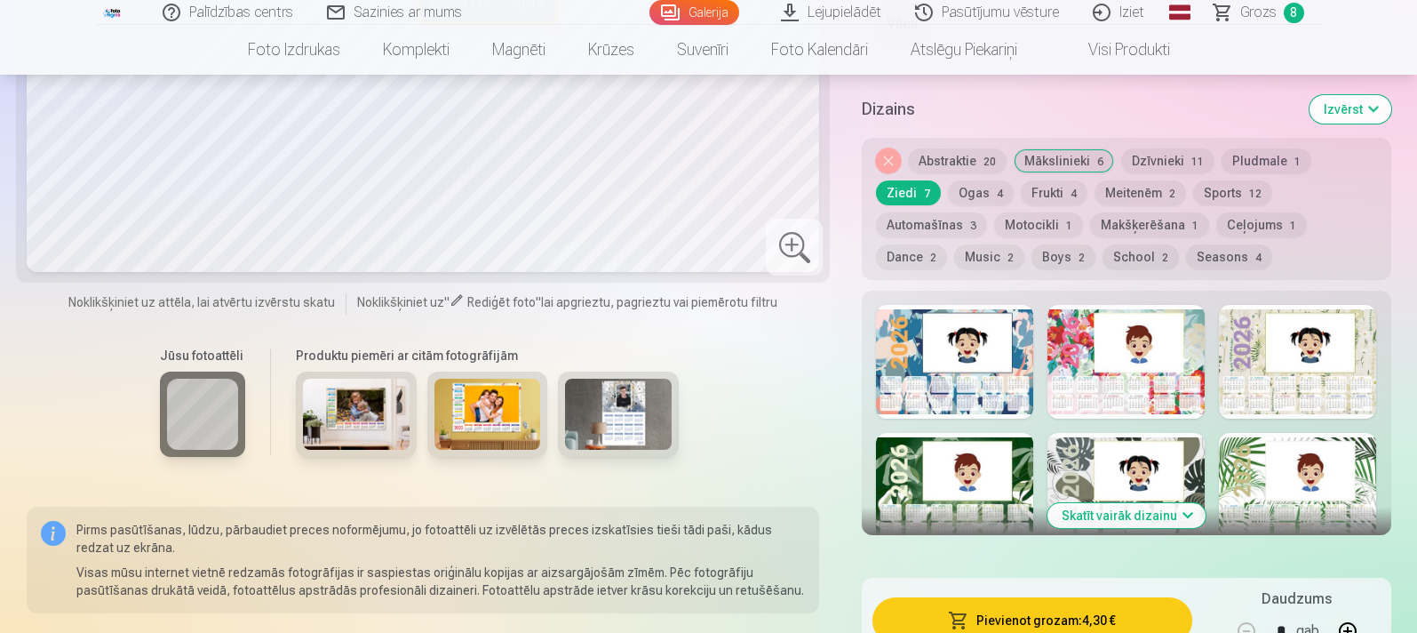
click at [1132, 355] on div at bounding box center [1297, 362] width 157 height 114
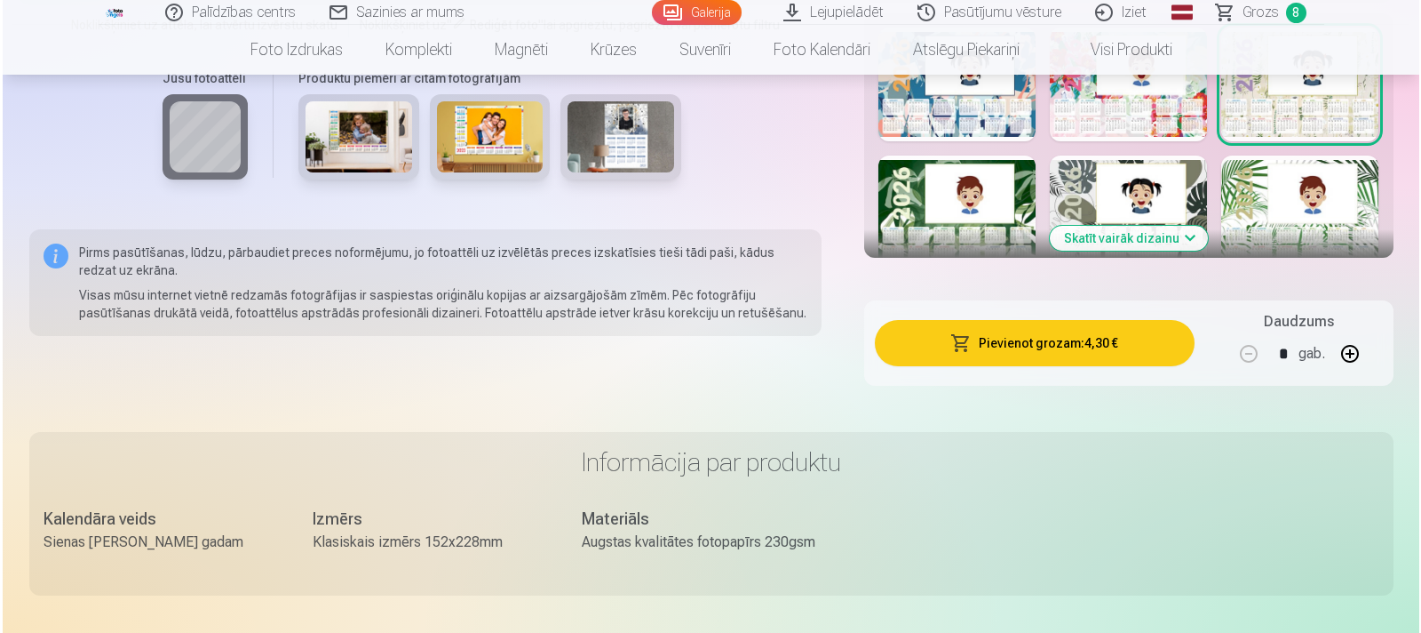
scroll to position [1251, 0]
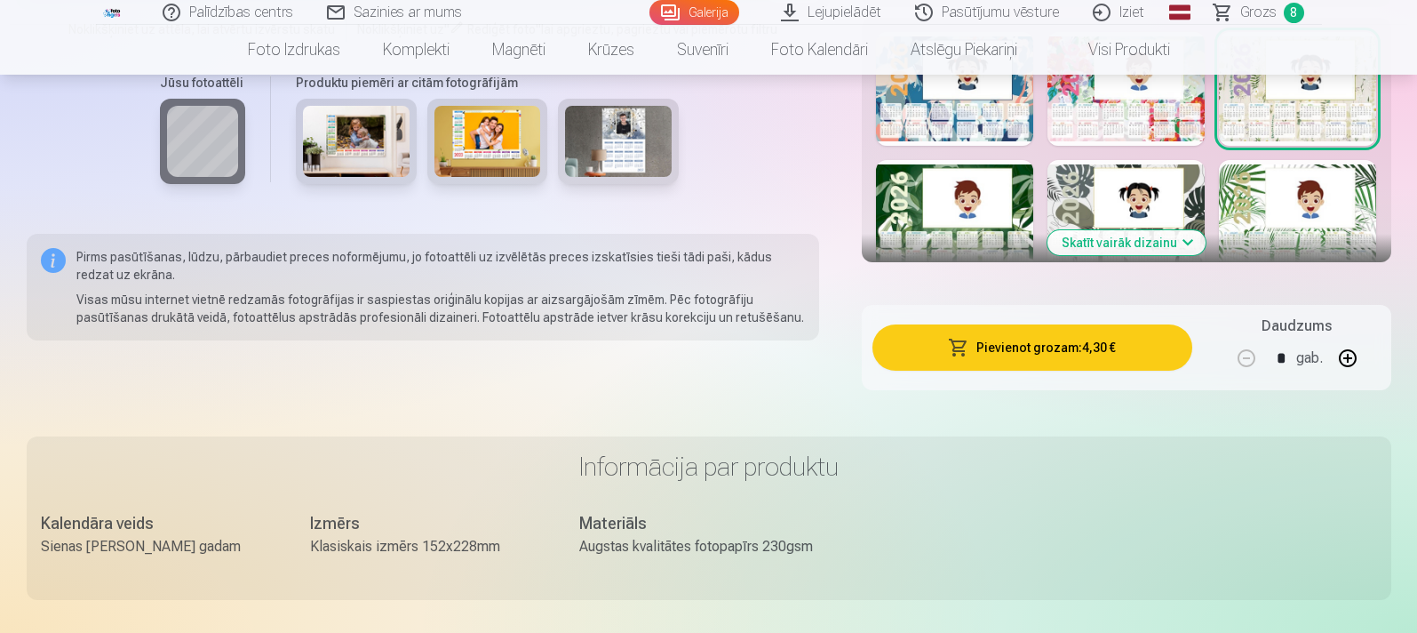
click at [1063, 362] on button "Pievienot grozam : 4,30 €" at bounding box center [1031, 347] width 319 height 46
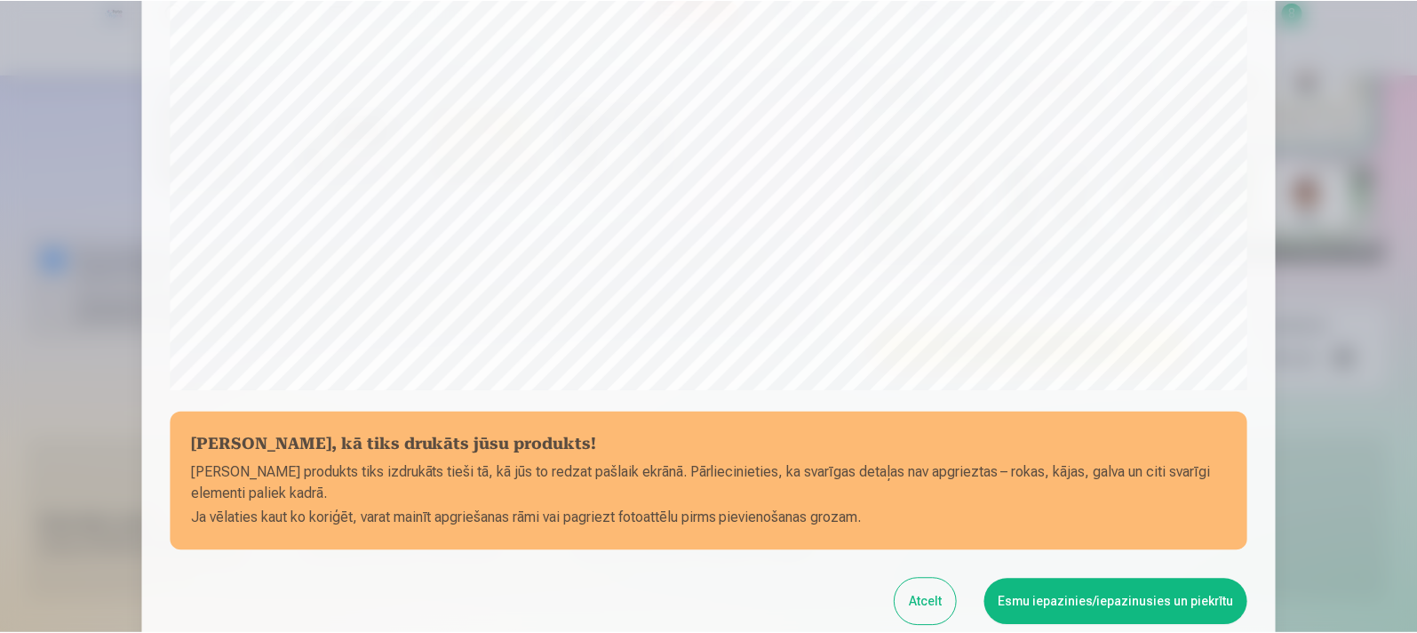
scroll to position [481, 0]
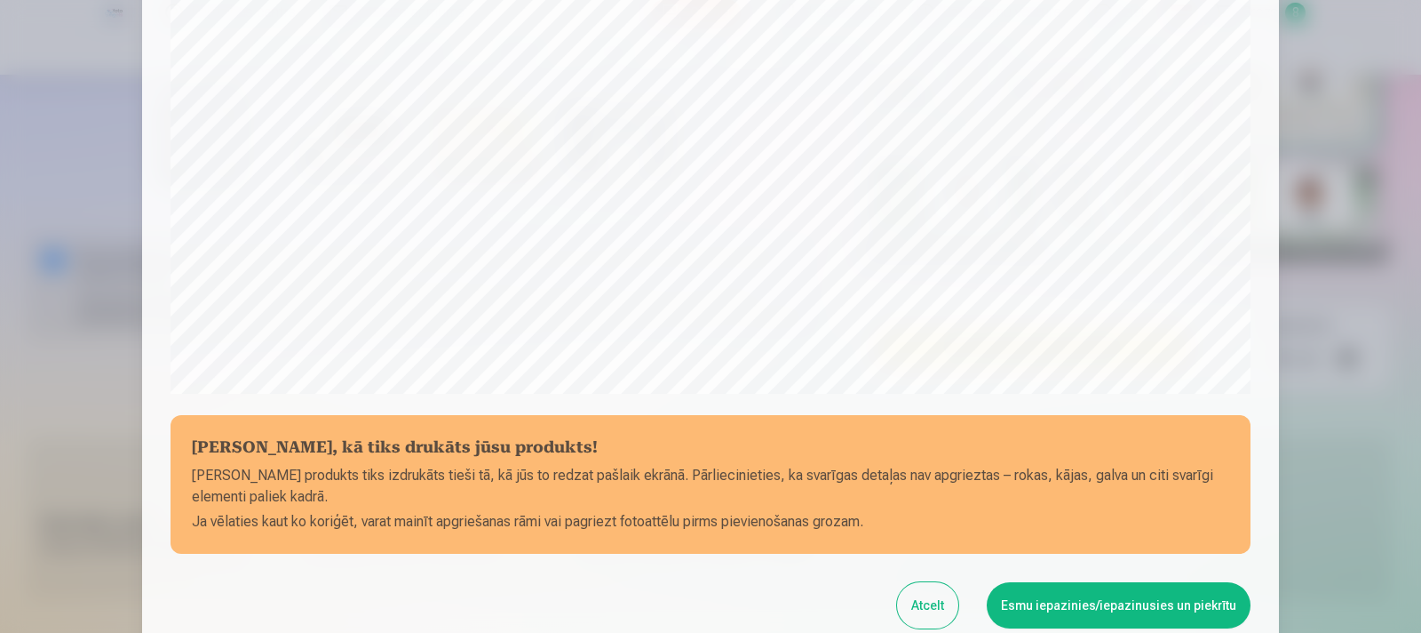
click at [928, 505] on button "Atcelt" at bounding box center [927, 605] width 61 height 46
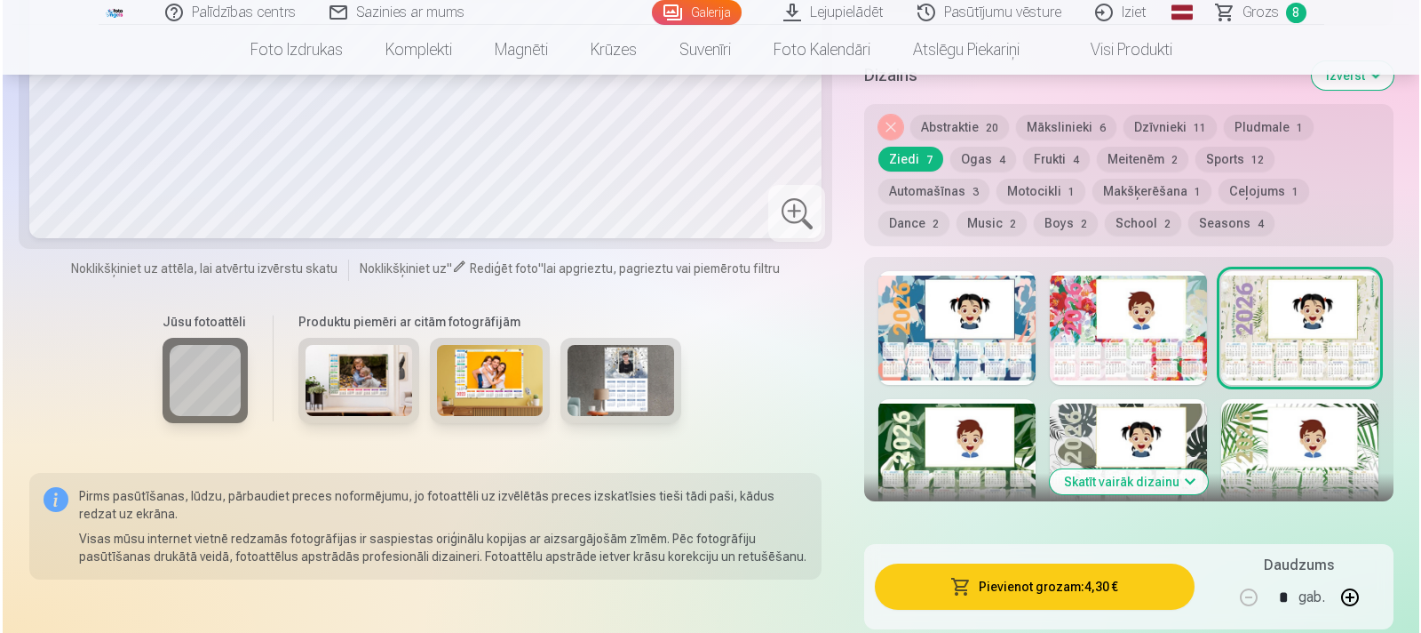
scroll to position [1007, 0]
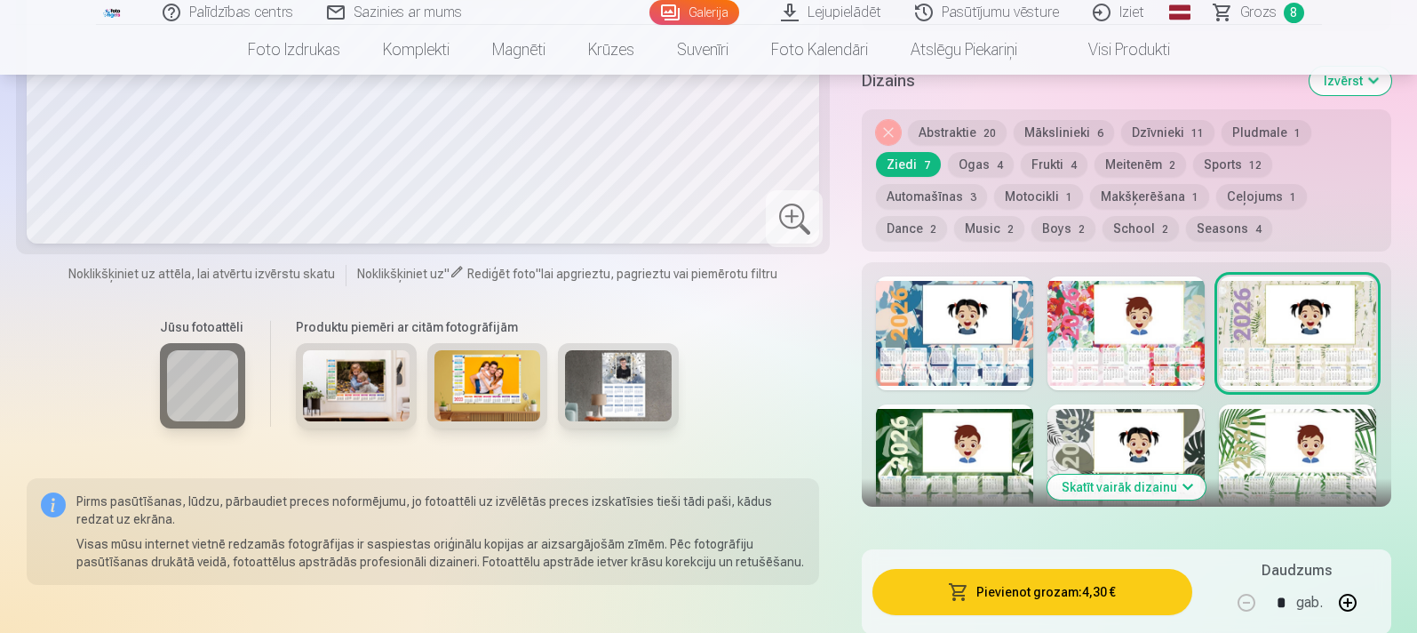
click at [1090, 190] on button "Makšķerēšana 1" at bounding box center [1149, 196] width 119 height 25
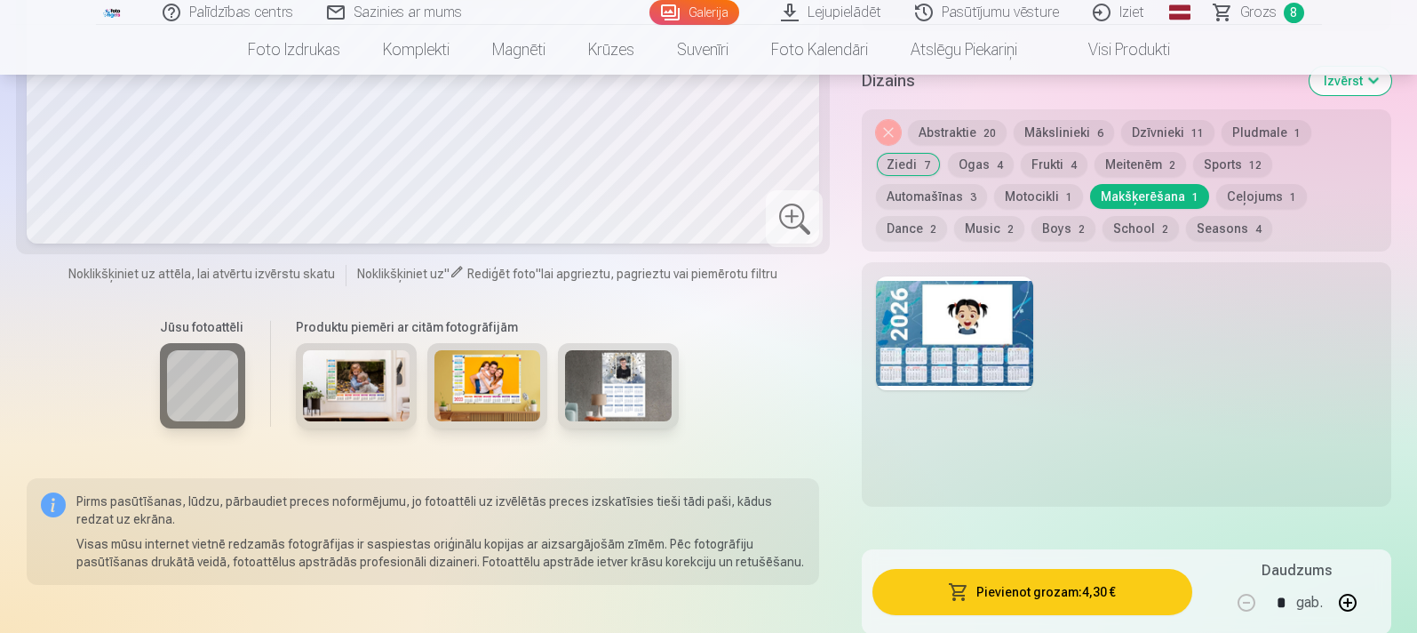
click at [1051, 505] on button "Pievienot grozam : 4,30 €" at bounding box center [1031, 592] width 319 height 46
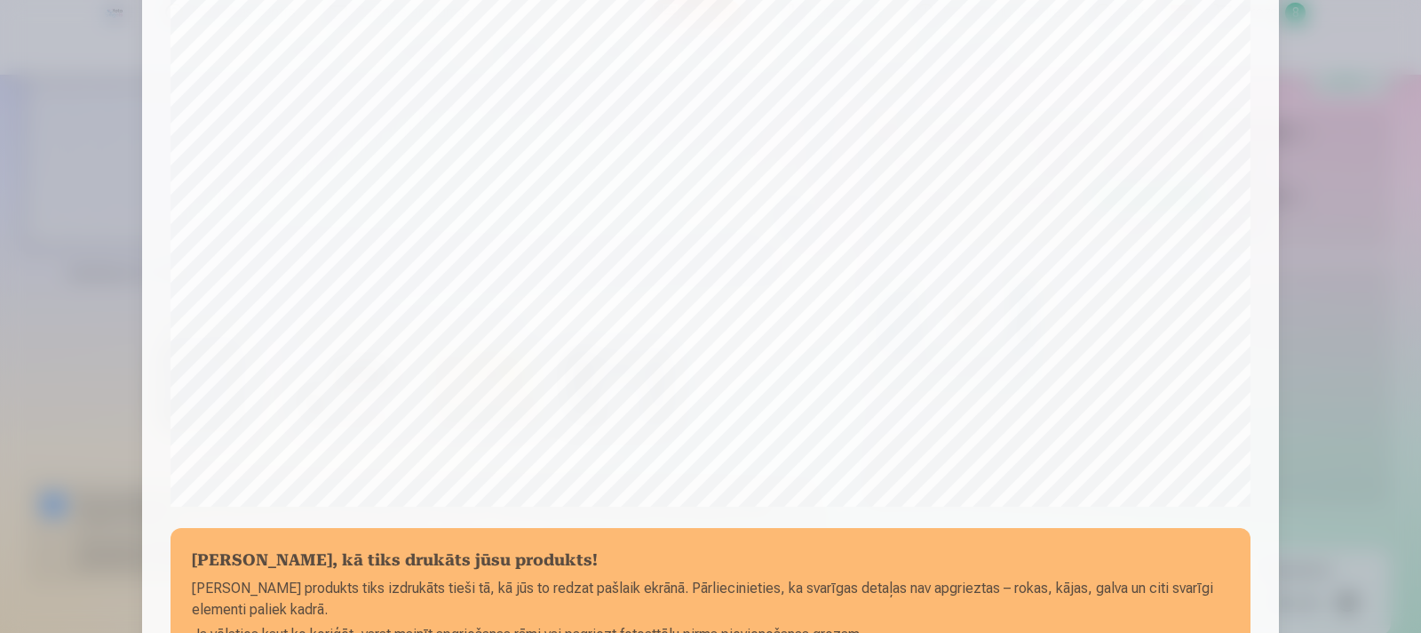
scroll to position [647, 0]
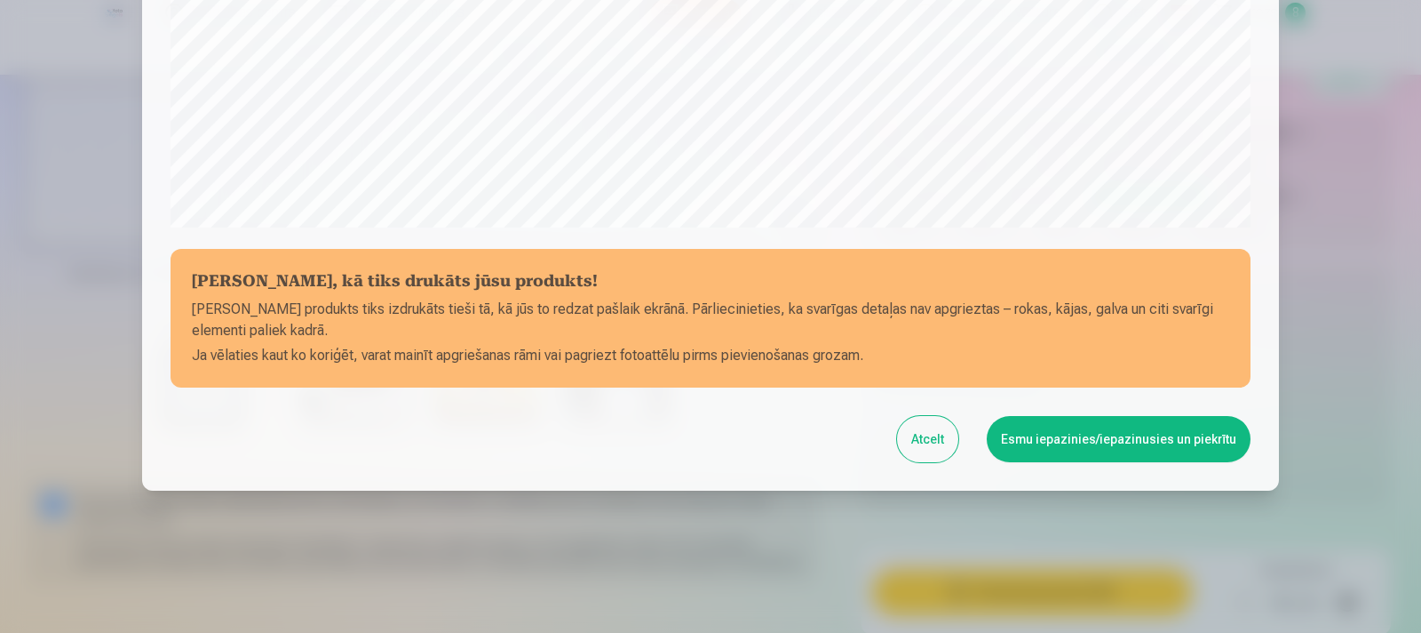
click at [1057, 430] on button "Esmu iepazinies/iepazinusies un piekrītu" at bounding box center [1119, 439] width 264 height 46
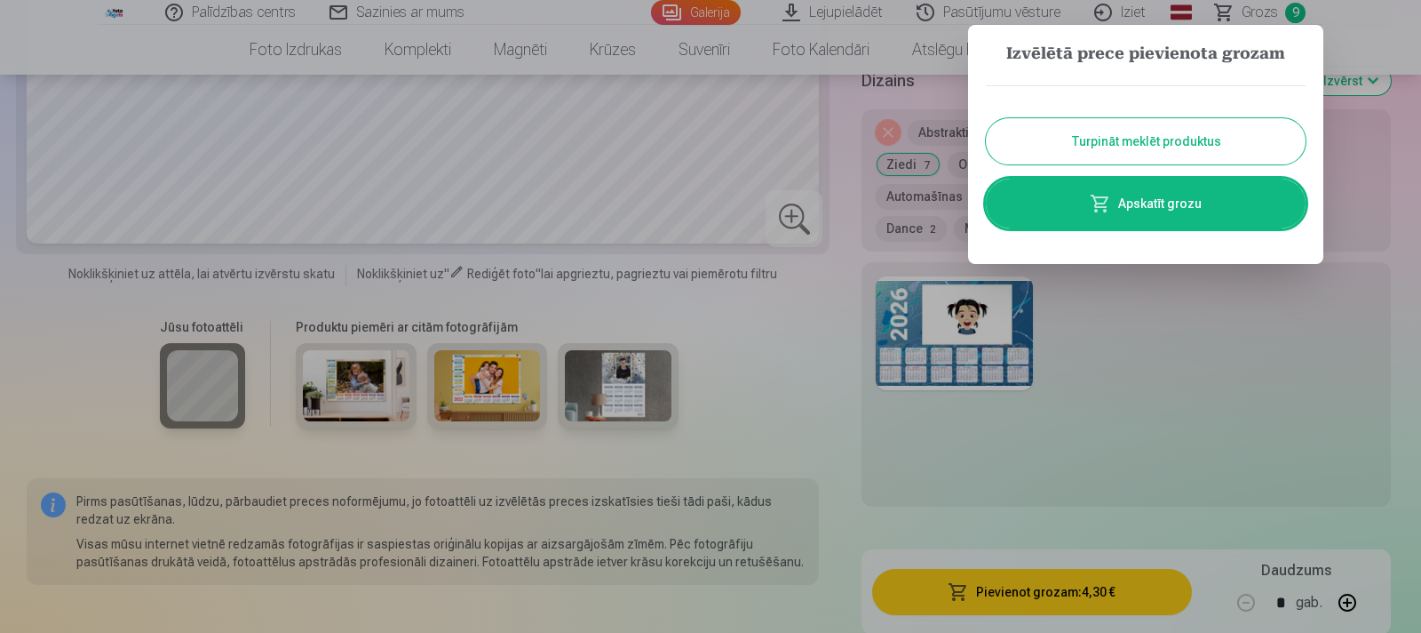
click at [1132, 211] on link "Apskatīt grozu" at bounding box center [1146, 204] width 320 height 50
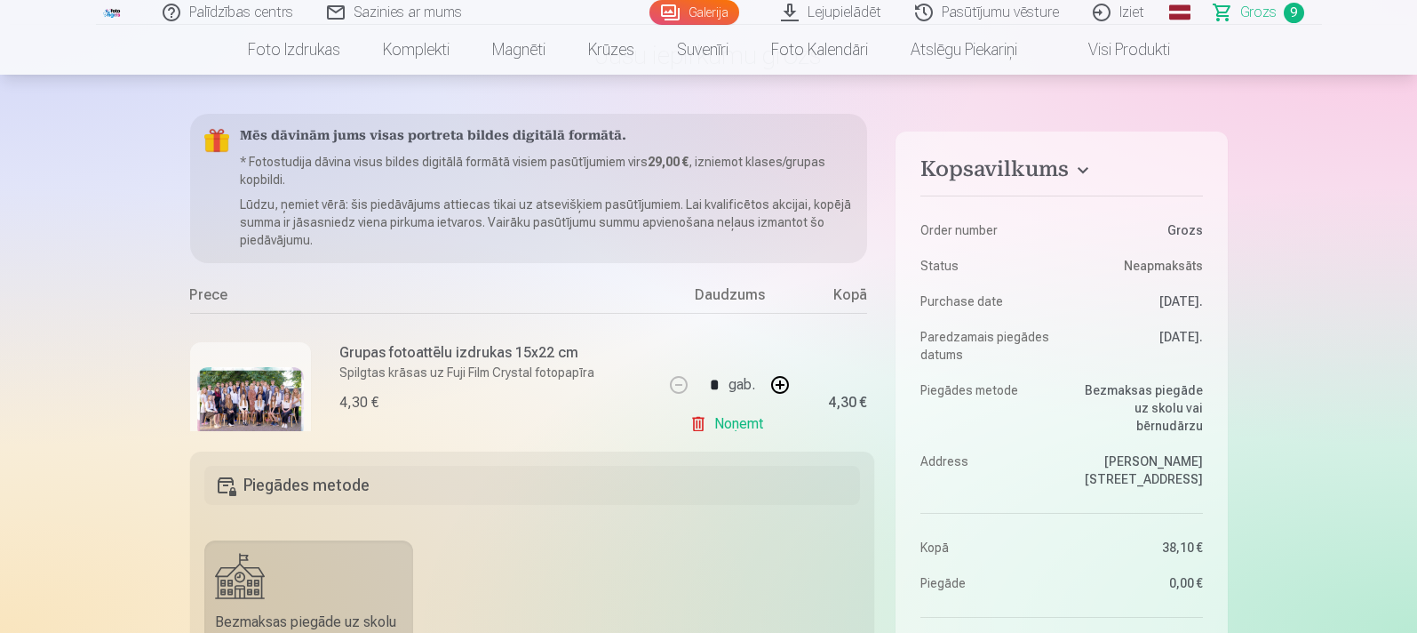
scroll to position [117, 0]
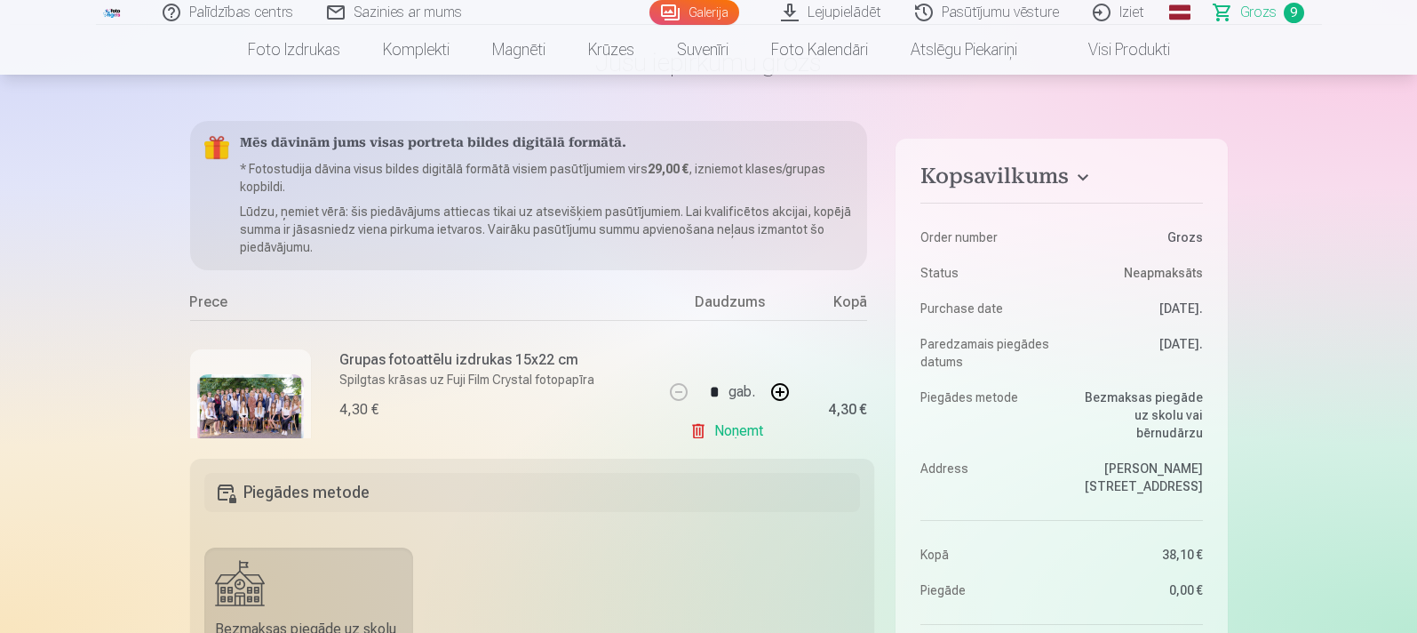
click at [445, 501] on h5 "Piegādes metode" at bounding box center [532, 492] width 657 height 39
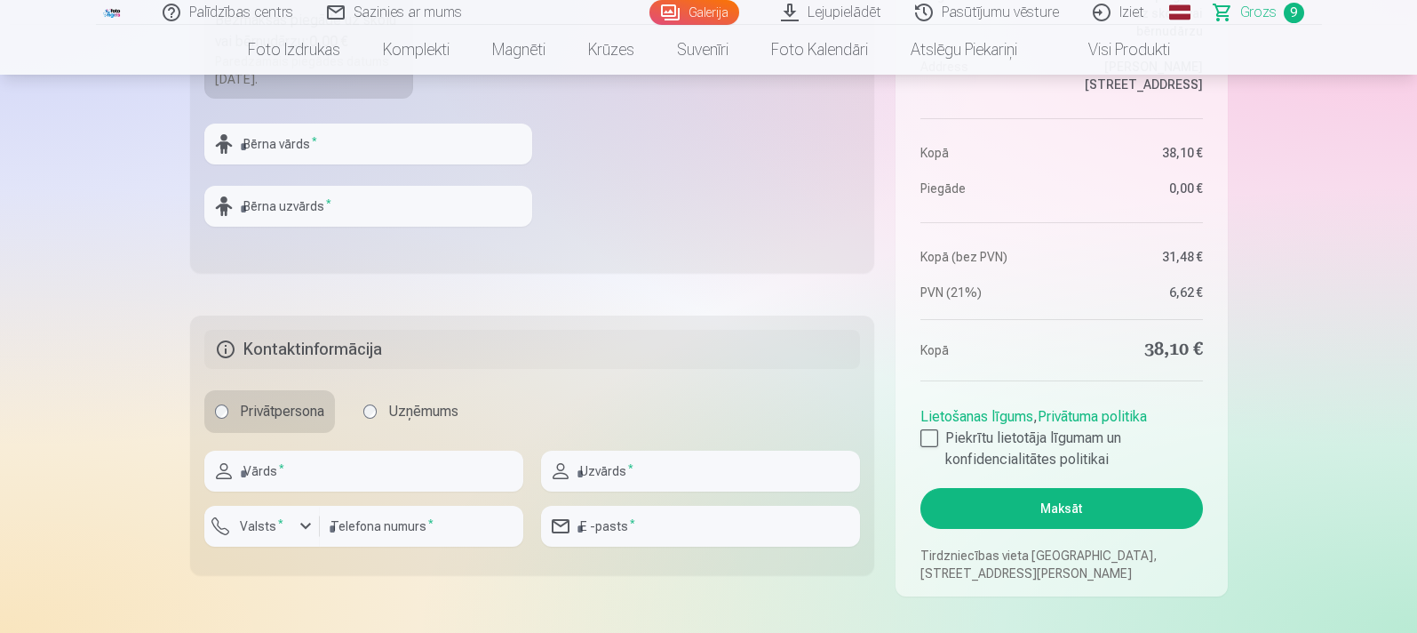
scroll to position [730, 0]
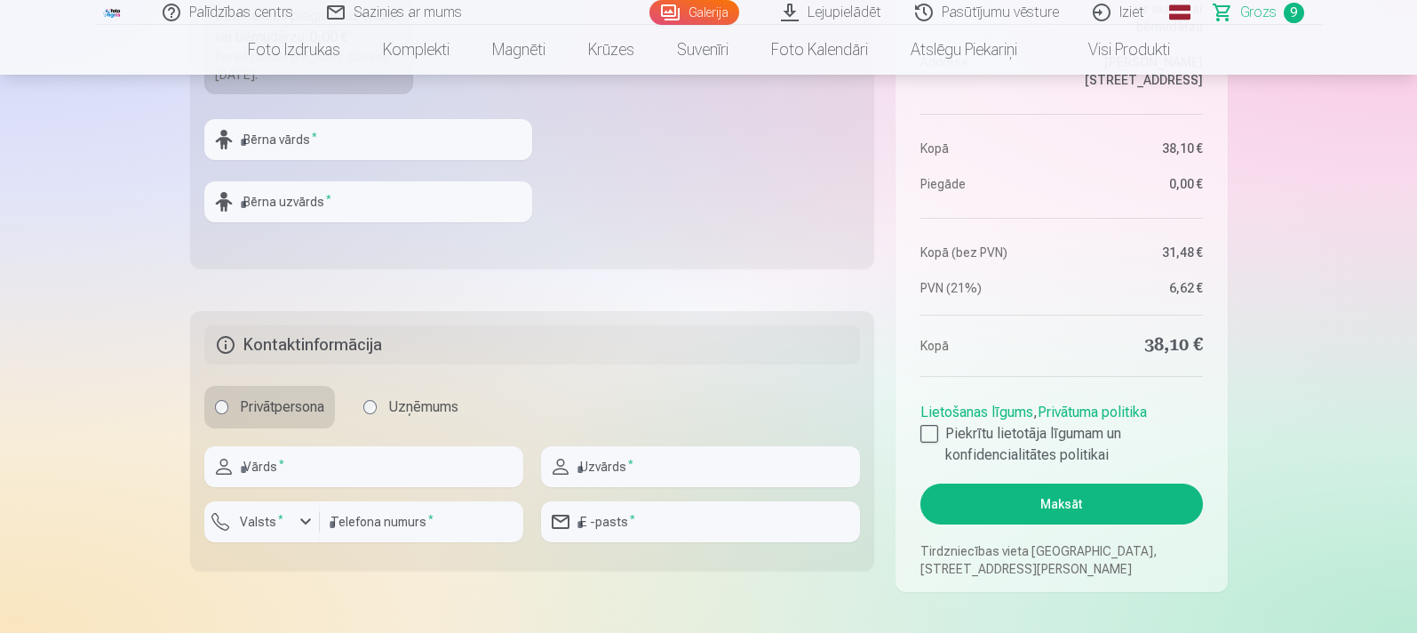
drag, startPoint x: 147, startPoint y: 417, endPoint x: 173, endPoint y: 398, distance: 32.5
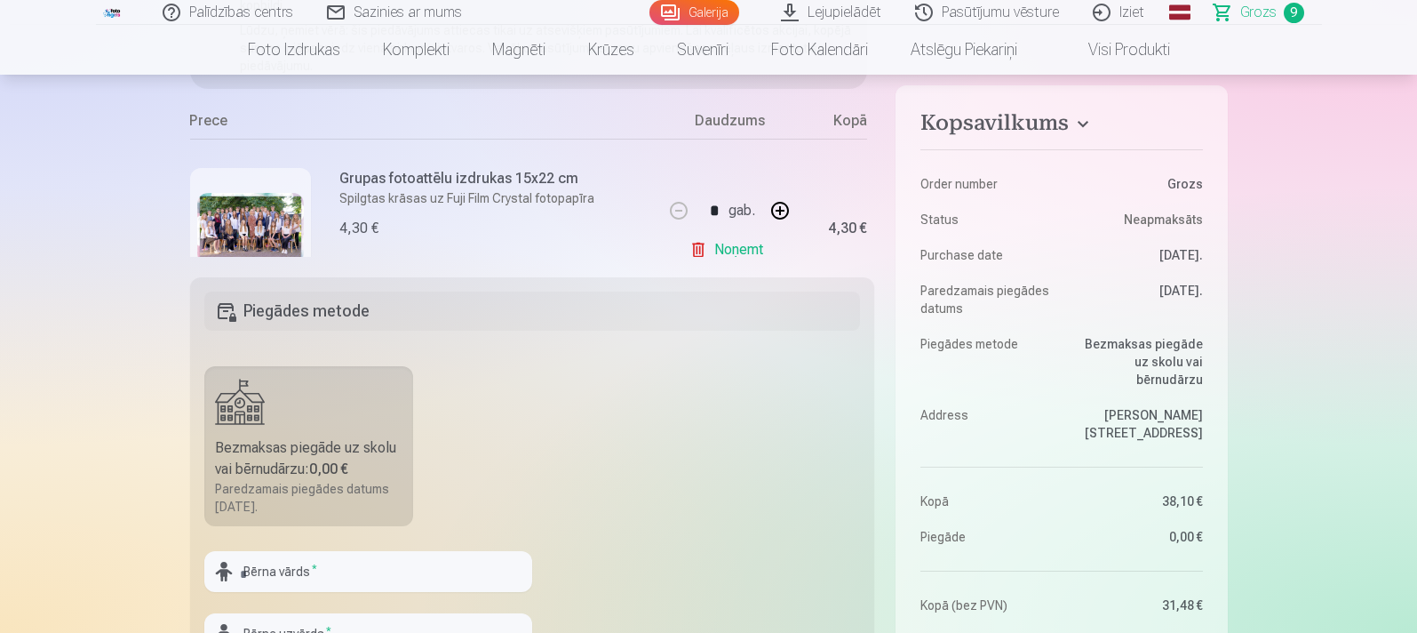
scroll to position [291, 0]
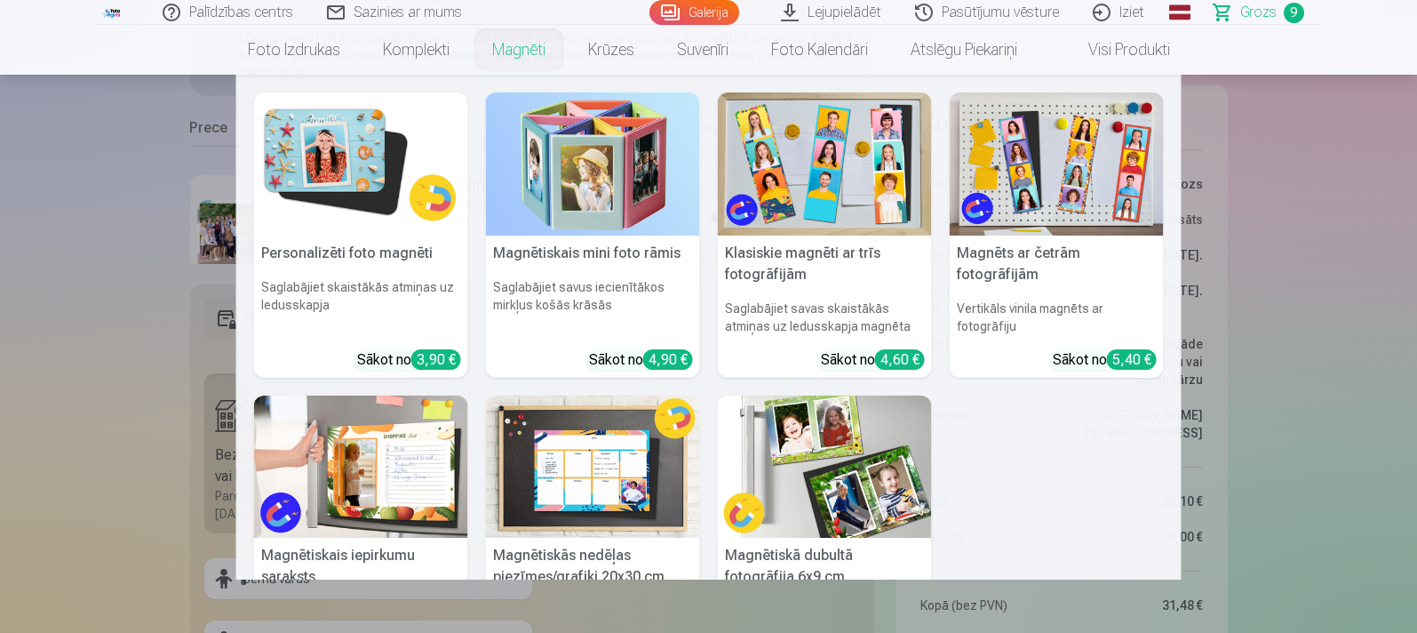
click at [407, 152] on img at bounding box center [361, 163] width 214 height 143
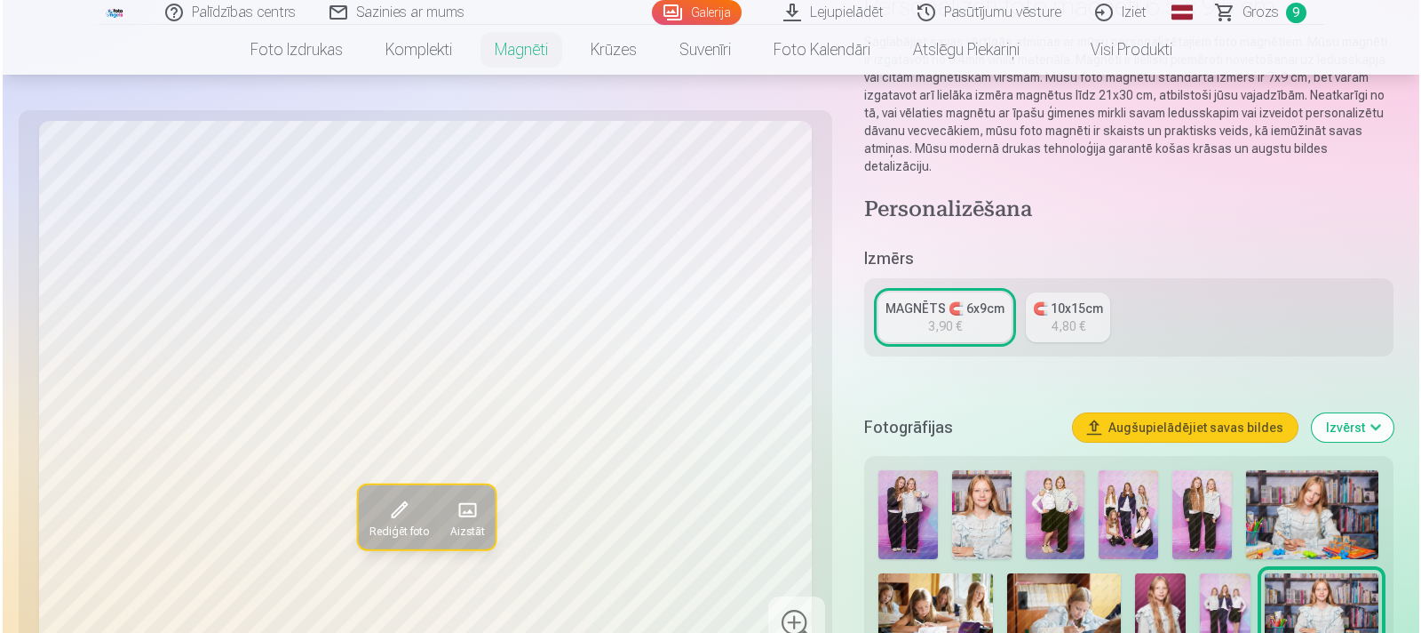
scroll to position [181, 0]
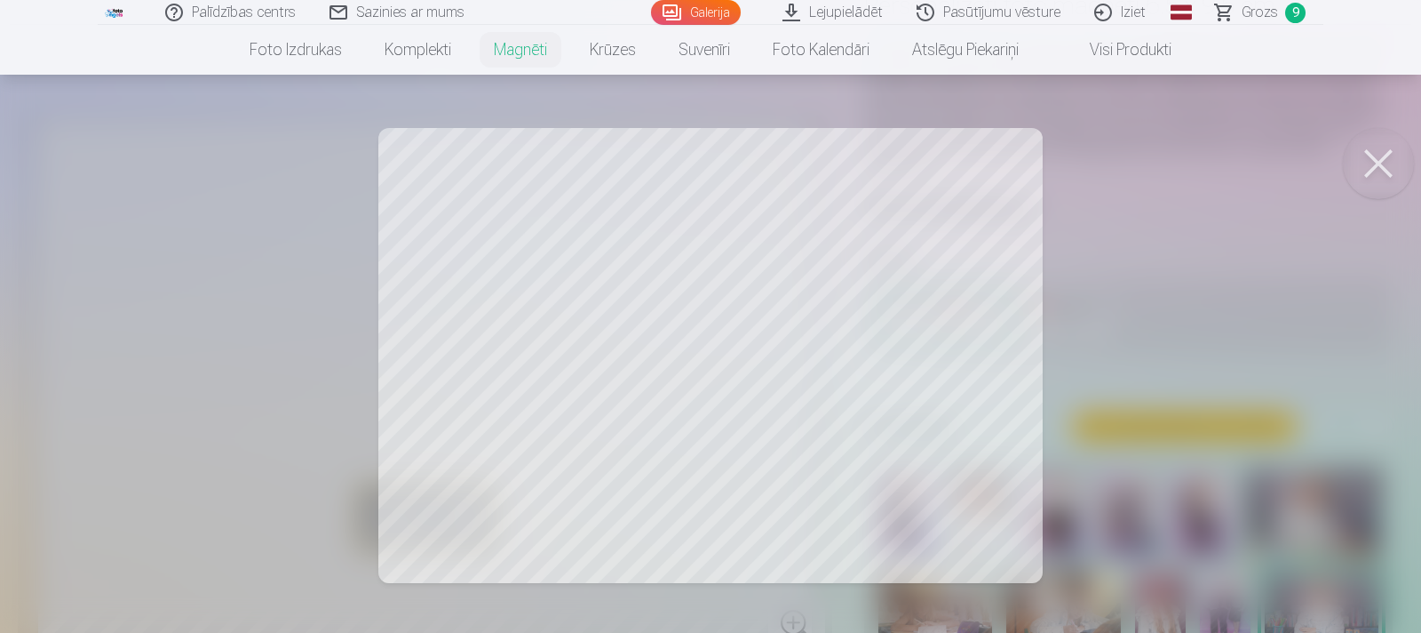
click at [1132, 275] on div at bounding box center [710, 316] width 1421 height 633
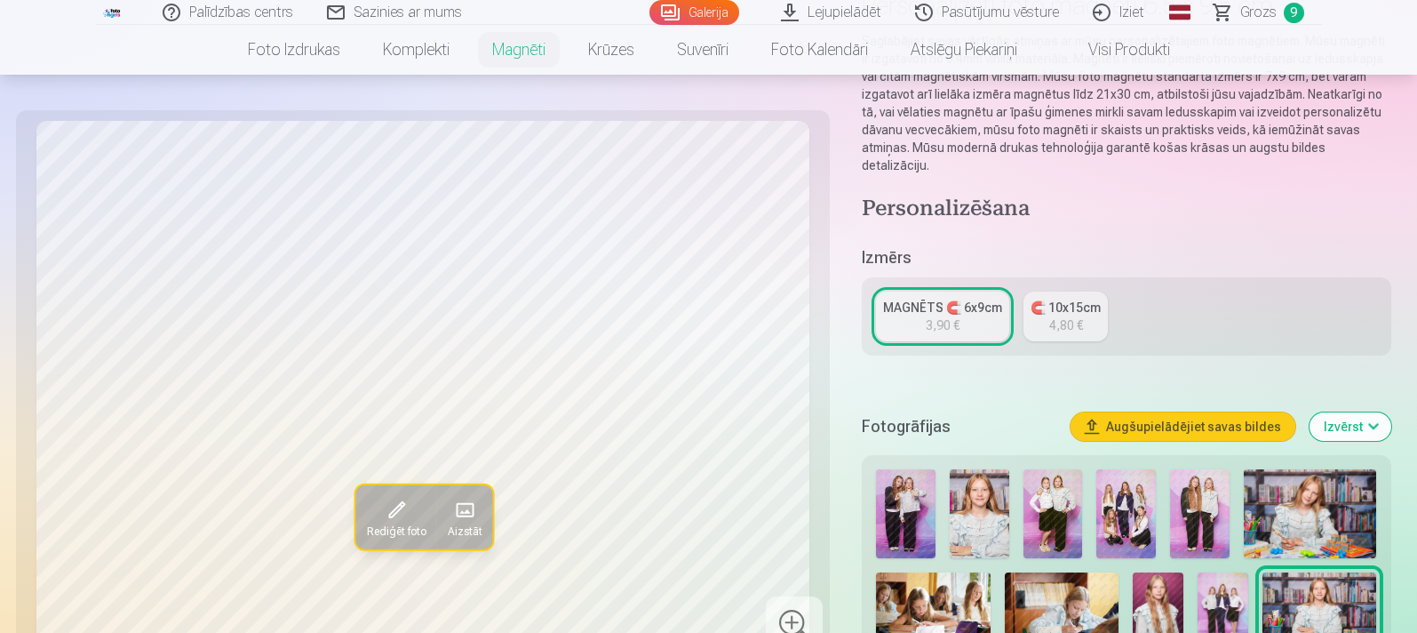
click at [466, 505] on span at bounding box center [463, 510] width 28 height 28
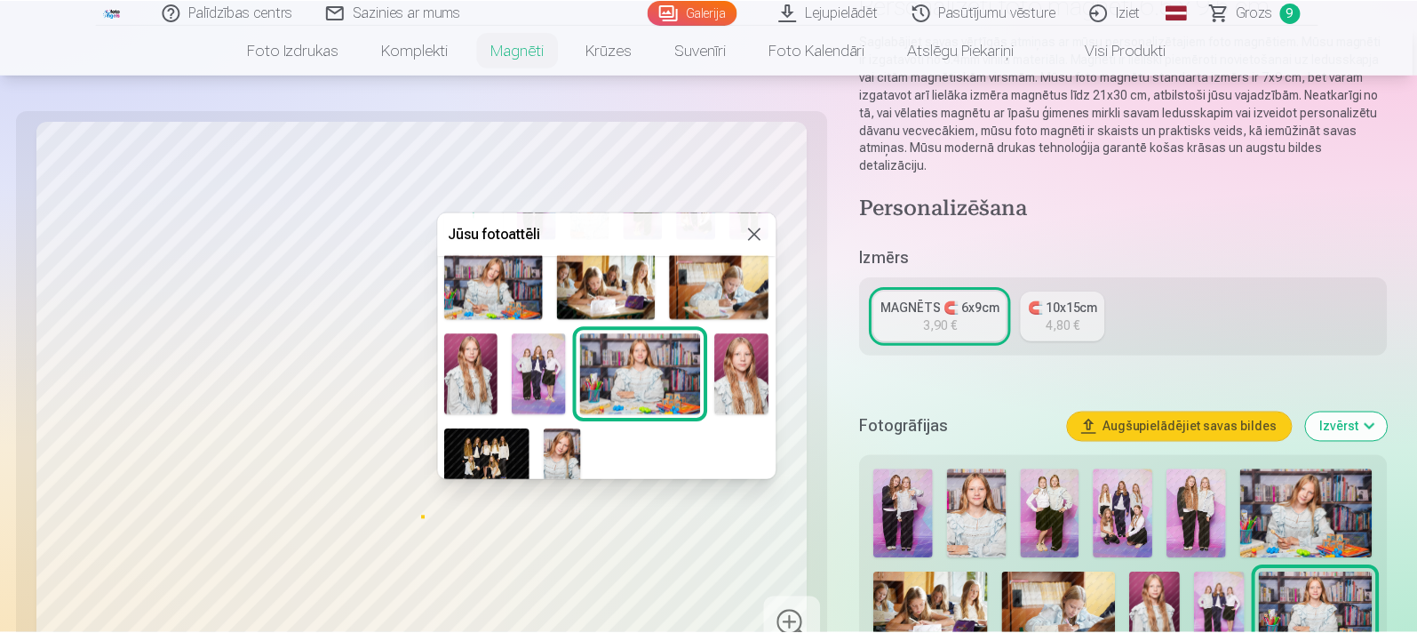
scroll to position [101, 0]
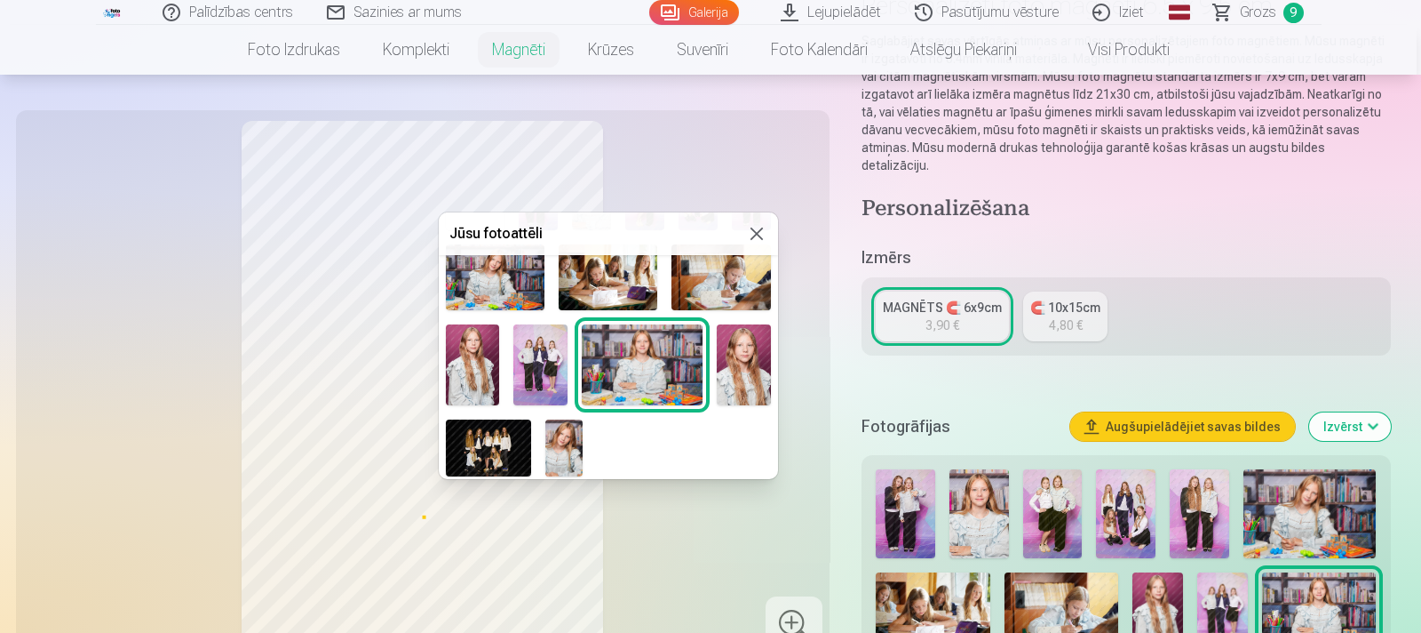
click at [565, 440] on img at bounding box center [564, 447] width 38 height 57
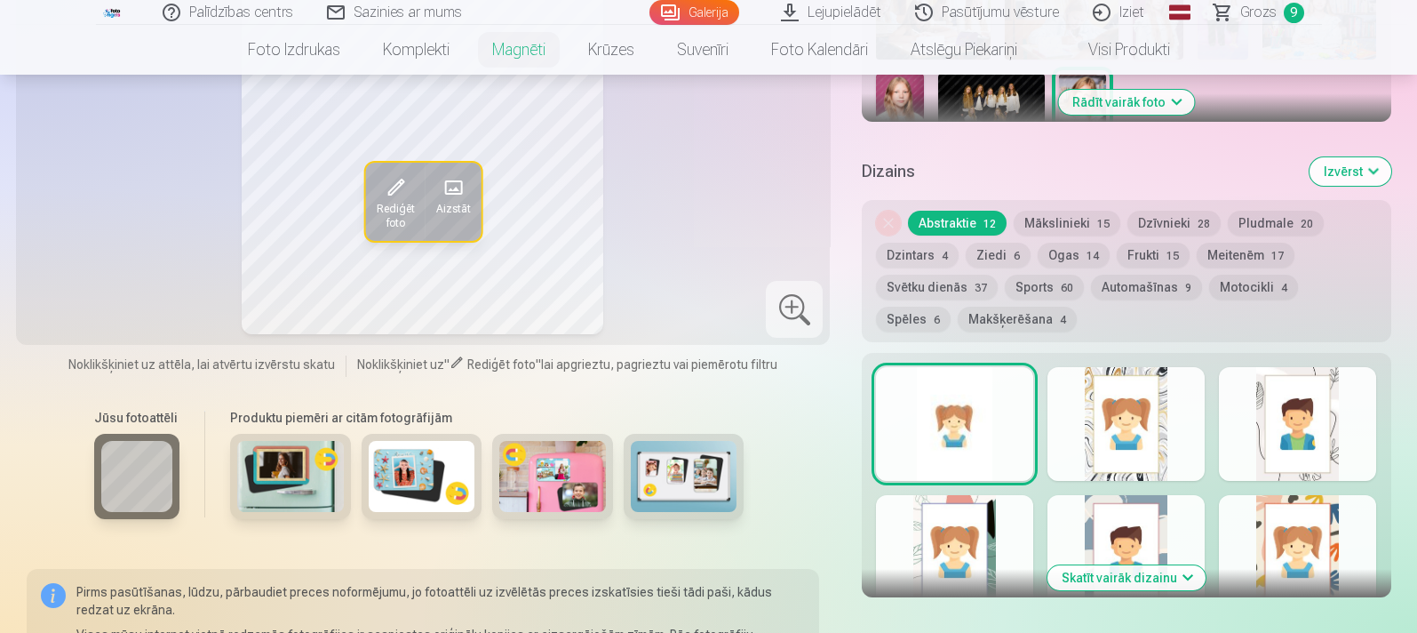
scroll to position [772, 0]
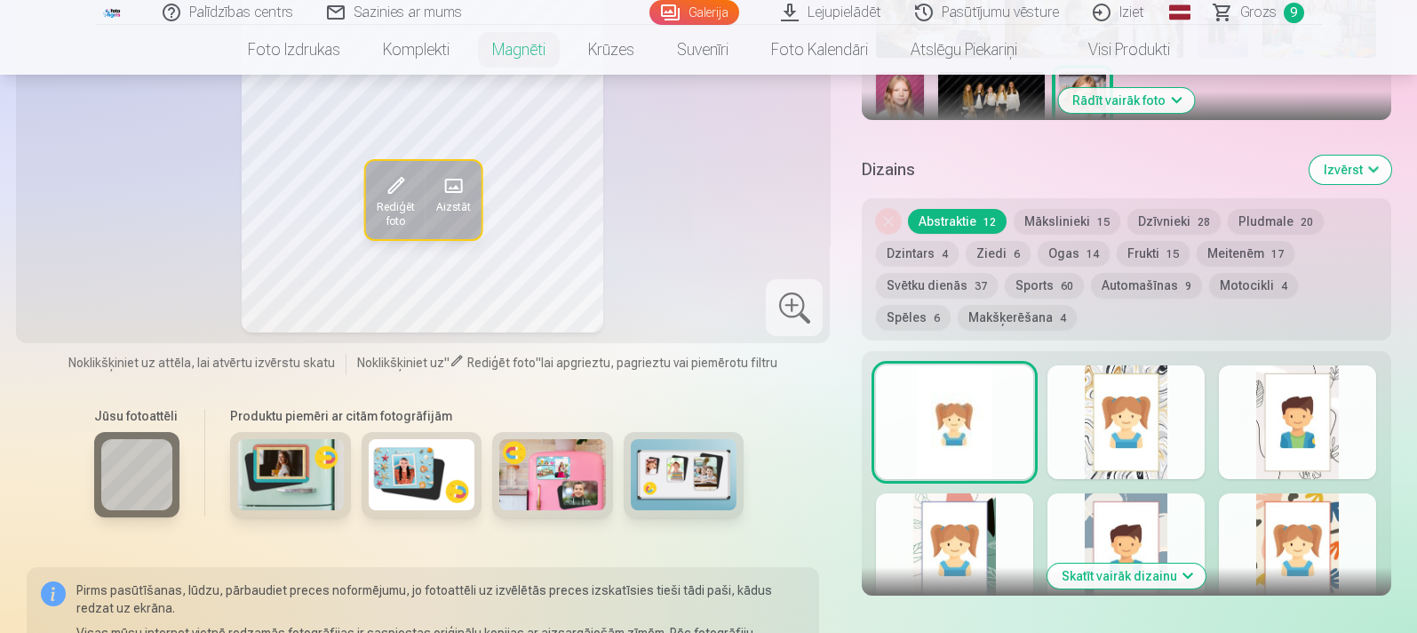
click at [1057, 209] on button "Mākslinieki 15" at bounding box center [1067, 221] width 107 height 25
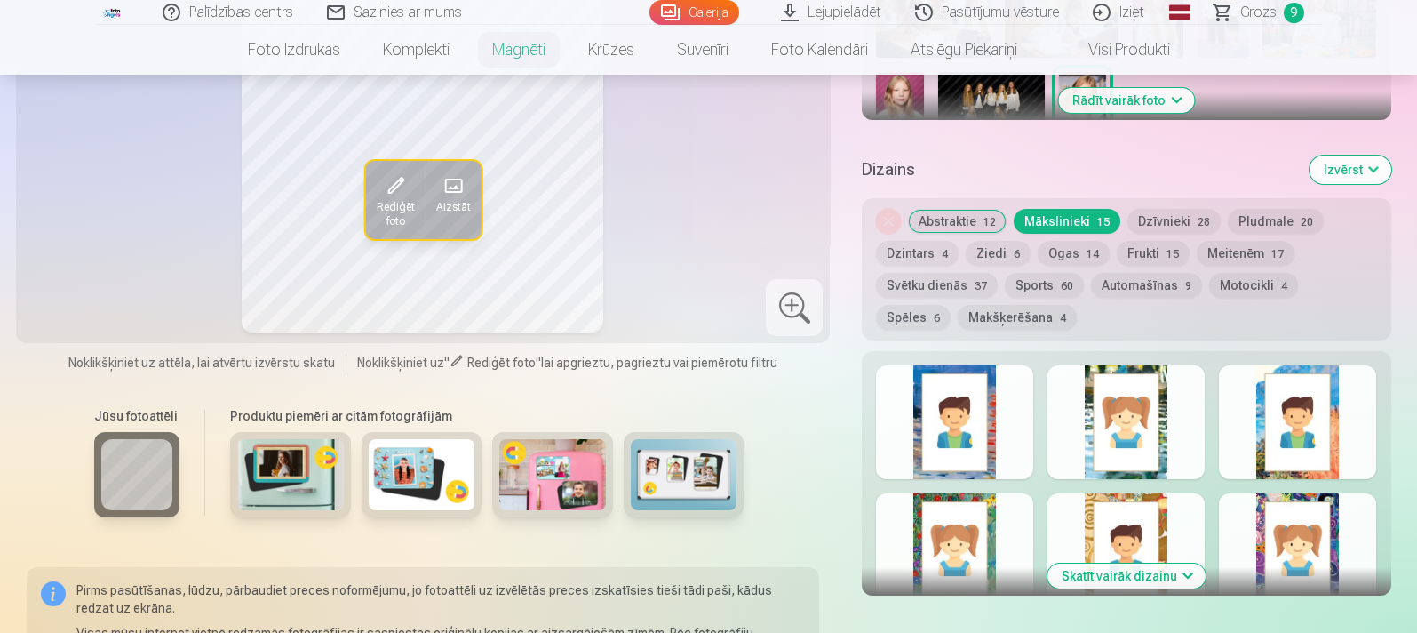
click at [1132, 273] on button "Automašīnas 9" at bounding box center [1146, 285] width 111 height 25
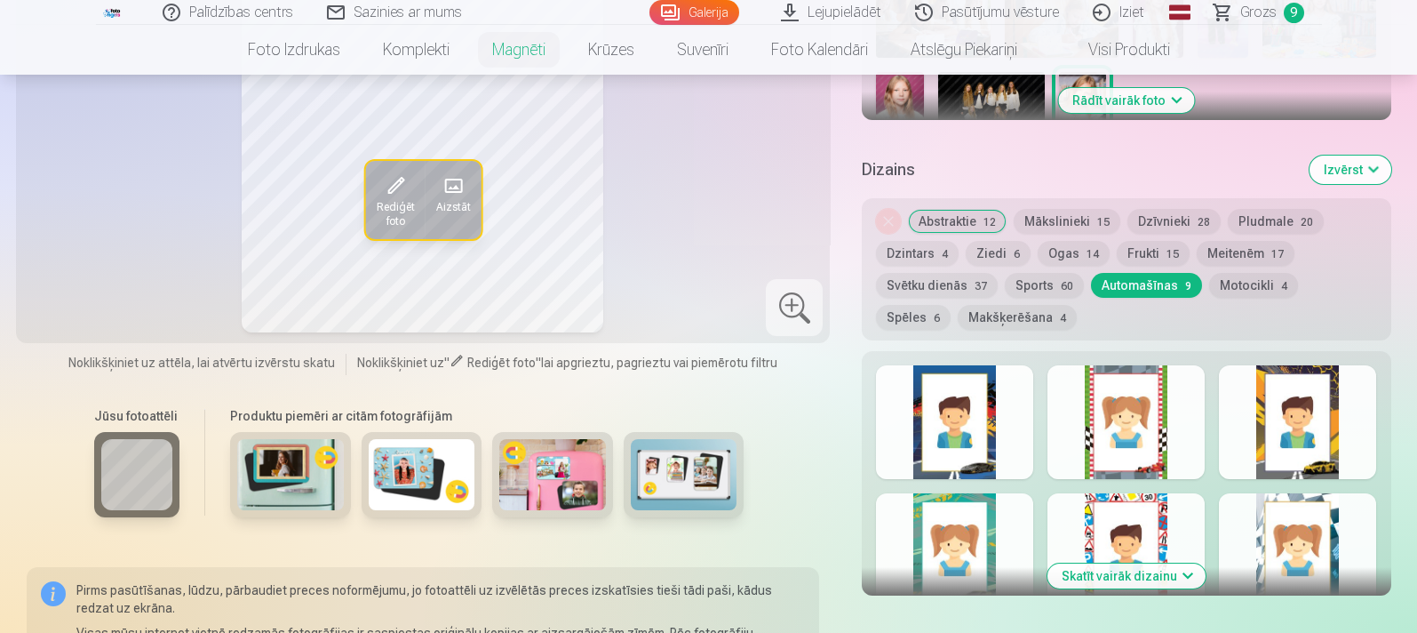
click at [1032, 293] on div "Noņemiet dizainu Abstraktie 12 Mākslinieki 15 Dzīvnieki 28 Pludmale 20 Dzintars…" at bounding box center [1126, 269] width 529 height 142
click at [1034, 273] on button "Sports 60" at bounding box center [1044, 285] width 79 height 25
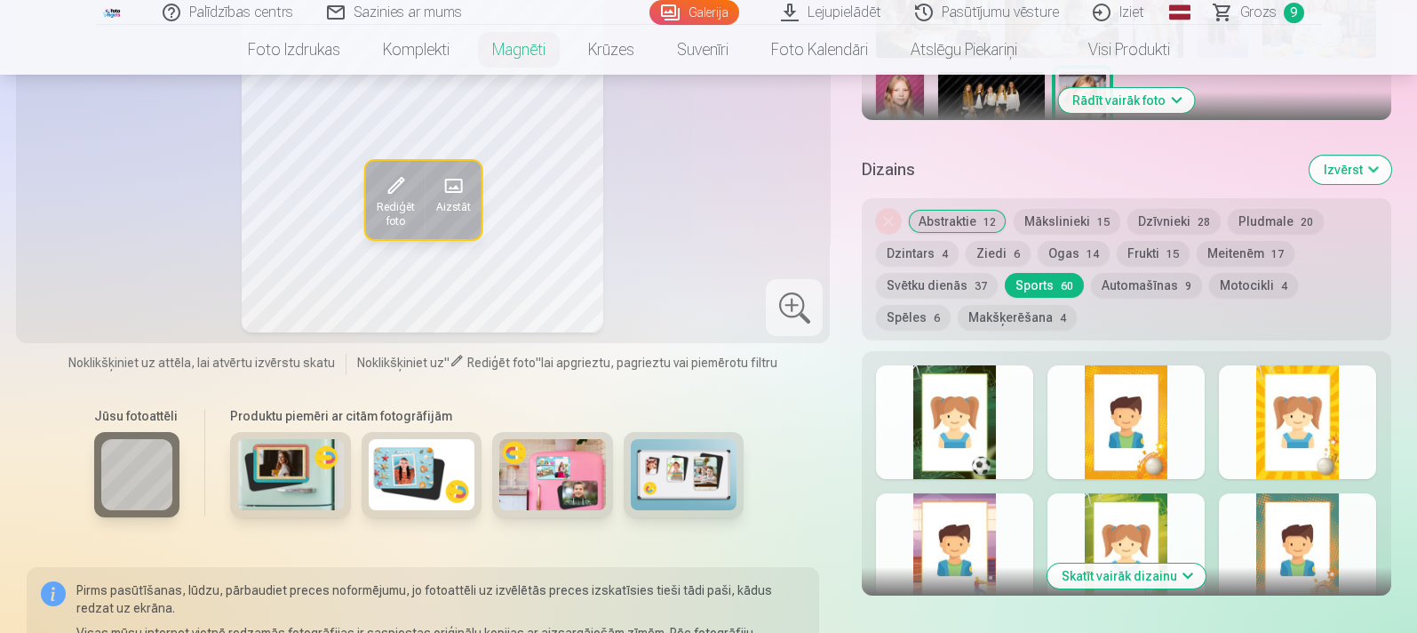
click at [1132, 273] on button "Motocikli 4" at bounding box center [1253, 285] width 89 height 25
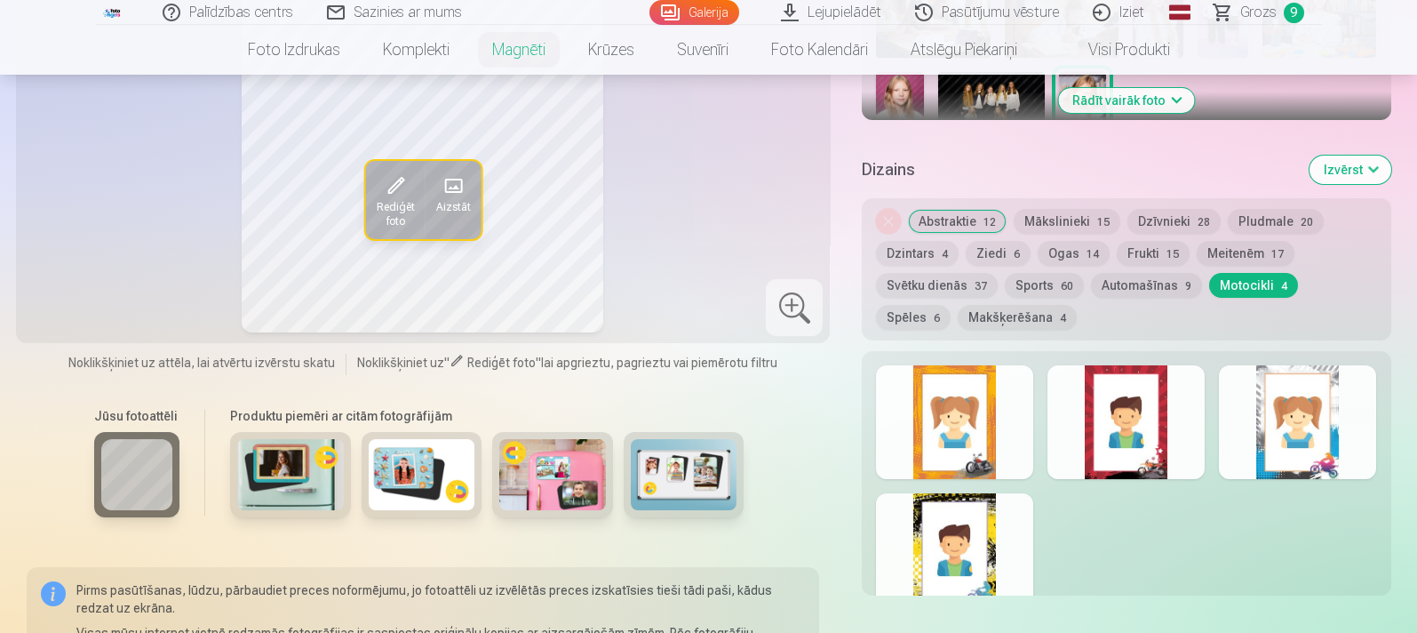
click at [951, 305] on button "Spēles 6" at bounding box center [913, 317] width 75 height 25
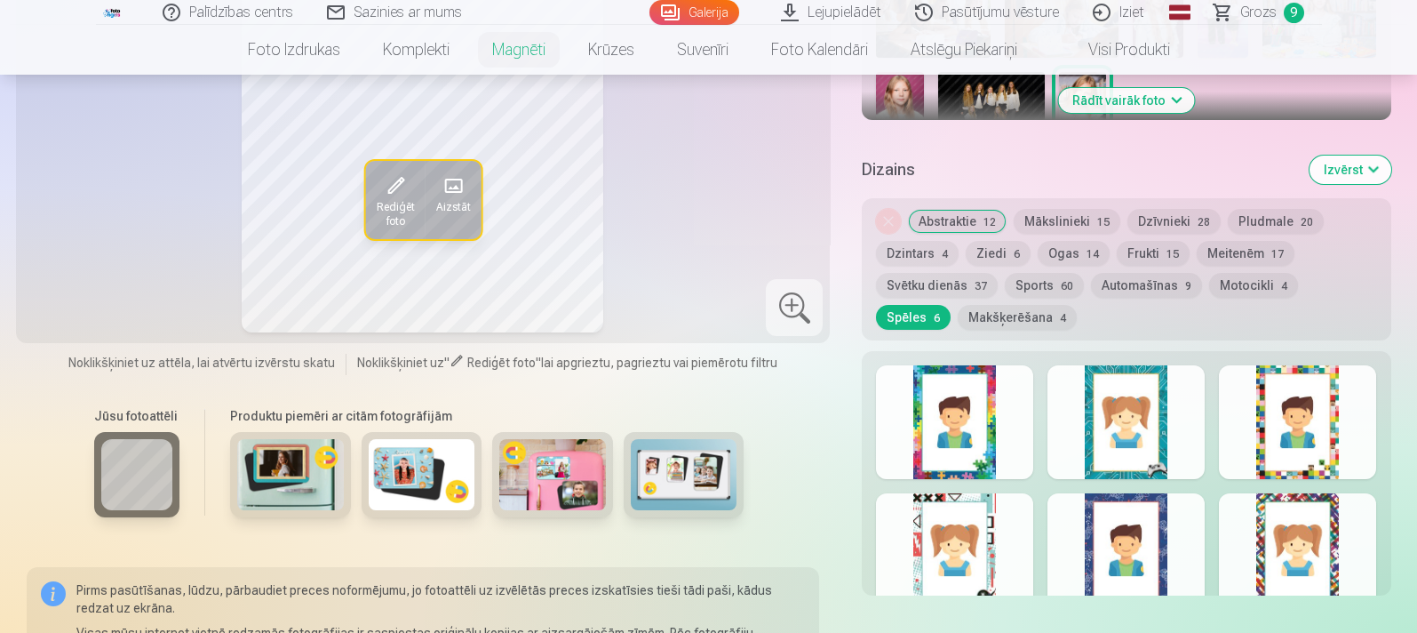
click at [1077, 262] on div "Noņemiet dizainu Abstraktie 12 Mākslinieki 15 Dzīvnieki 28 Pludmale 20 Dzintars…" at bounding box center [1126, 269] width 529 height 142
click at [1077, 241] on button "Ogas 14" at bounding box center [1074, 253] width 72 height 25
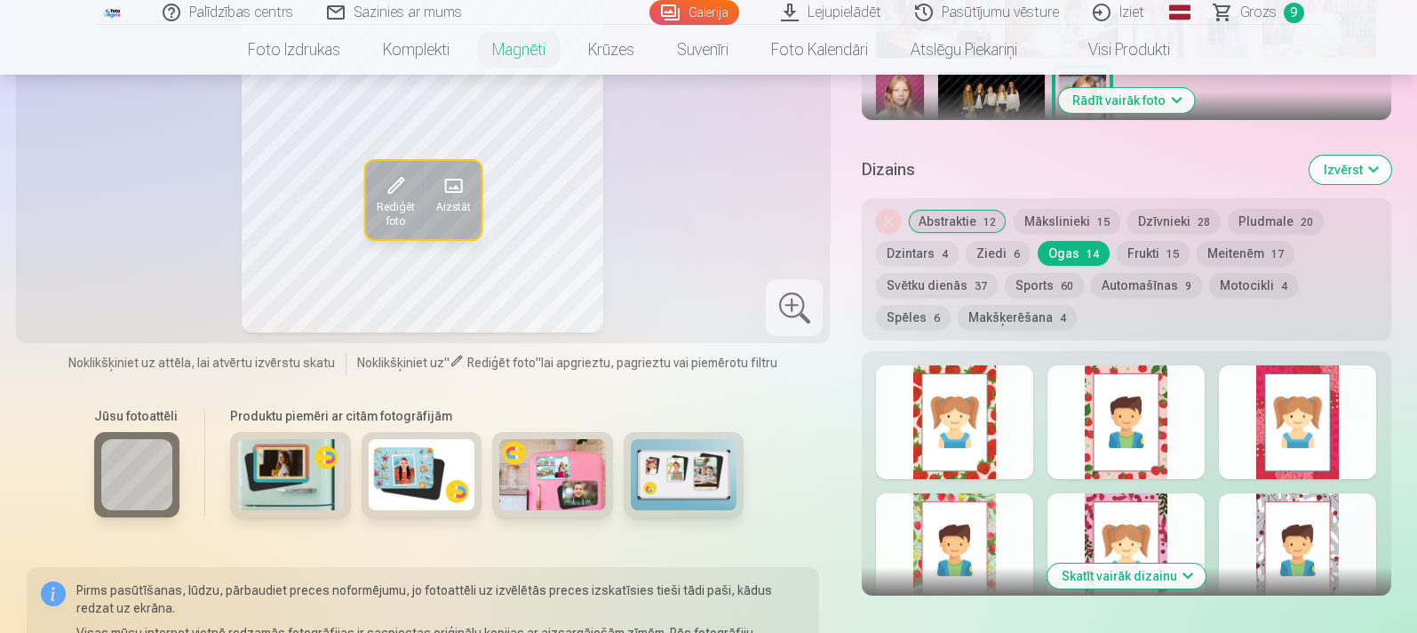
click at [1132, 505] on button "Skatīt vairāk dizainu" at bounding box center [1126, 575] width 158 height 25
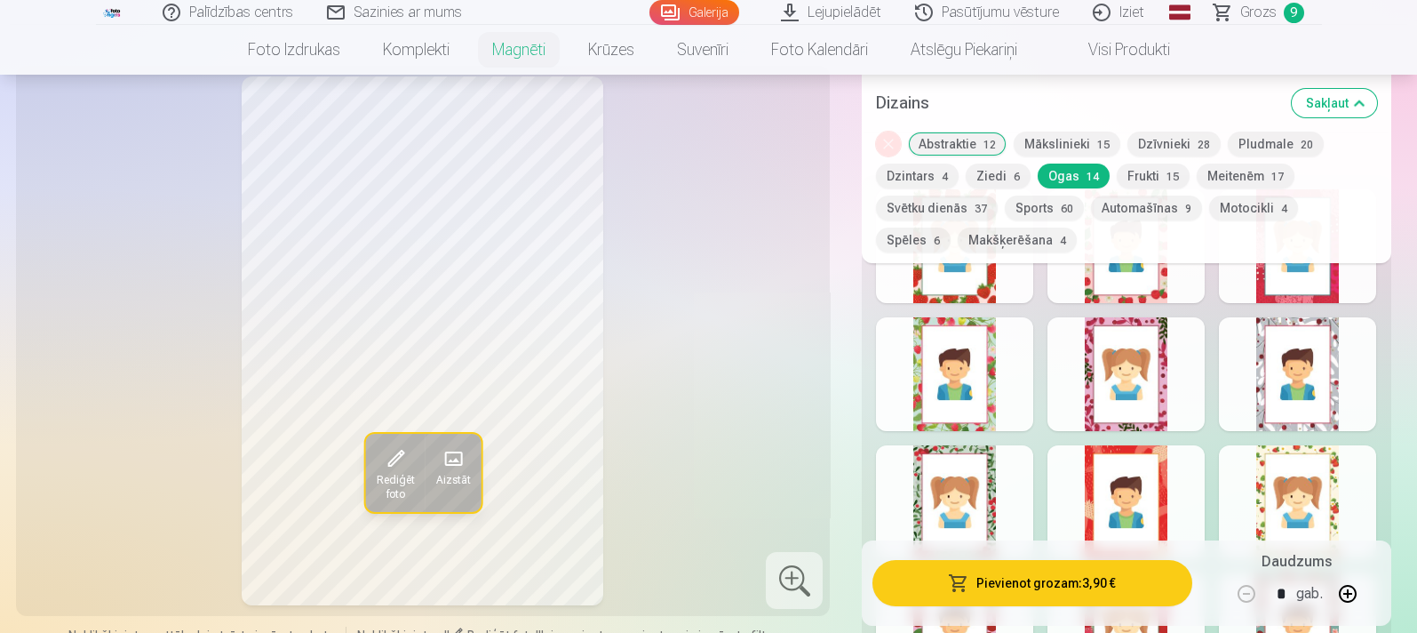
scroll to position [888, 0]
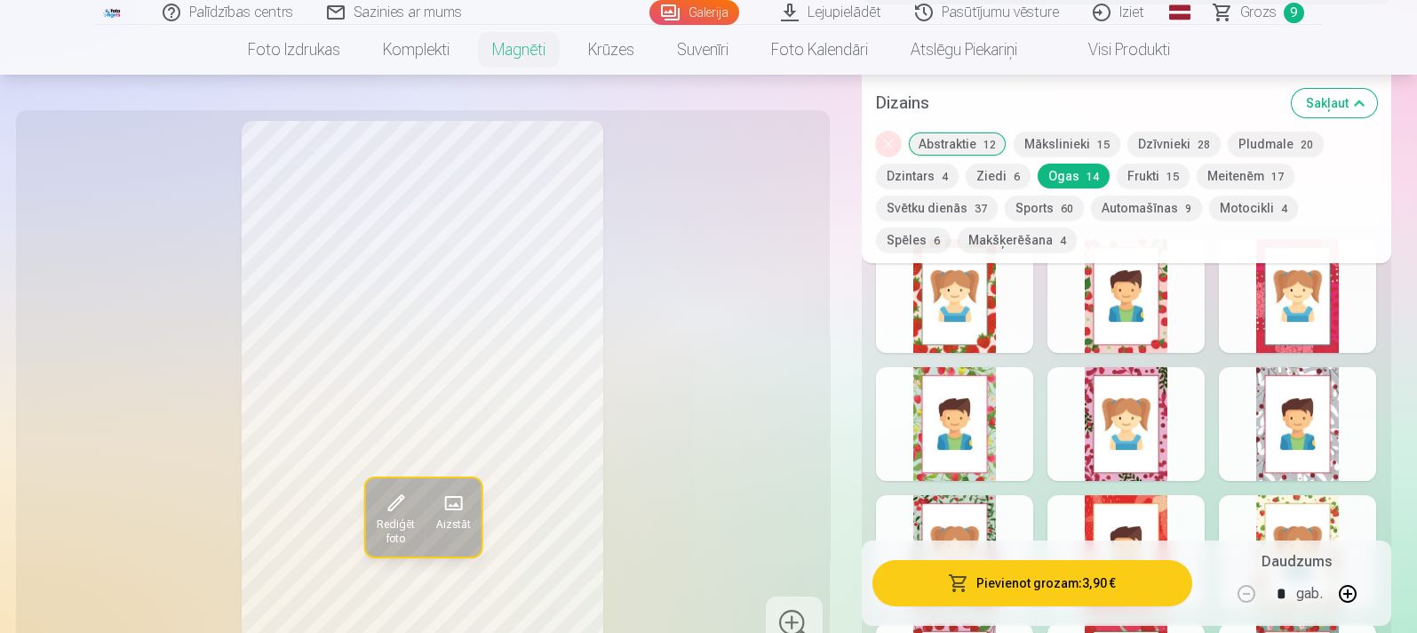
click at [1010, 367] on div at bounding box center [954, 424] width 157 height 114
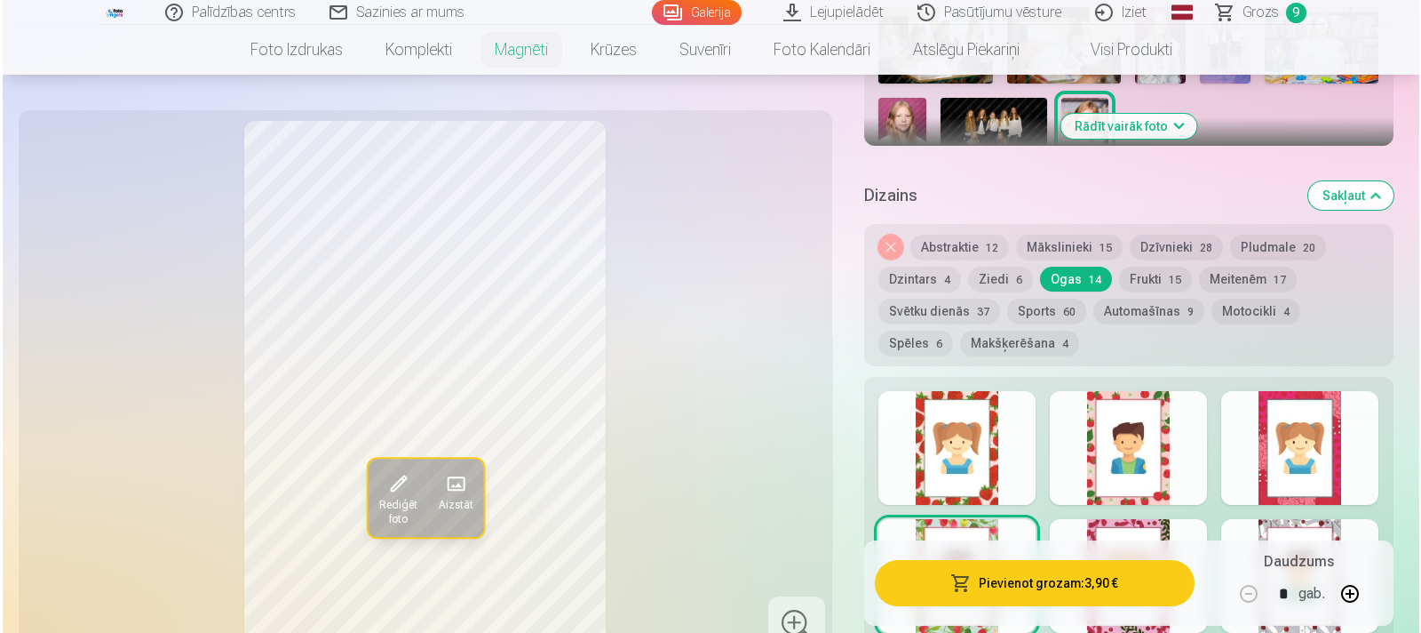
scroll to position [748, 0]
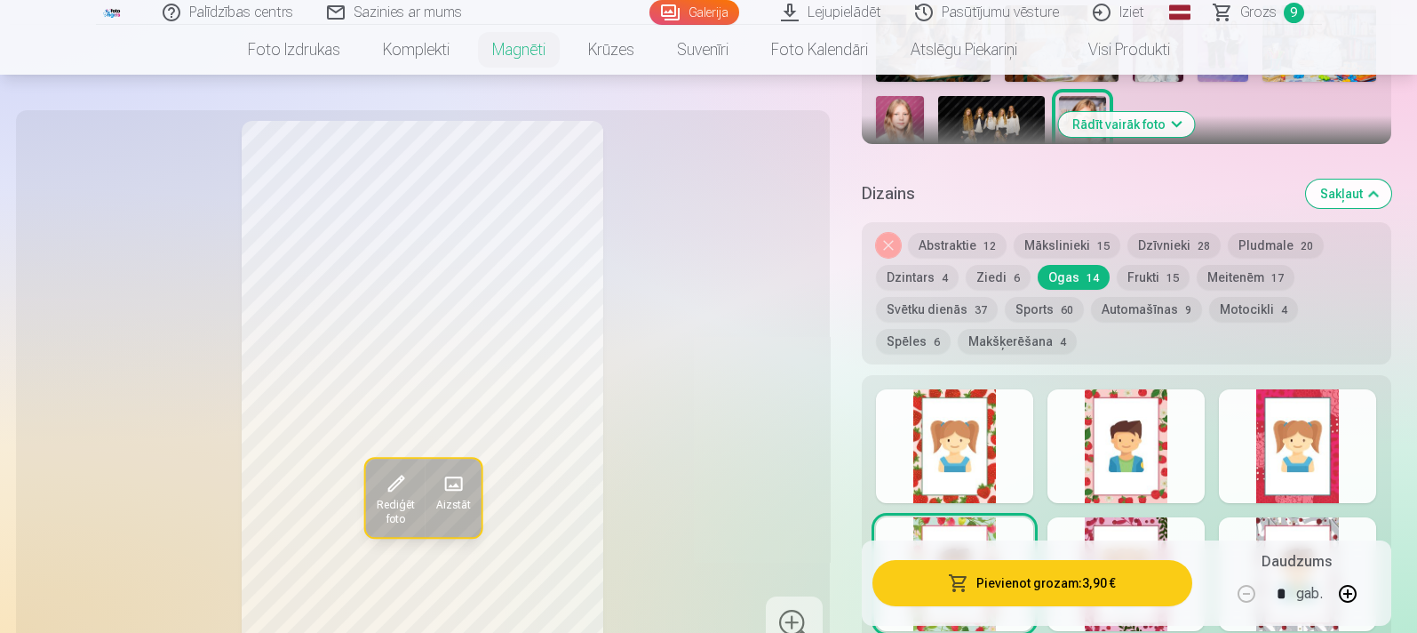
click at [990, 397] on div at bounding box center [954, 446] width 157 height 114
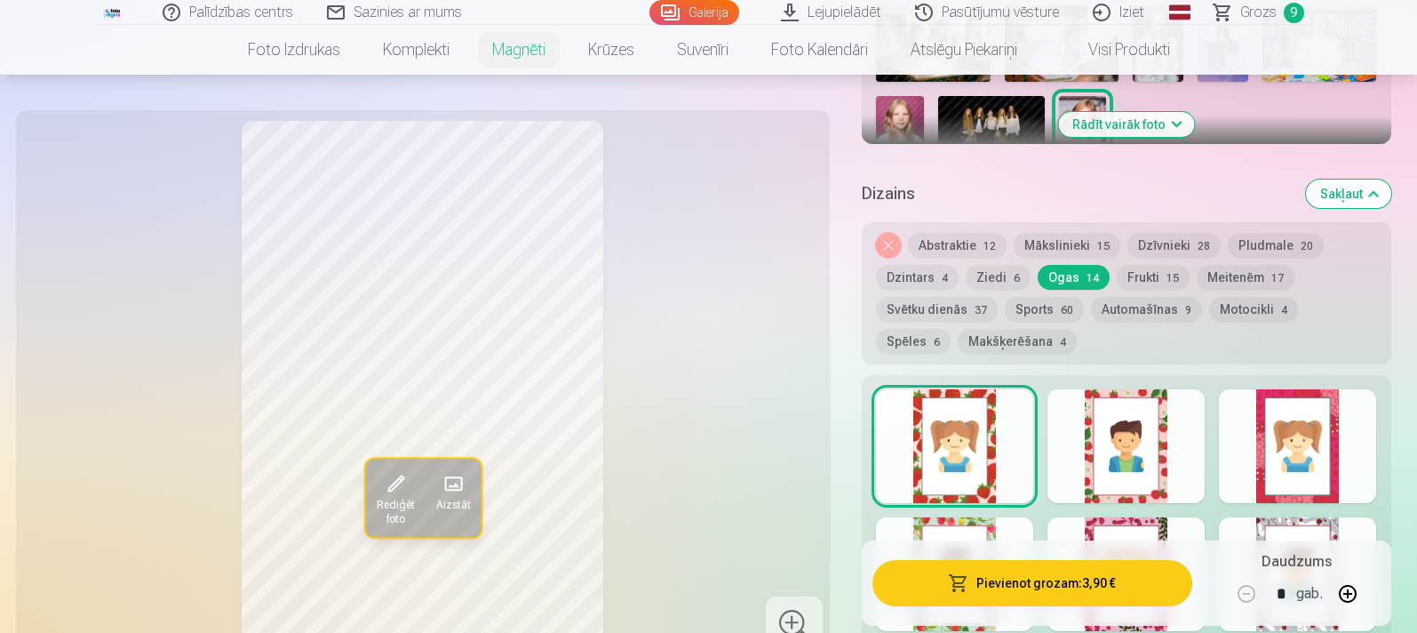
click at [1079, 409] on div at bounding box center [1125, 446] width 157 height 114
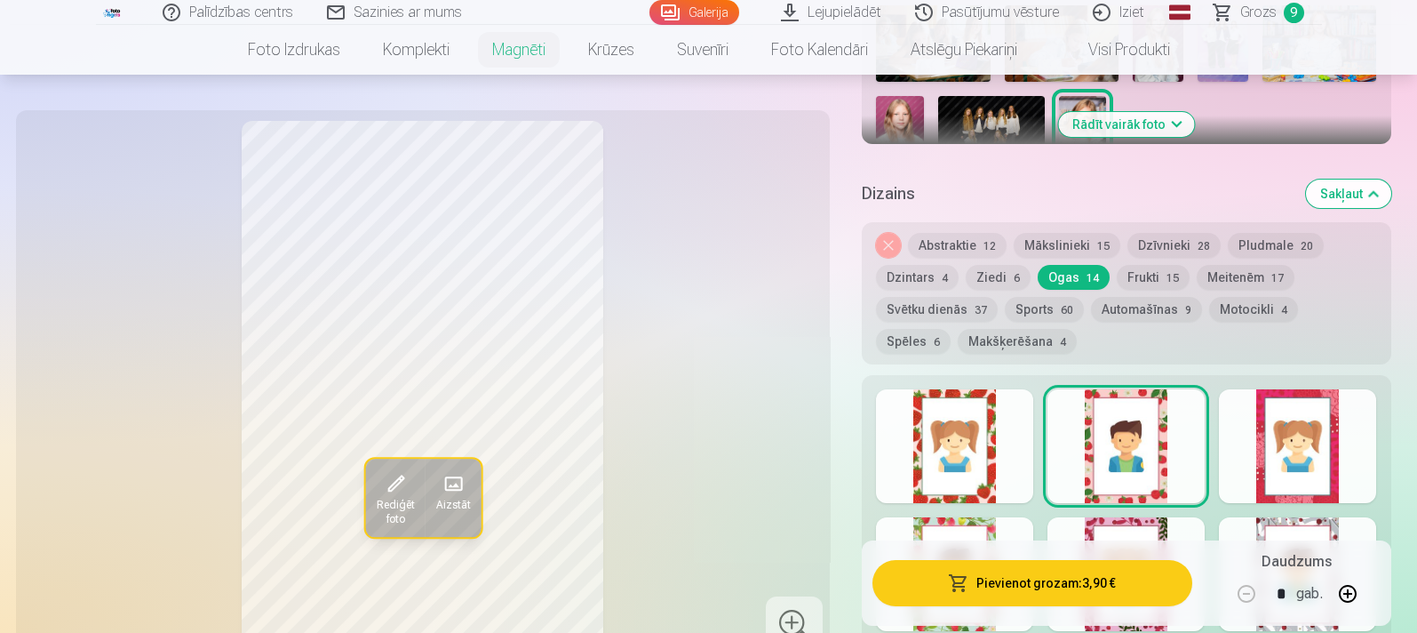
click at [976, 505] on div at bounding box center [954, 574] width 157 height 114
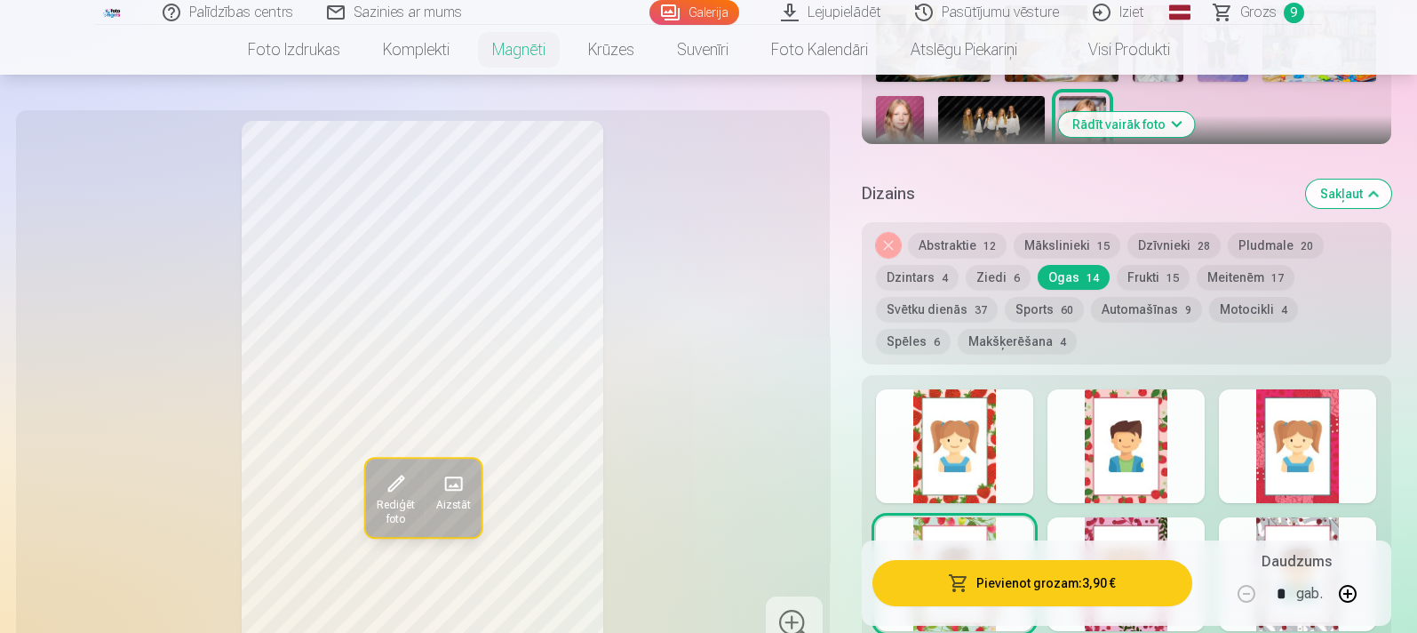
click at [999, 505] on button "Pievienot grozam : 3,90 €" at bounding box center [1031, 583] width 319 height 46
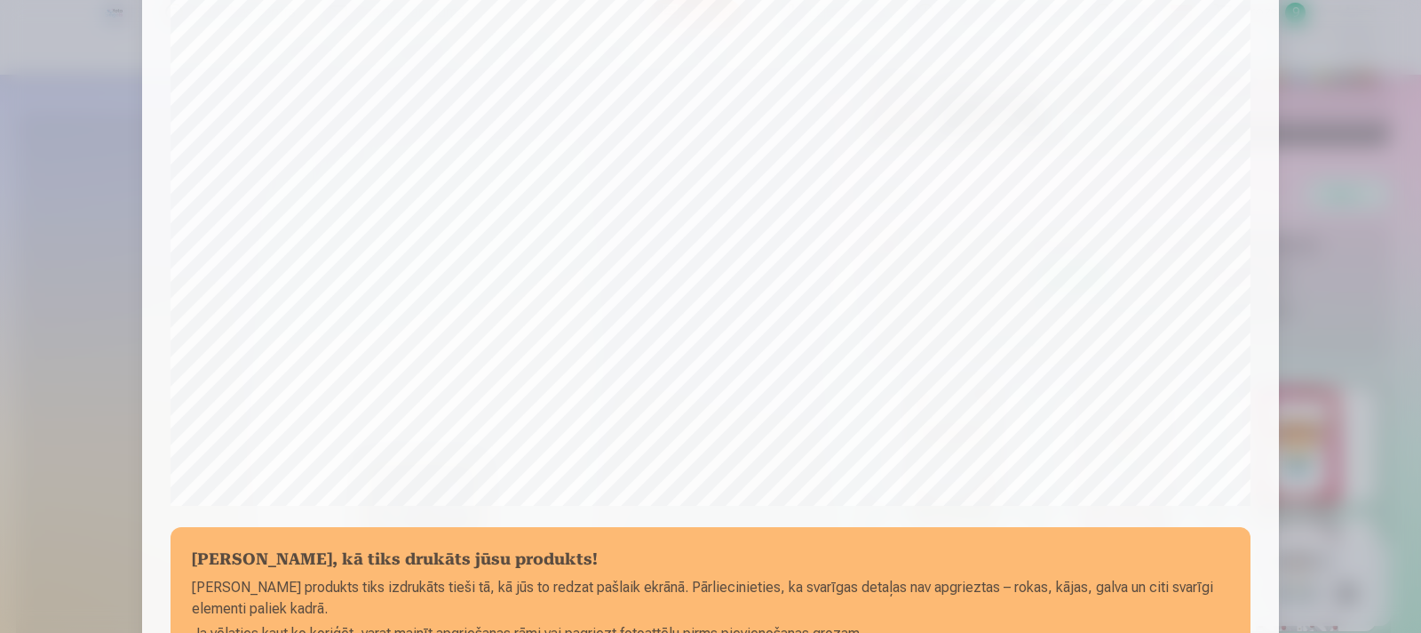
scroll to position [647, 0]
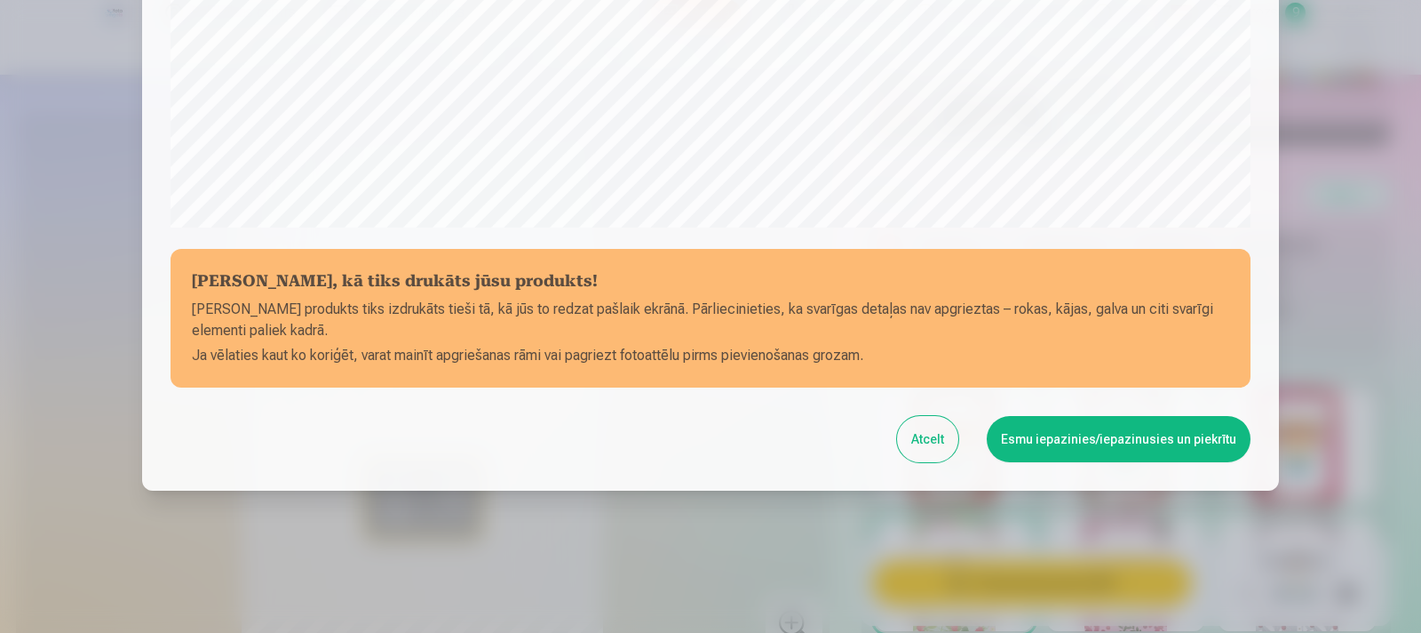
click at [1105, 445] on button "Esmu iepazinies/iepazinusies un piekrītu" at bounding box center [1119, 439] width 264 height 46
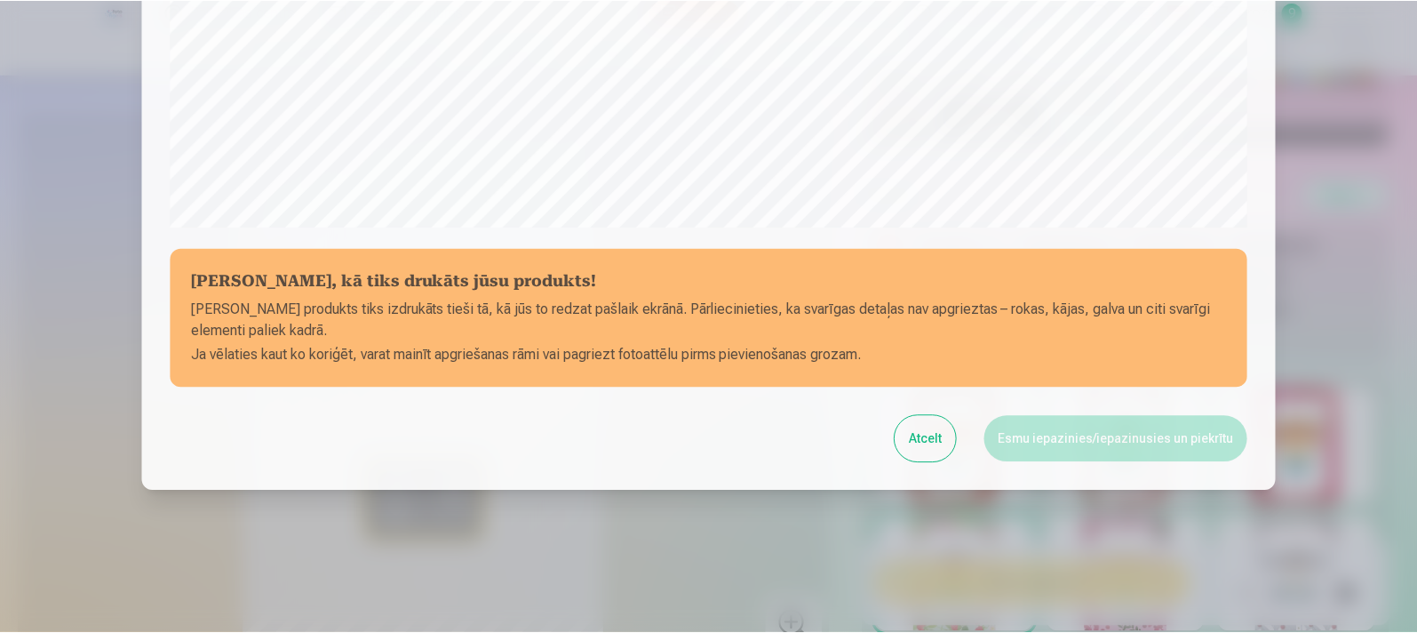
scroll to position [747, 0]
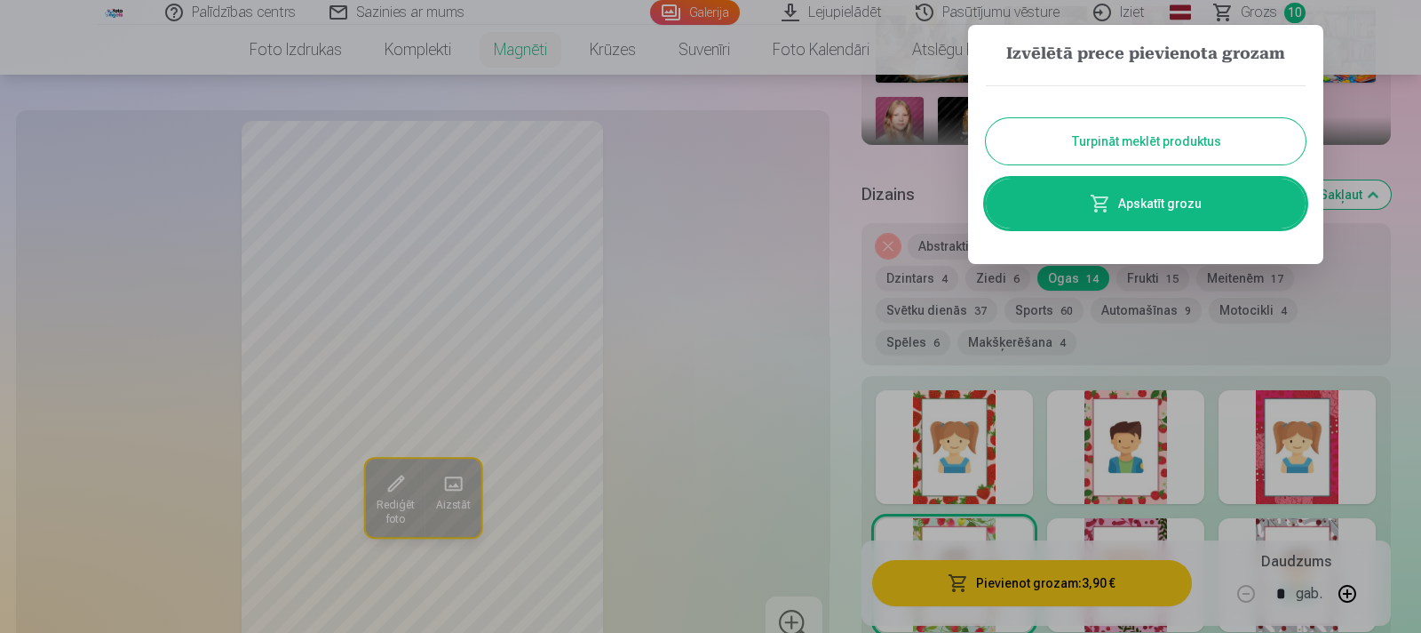
click at [924, 191] on div at bounding box center [710, 316] width 1421 height 633
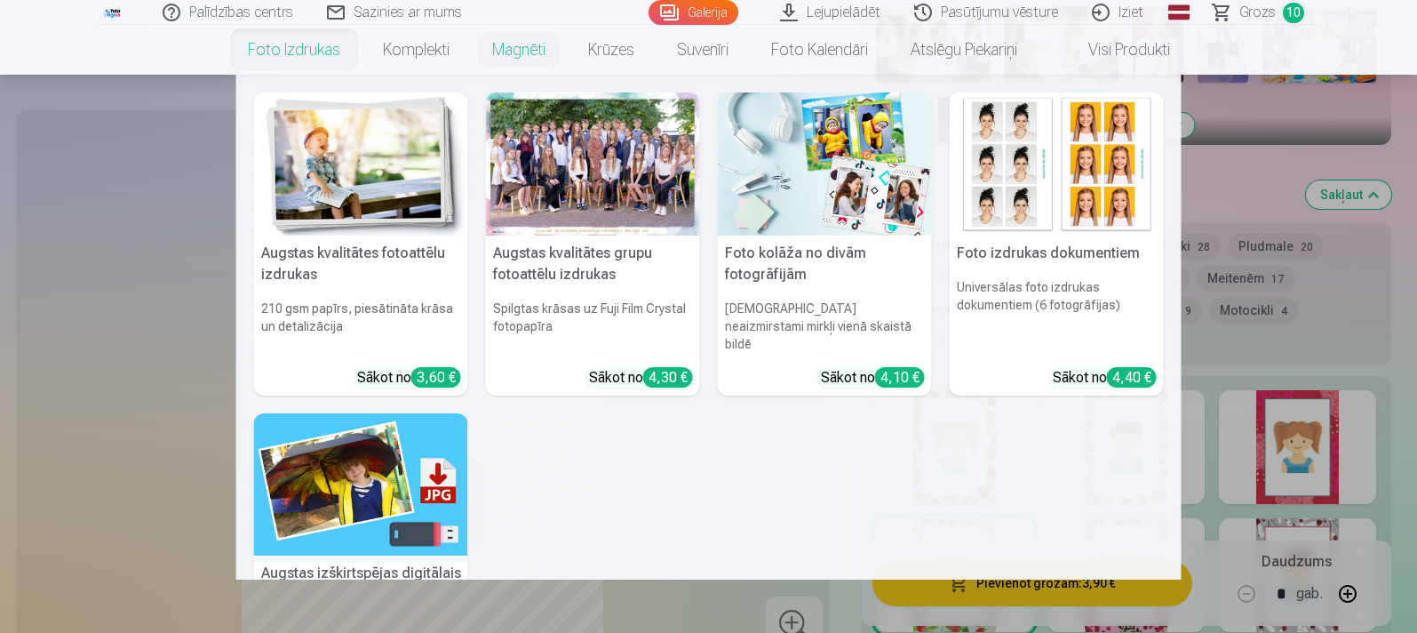
click at [1031, 230] on img at bounding box center [1057, 163] width 214 height 143
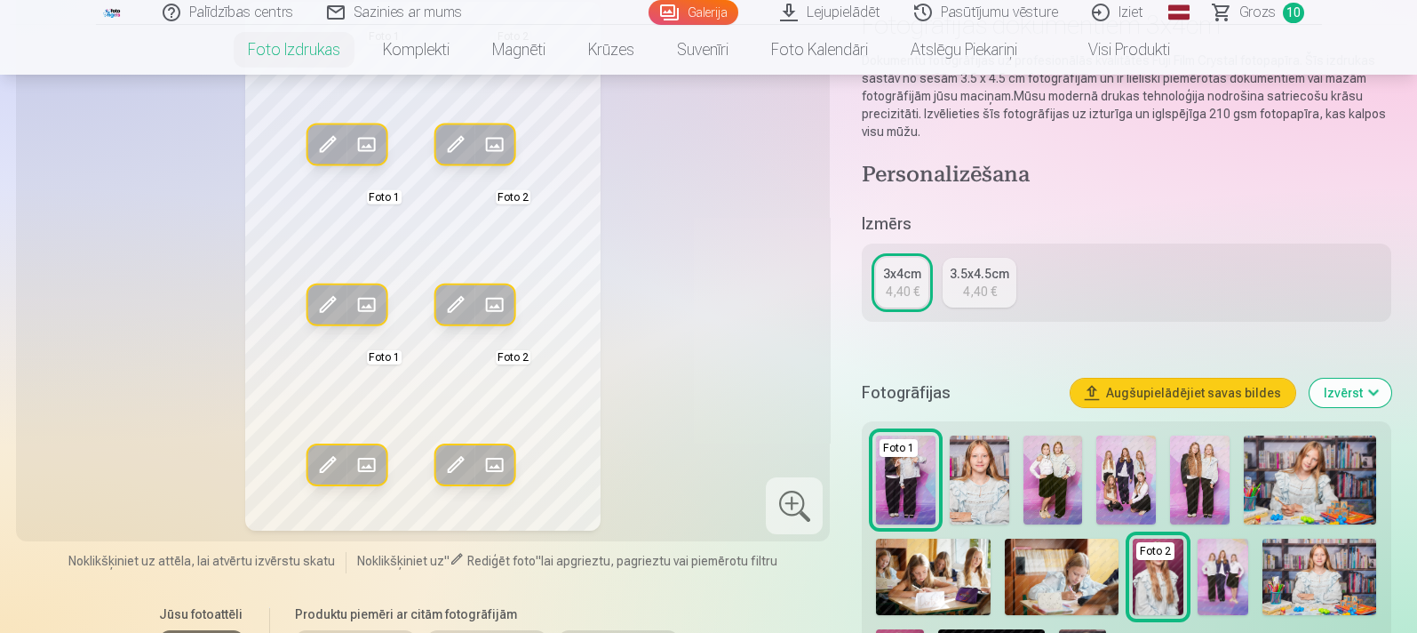
scroll to position [203, 0]
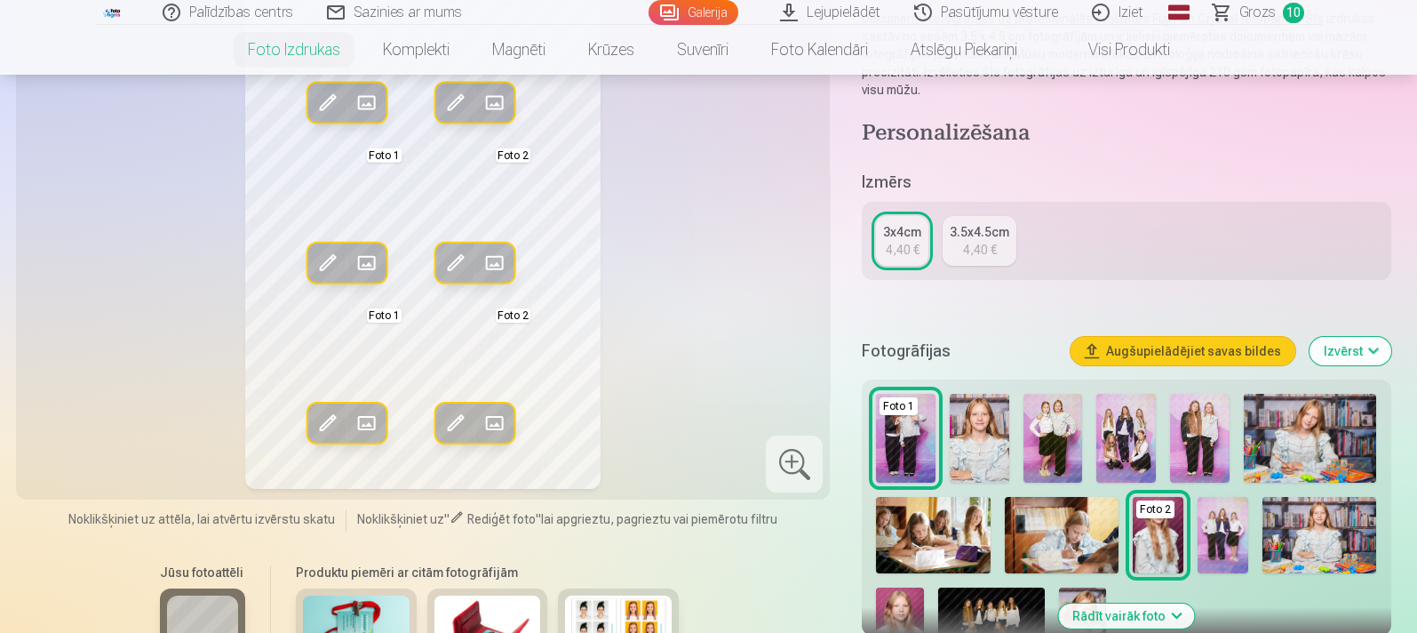
click at [372, 418] on span at bounding box center [366, 423] width 28 height 28
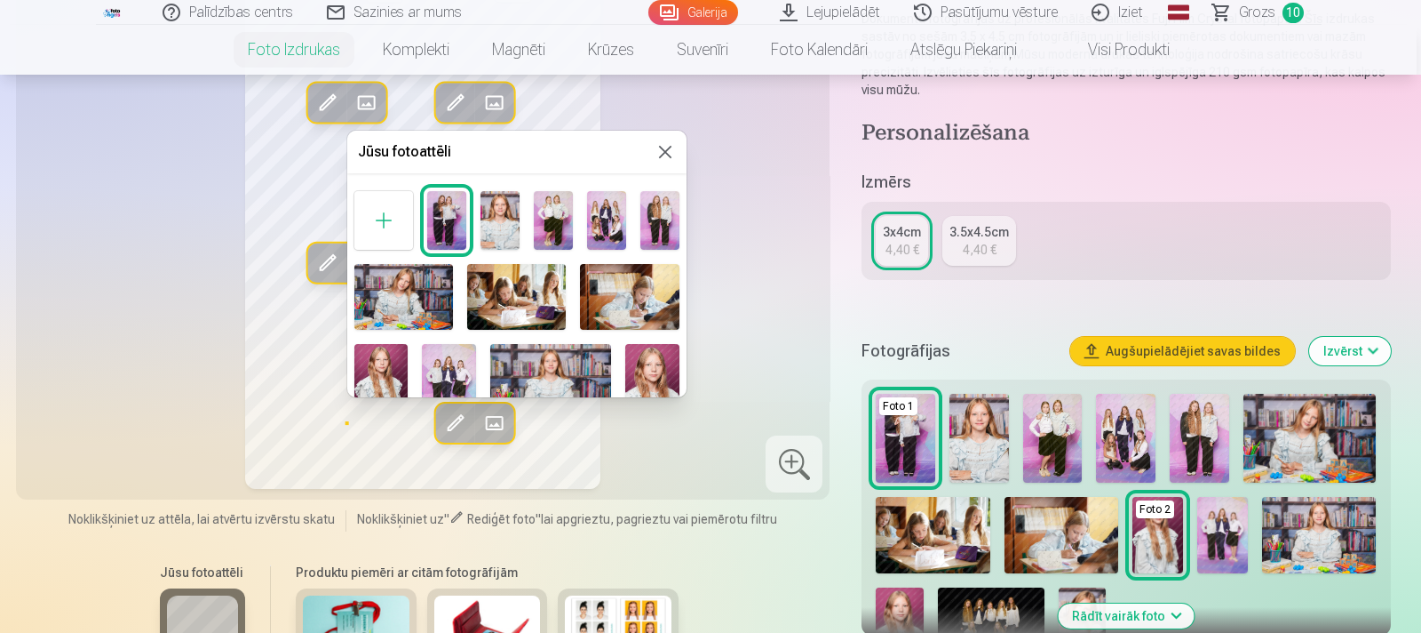
click at [641, 348] on img at bounding box center [652, 384] width 54 height 81
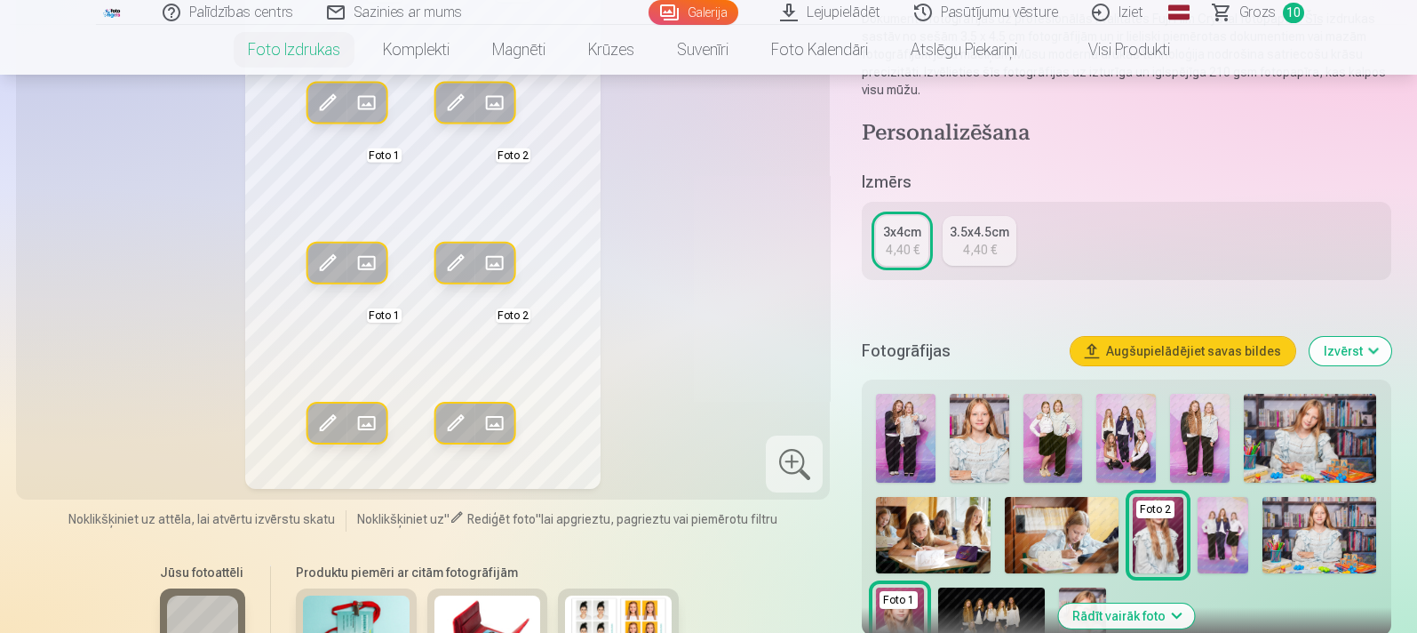
click at [1132, 14] on span "Grozs" at bounding box center [1257, 12] width 36 height 21
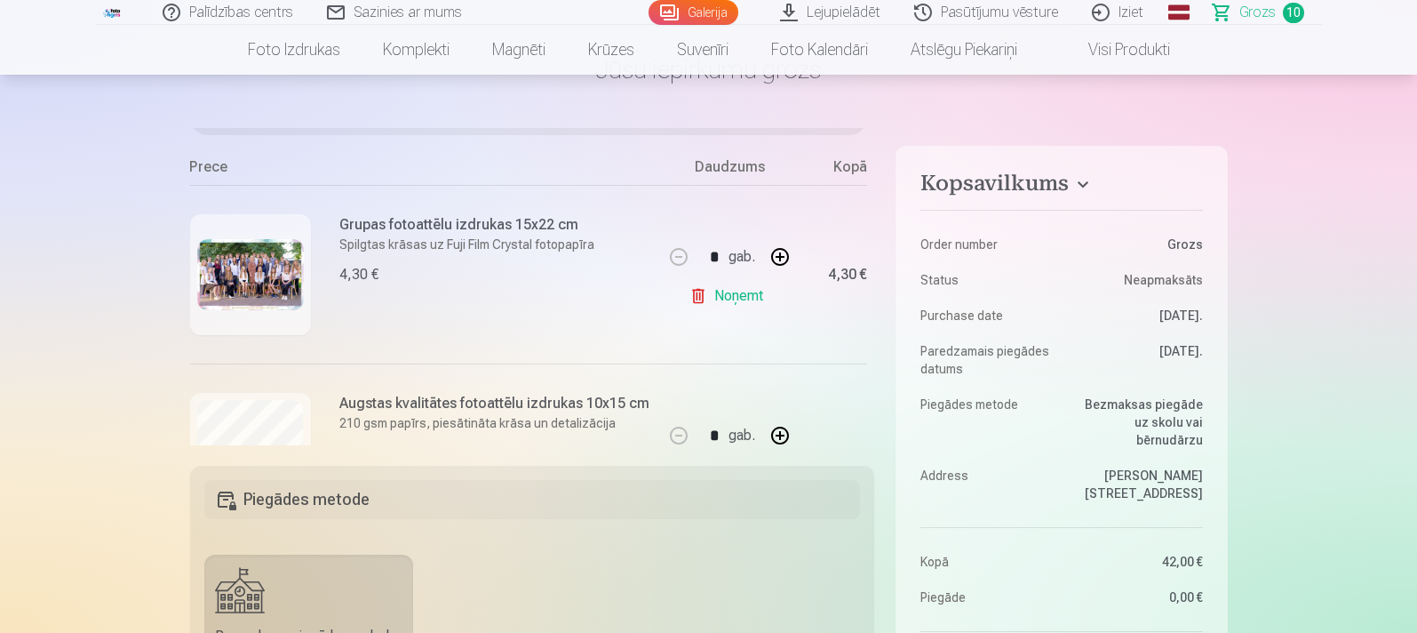
scroll to position [147, 0]
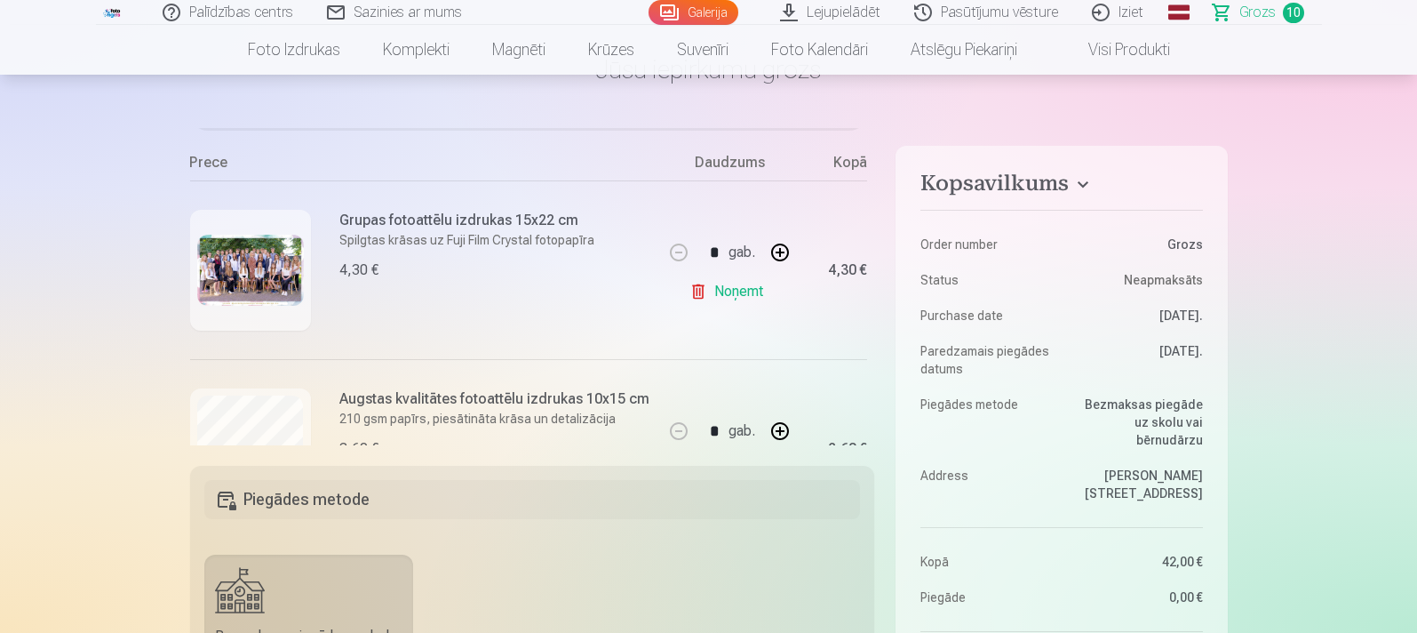
drag, startPoint x: 728, startPoint y: 313, endPoint x: 695, endPoint y: 314, distance: 32.9
click at [702, 314] on div "* gab. Noņemt" at bounding box center [729, 269] width 133 height 179
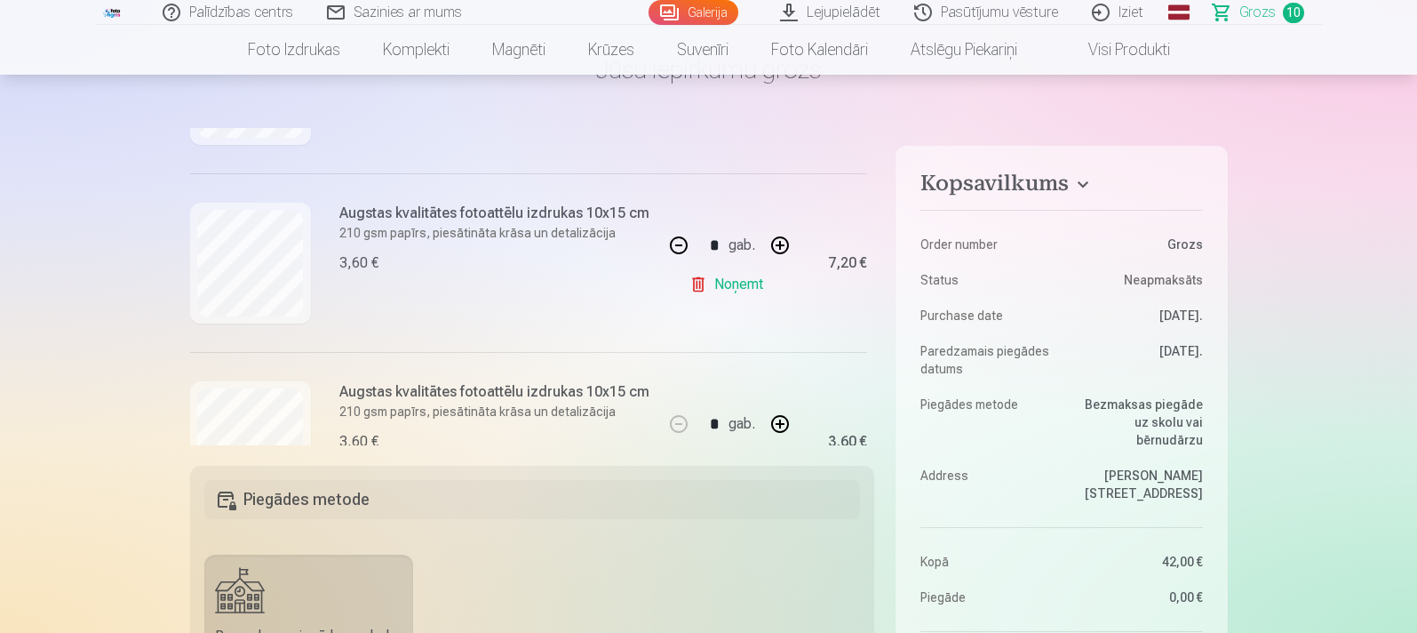
scroll to position [516, 0]
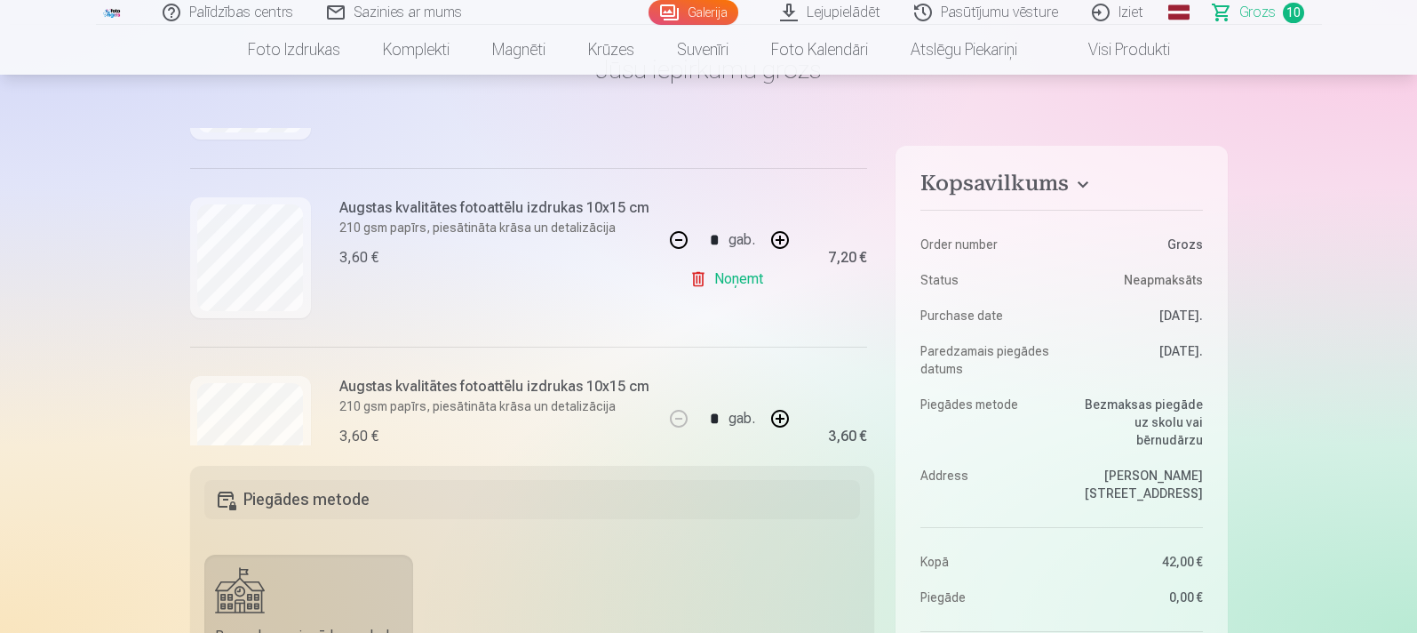
click at [680, 235] on button "button" at bounding box center [678, 240] width 43 height 43
type input "*"
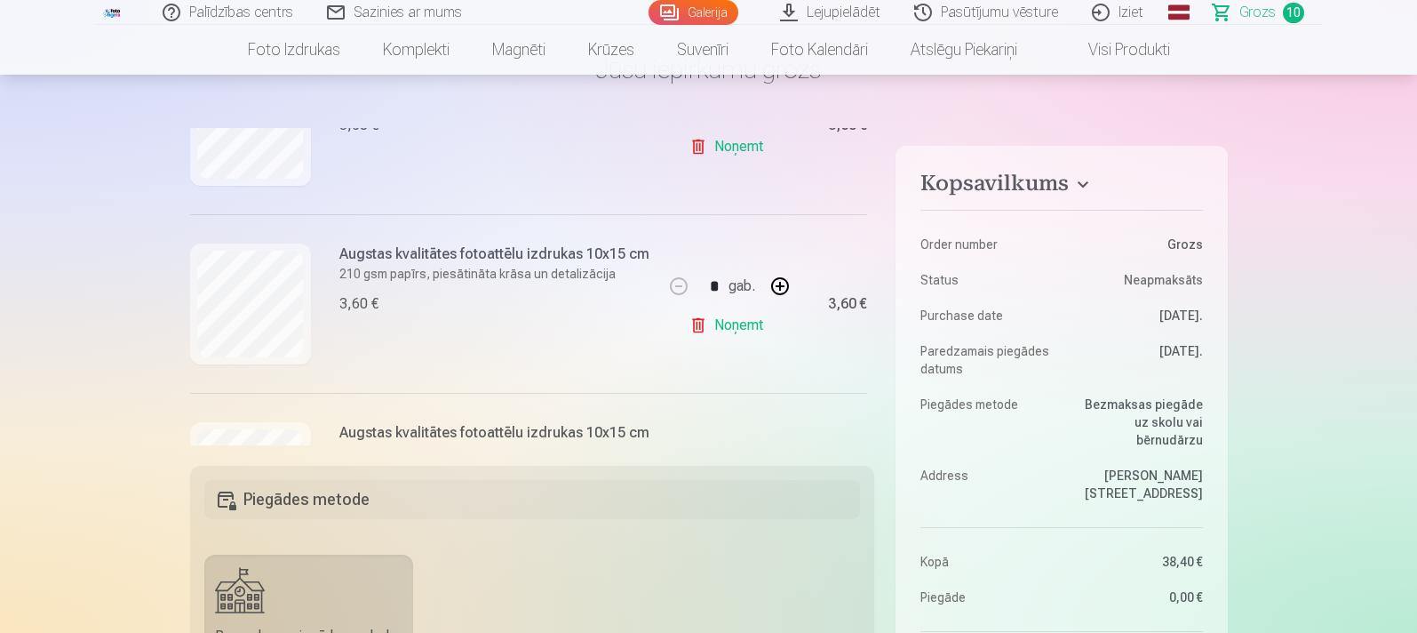
scroll to position [648, 0]
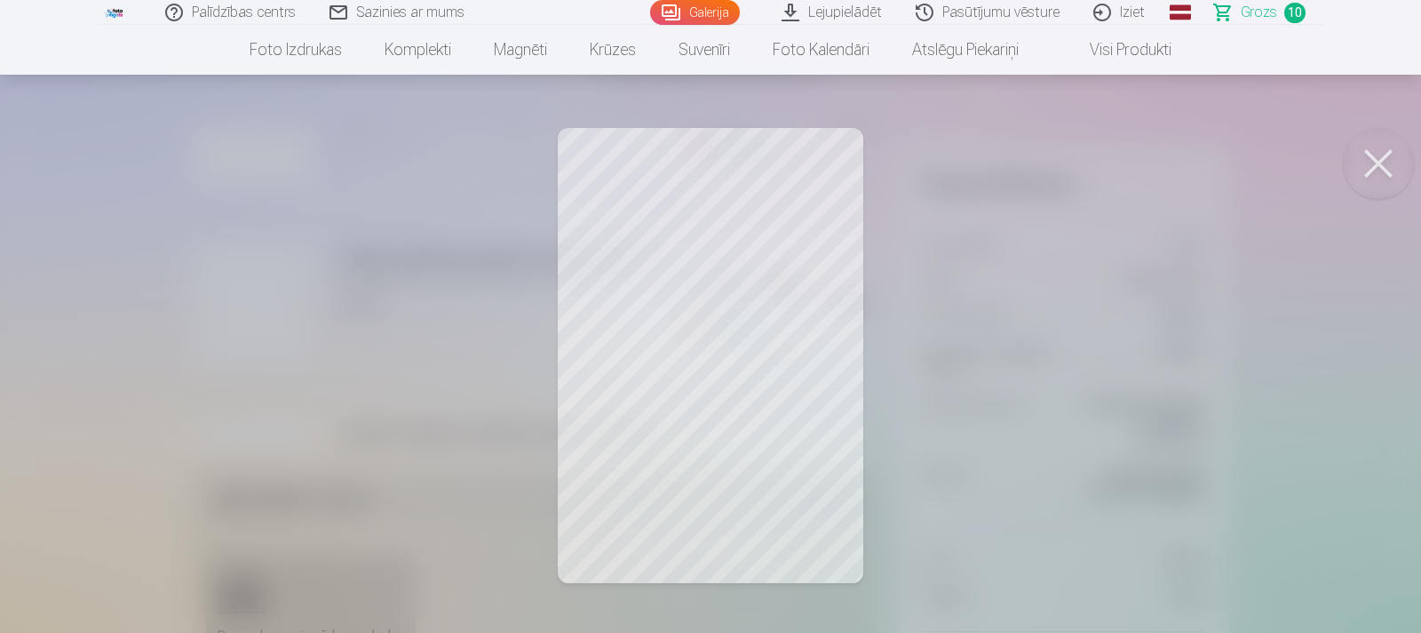
click at [1132, 163] on button at bounding box center [1378, 163] width 71 height 71
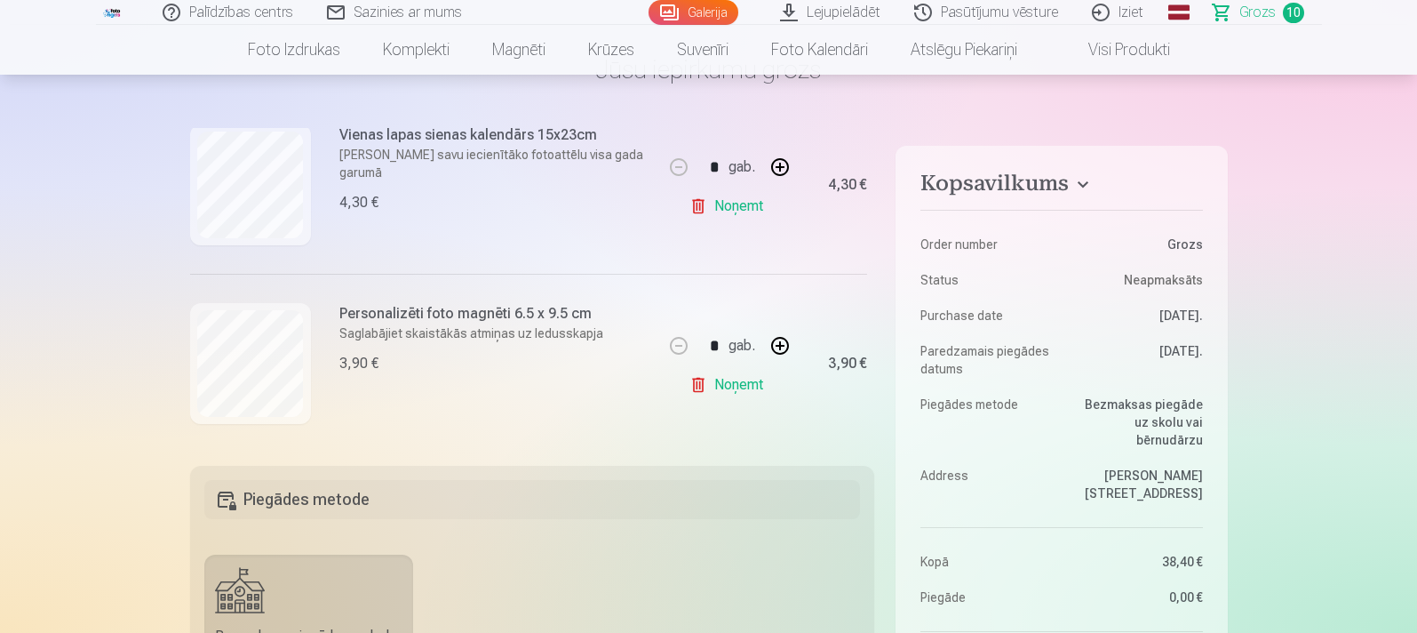
scroll to position [1670, 0]
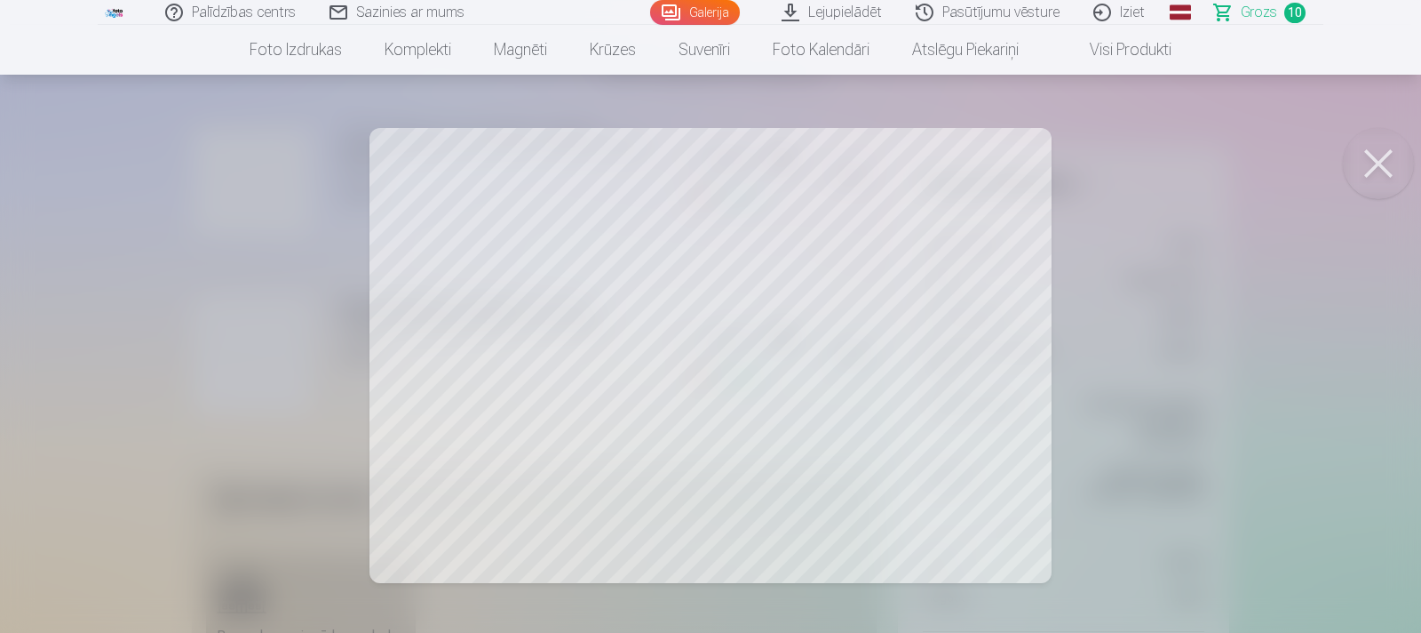
click at [1132, 184] on button at bounding box center [1378, 163] width 71 height 71
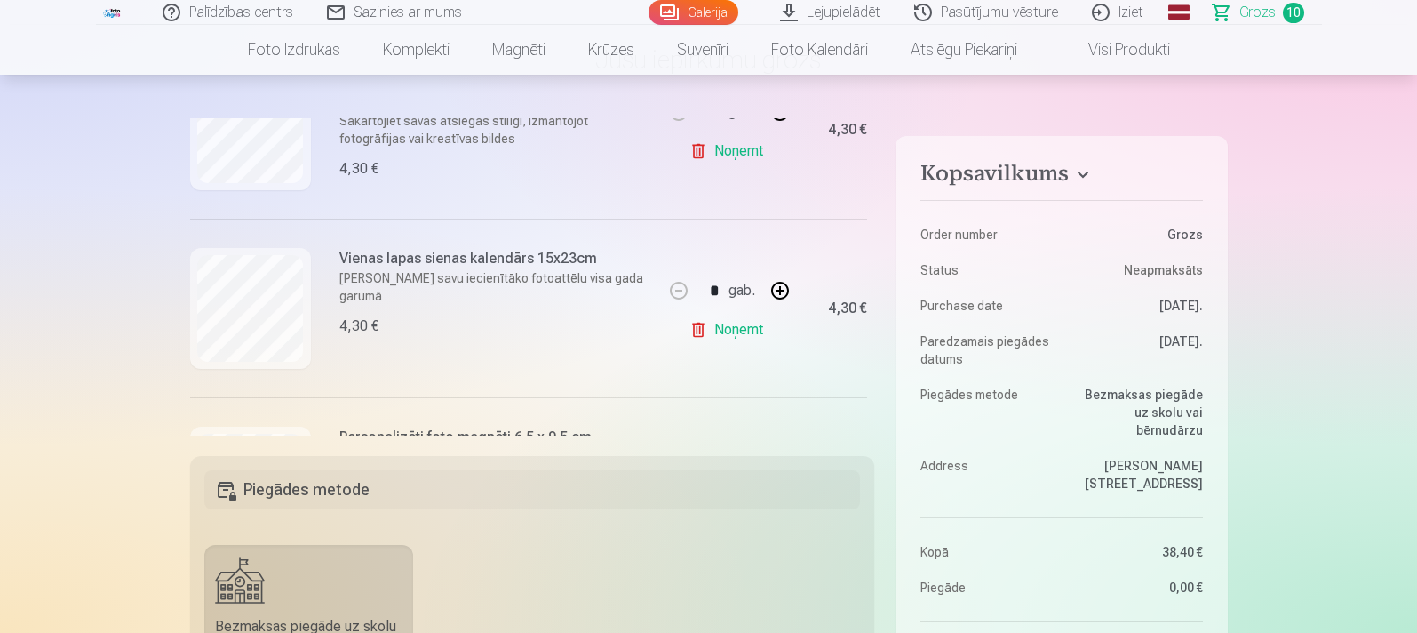
scroll to position [1531, 0]
click at [716, 318] on link "Noņemt" at bounding box center [729, 326] width 81 height 36
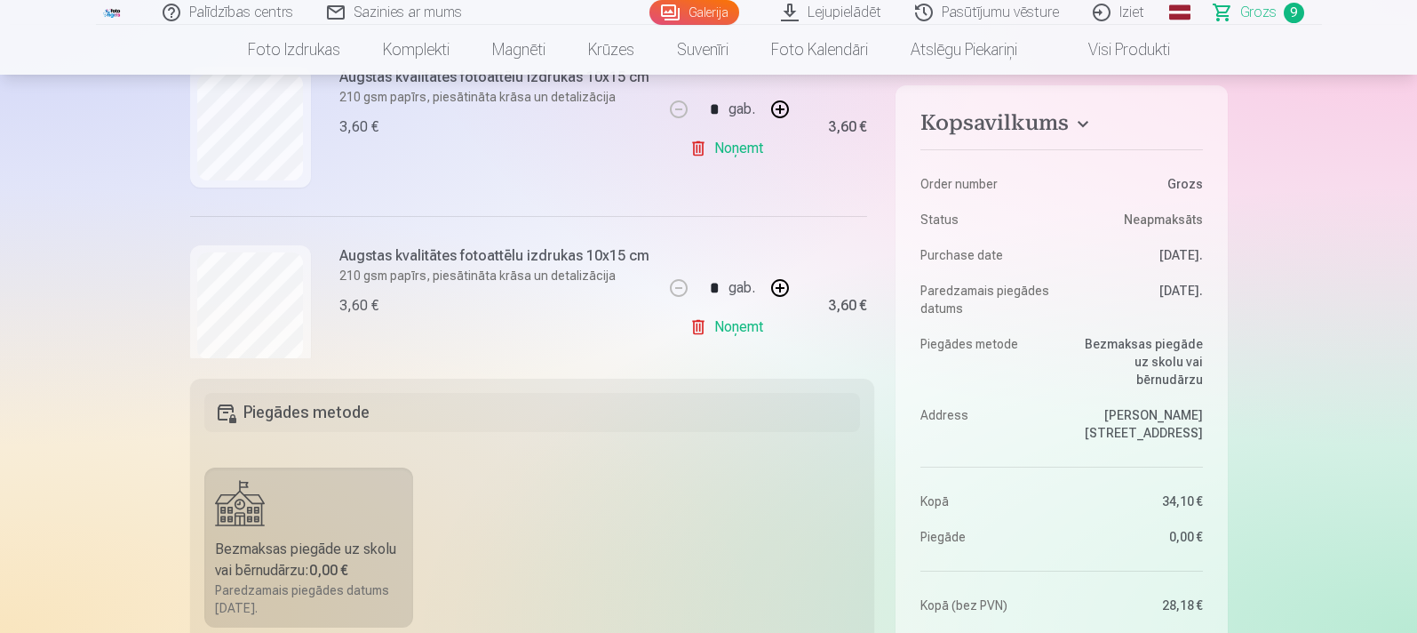
scroll to position [563, 0]
